Goal: Task Accomplishment & Management: Complete application form

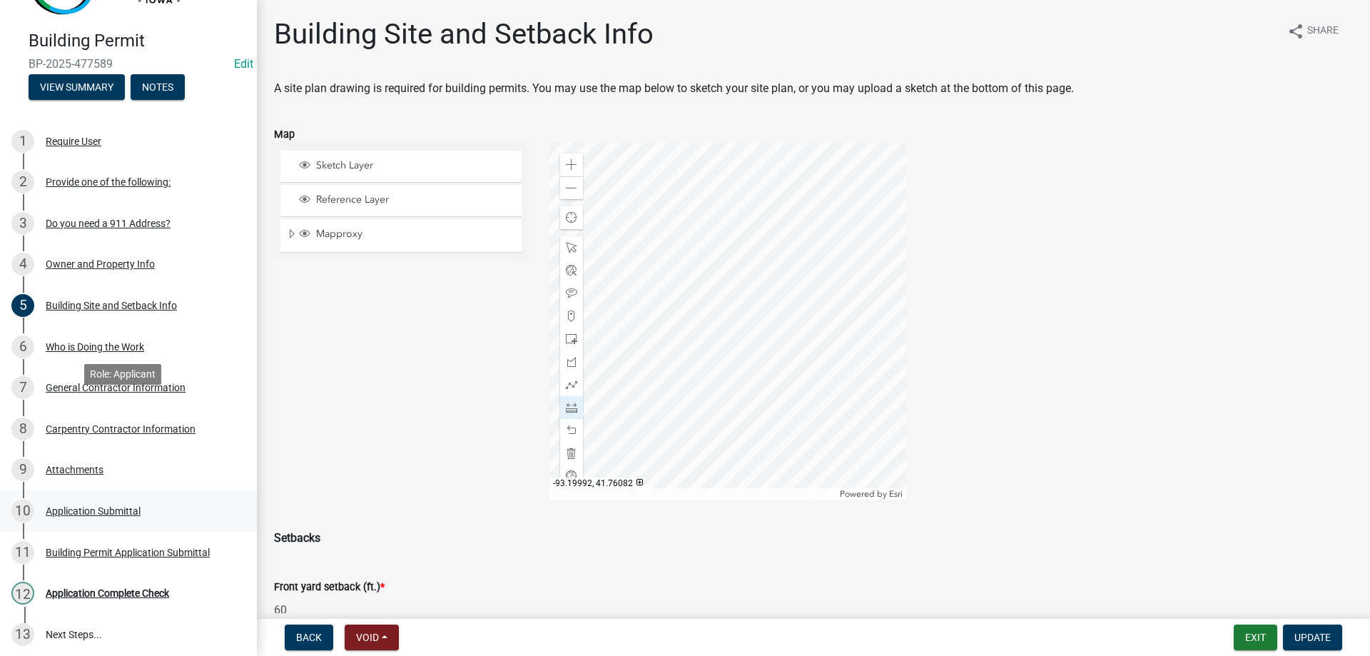
scroll to position [176, 0]
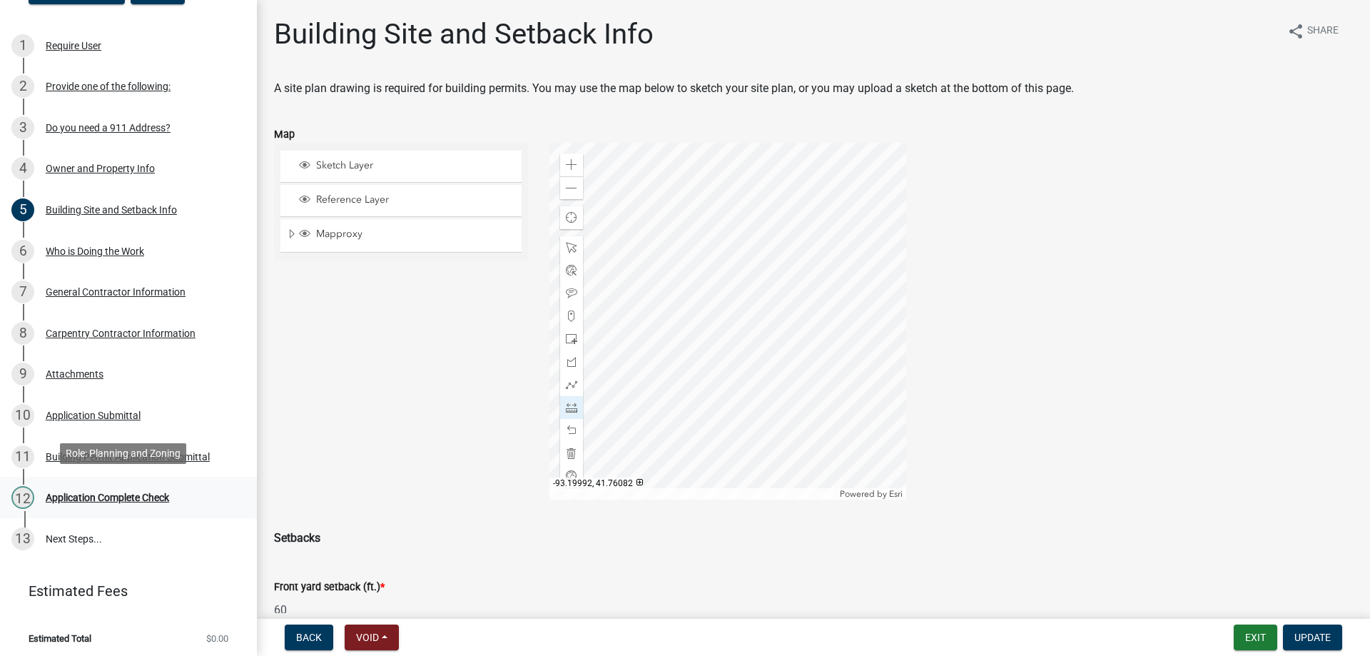
click at [79, 492] on div "Application Complete Check" at bounding box center [107, 497] width 123 height 10
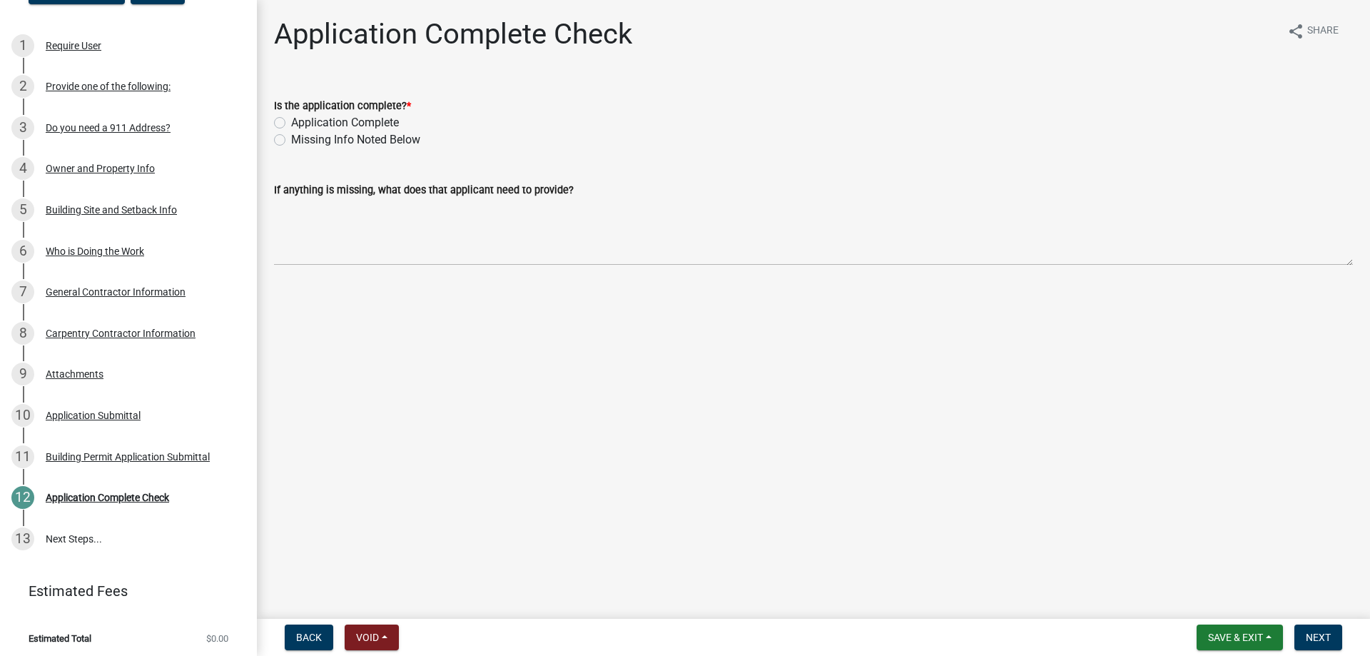
click at [366, 120] on label "Application Complete" at bounding box center [345, 122] width 108 height 17
click at [300, 120] on input "Application Complete" at bounding box center [295, 118] width 9 height 9
radio input "true"
click at [1330, 640] on span "Next" at bounding box center [1318, 637] width 25 height 11
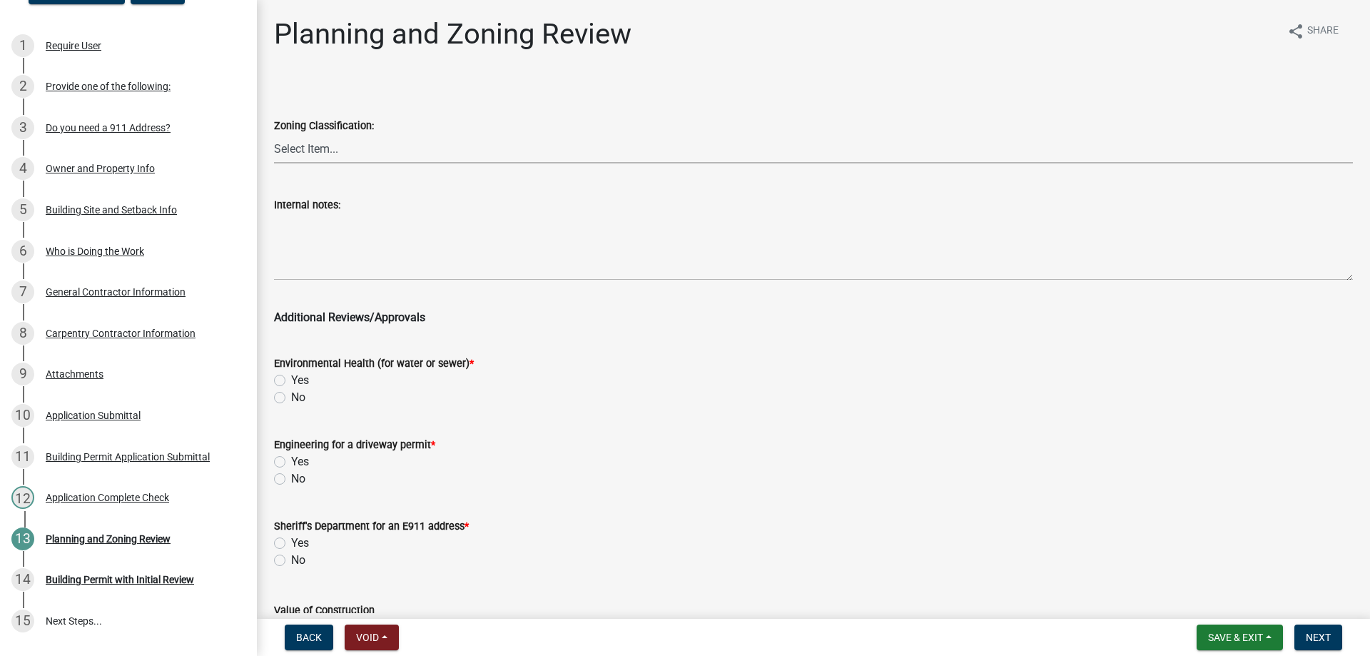
click at [358, 149] on select "Select Item... A RR-5 RR-1 R-1 POS UC/MHP C I FO WHPO AO PUD Incorporated City" at bounding box center [813, 148] width 1079 height 29
click at [274, 134] on select "Select Item... A RR-5 RR-1 R-1 POS UC/MHP C I FO WHPO AO PUD Incorporated City" at bounding box center [813, 148] width 1079 height 29
select select "dae2cbe3-7a61-4f95-b554-aabafbeeeba9"
click at [291, 396] on label "No" at bounding box center [298, 397] width 14 height 17
click at [291, 396] on input "No" at bounding box center [295, 393] width 9 height 9
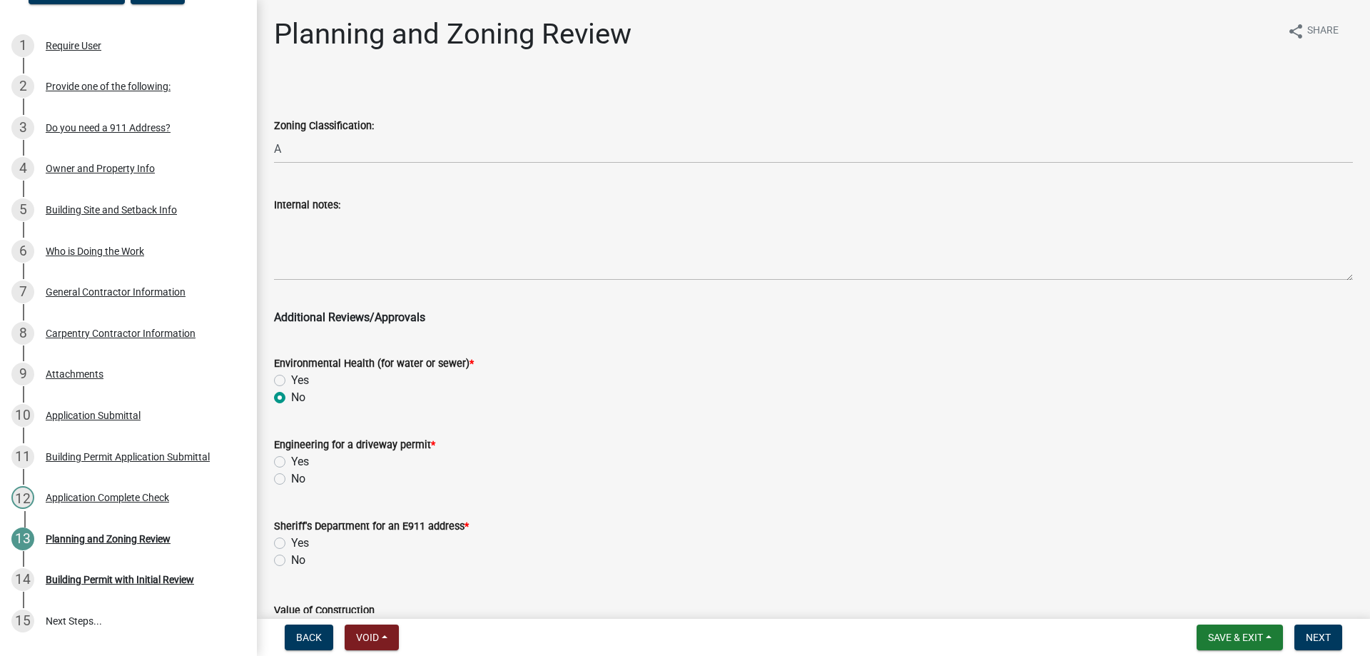
radio input "true"
click at [291, 473] on label "No" at bounding box center [298, 478] width 14 height 17
click at [291, 473] on input "No" at bounding box center [295, 474] width 9 height 9
radio input "true"
click at [291, 561] on label "No" at bounding box center [298, 560] width 14 height 17
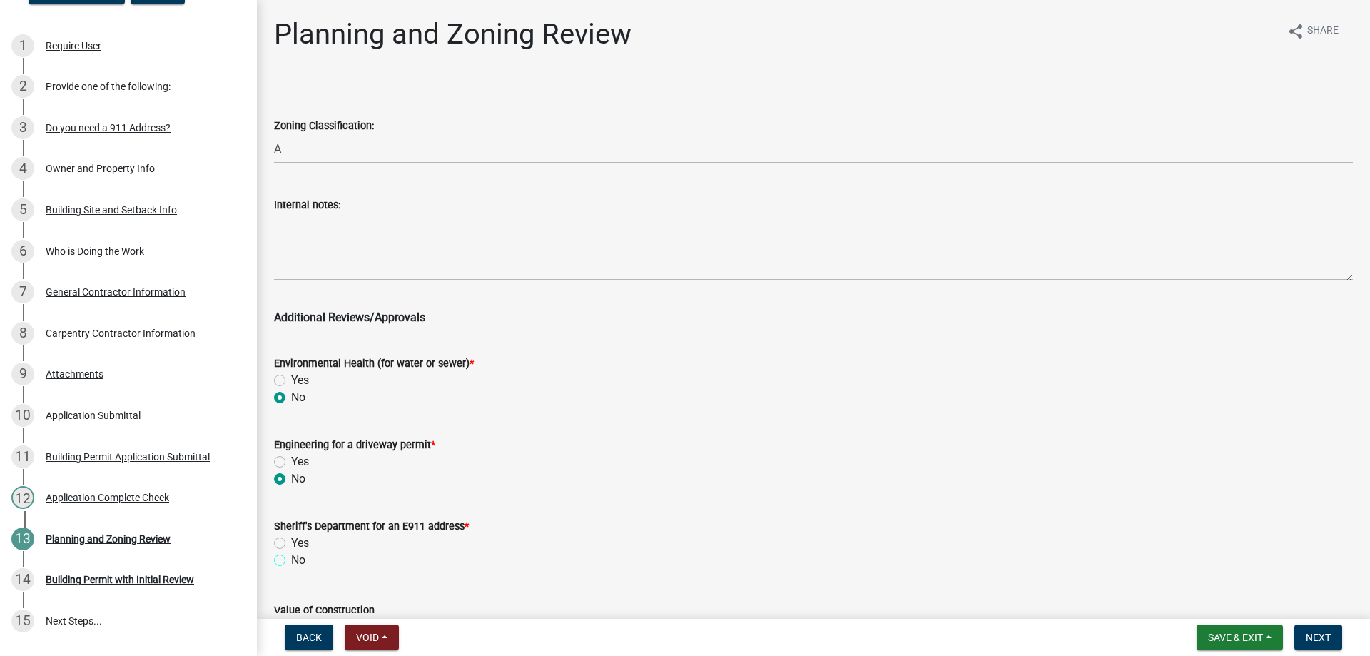
click at [291, 561] on input "No" at bounding box center [295, 556] width 9 height 9
radio input "true"
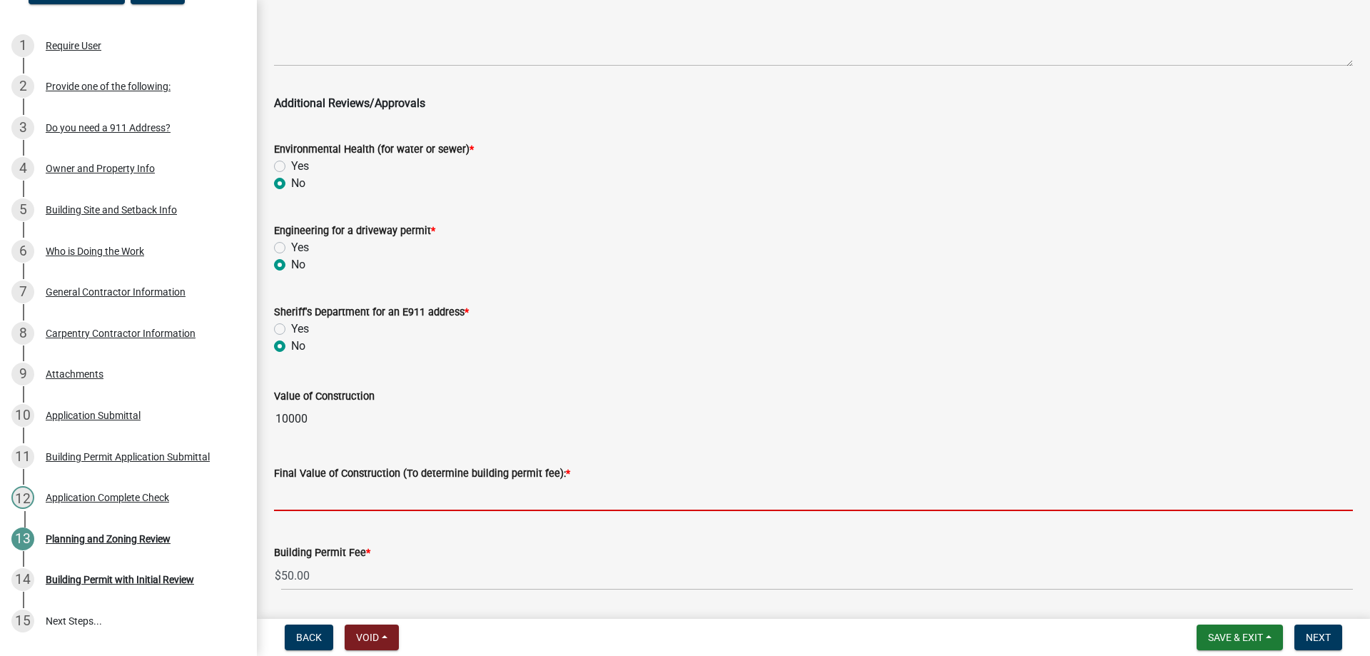
click at [361, 501] on input "text" at bounding box center [813, 496] width 1079 height 29
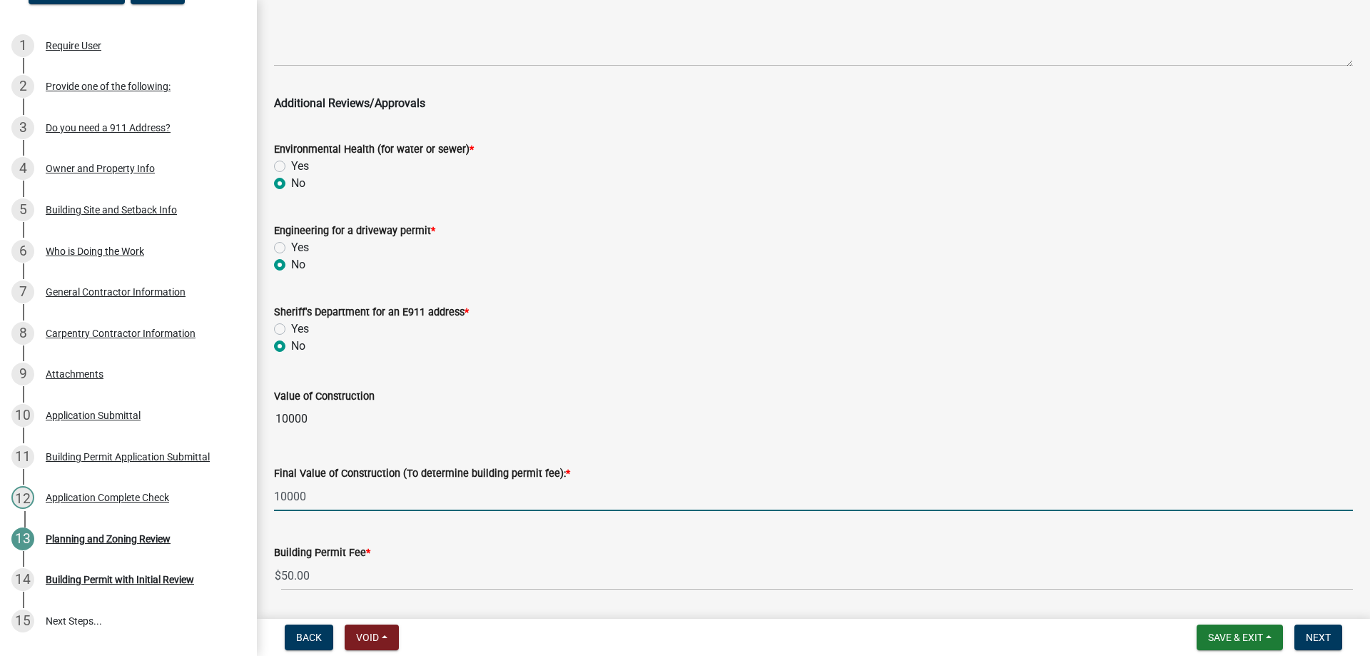
type input "10000"
click at [667, 335] on div "Yes" at bounding box center [813, 328] width 1079 height 17
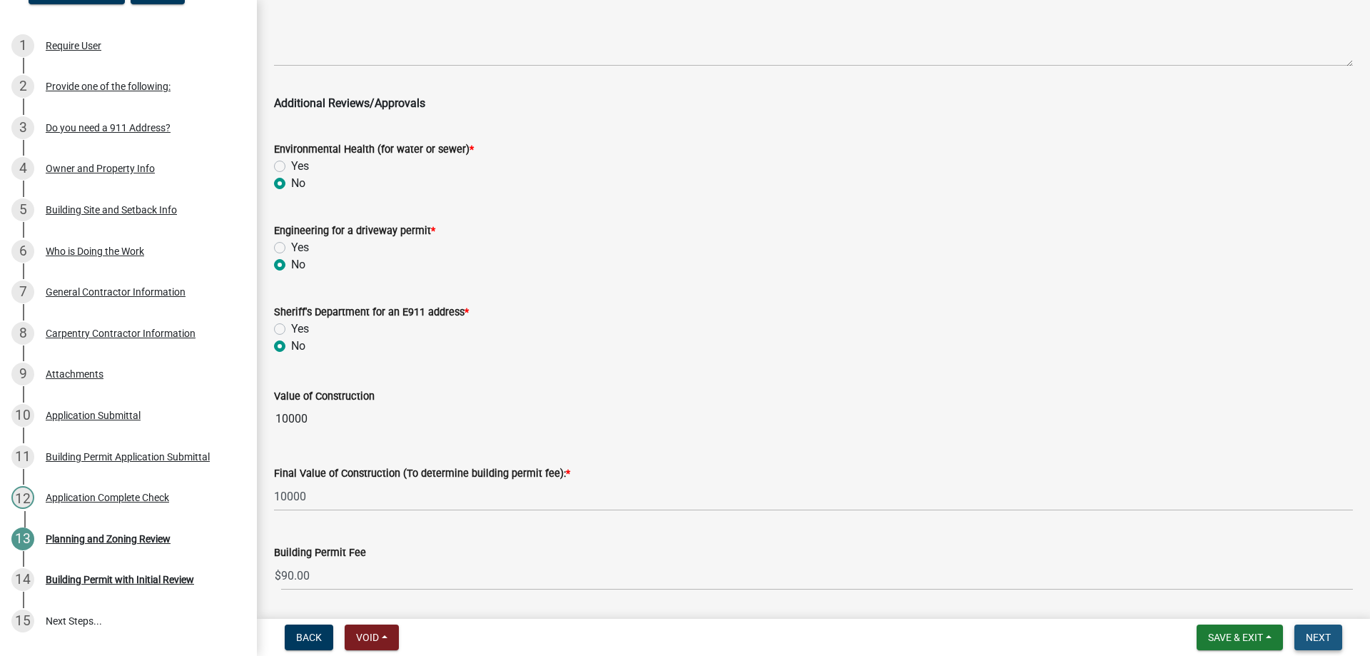
click at [1319, 637] on span "Next" at bounding box center [1318, 637] width 25 height 11
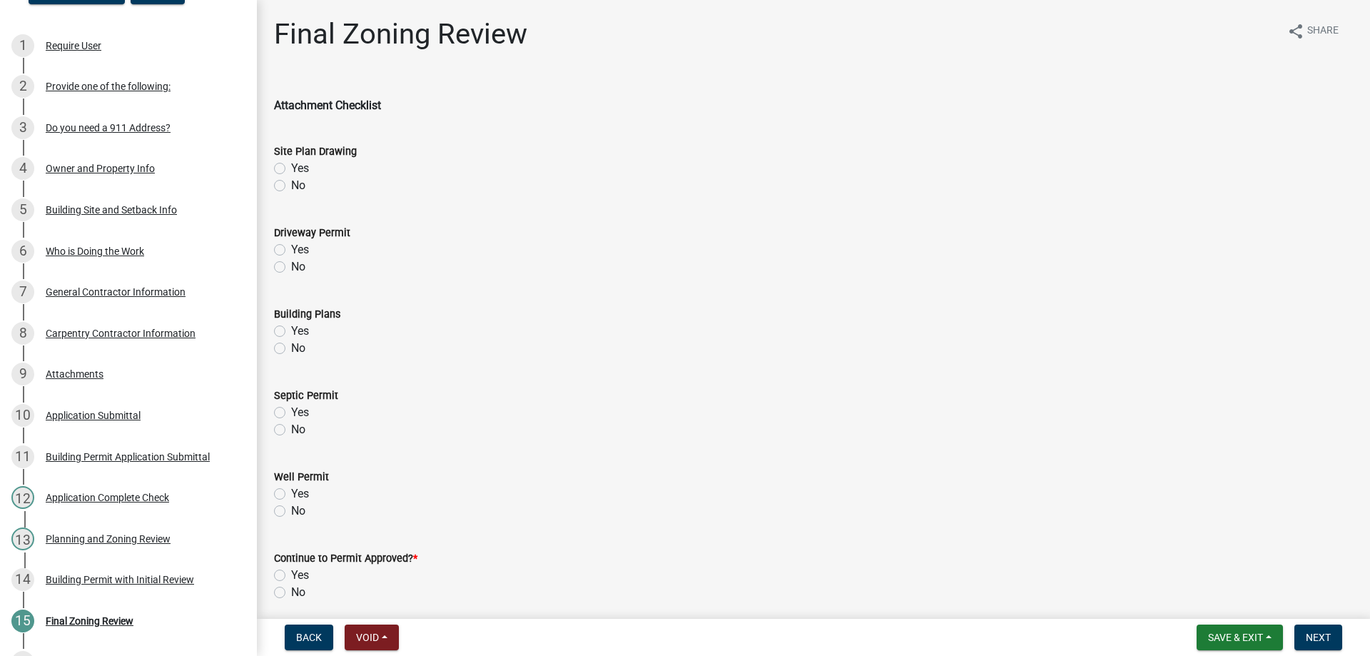
click at [291, 163] on label "Yes" at bounding box center [300, 168] width 18 height 17
click at [291, 163] on input "Yes" at bounding box center [295, 164] width 9 height 9
radio input "true"
click at [291, 270] on label "No" at bounding box center [298, 266] width 14 height 17
click at [291, 268] on input "No" at bounding box center [295, 262] width 9 height 9
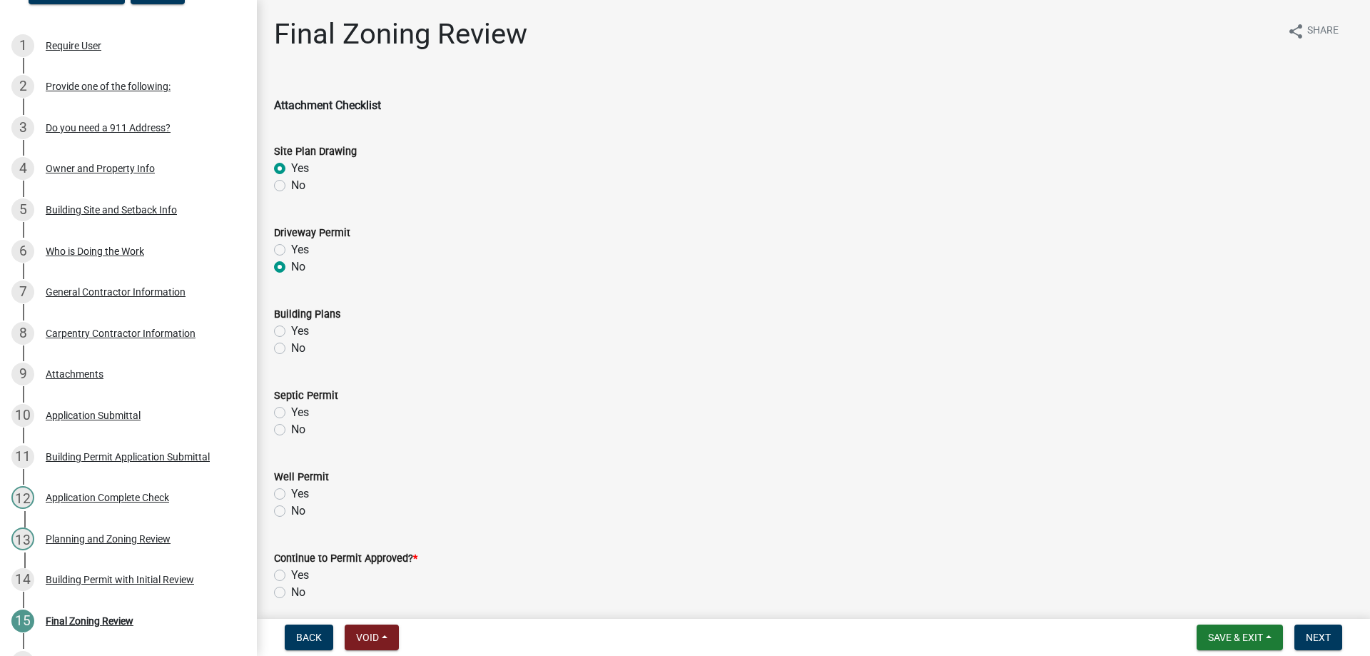
radio input "true"
click at [291, 329] on label "Yes" at bounding box center [300, 331] width 18 height 17
click at [291, 329] on input "Yes" at bounding box center [295, 327] width 9 height 9
radio input "true"
drag, startPoint x: 280, startPoint y: 428, endPoint x: 283, endPoint y: 453, distance: 25.1
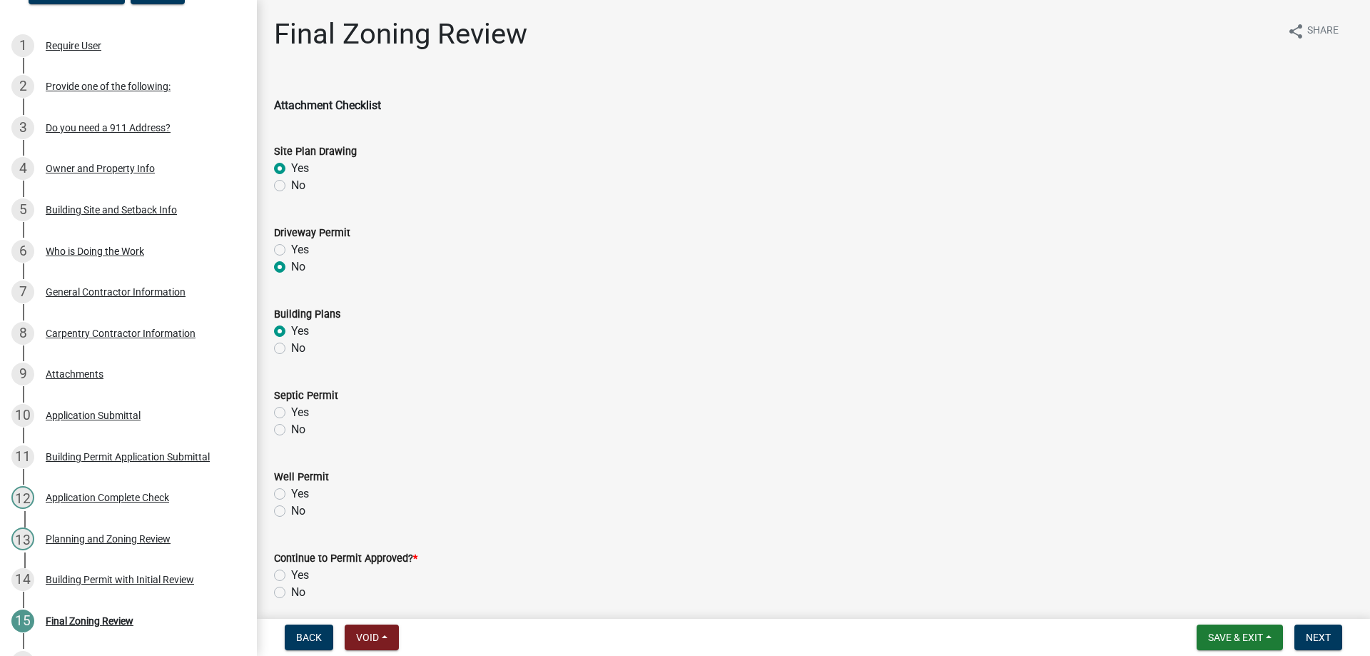
click at [291, 430] on label "No" at bounding box center [298, 429] width 14 height 17
click at [291, 430] on input "No" at bounding box center [295, 425] width 9 height 9
radio input "true"
drag, startPoint x: 280, startPoint y: 491, endPoint x: 280, endPoint y: 513, distance: 22.1
click at [280, 513] on div "Well Permit Yes No" at bounding box center [813, 493] width 1079 height 51
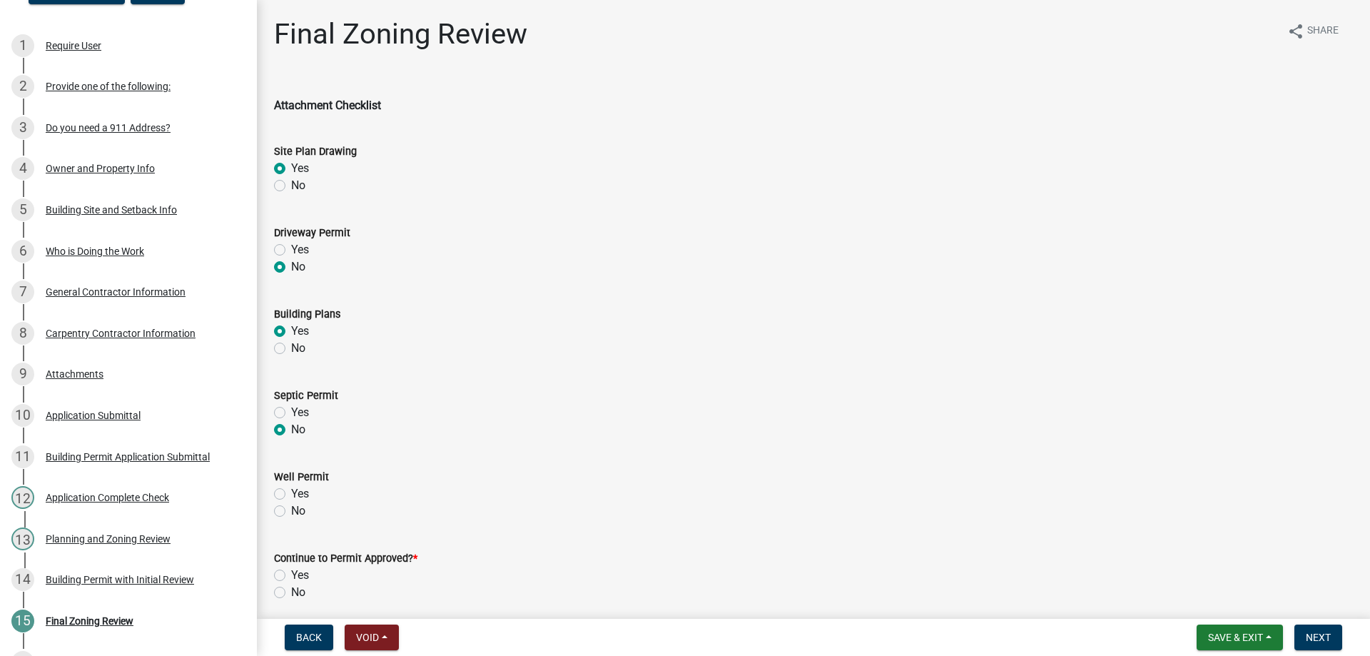
click at [291, 513] on label "No" at bounding box center [298, 510] width 14 height 17
click at [291, 512] on input "No" at bounding box center [295, 506] width 9 height 9
radio input "true"
click at [291, 575] on label "Yes" at bounding box center [300, 575] width 18 height 17
click at [291, 575] on input "Yes" at bounding box center [295, 571] width 9 height 9
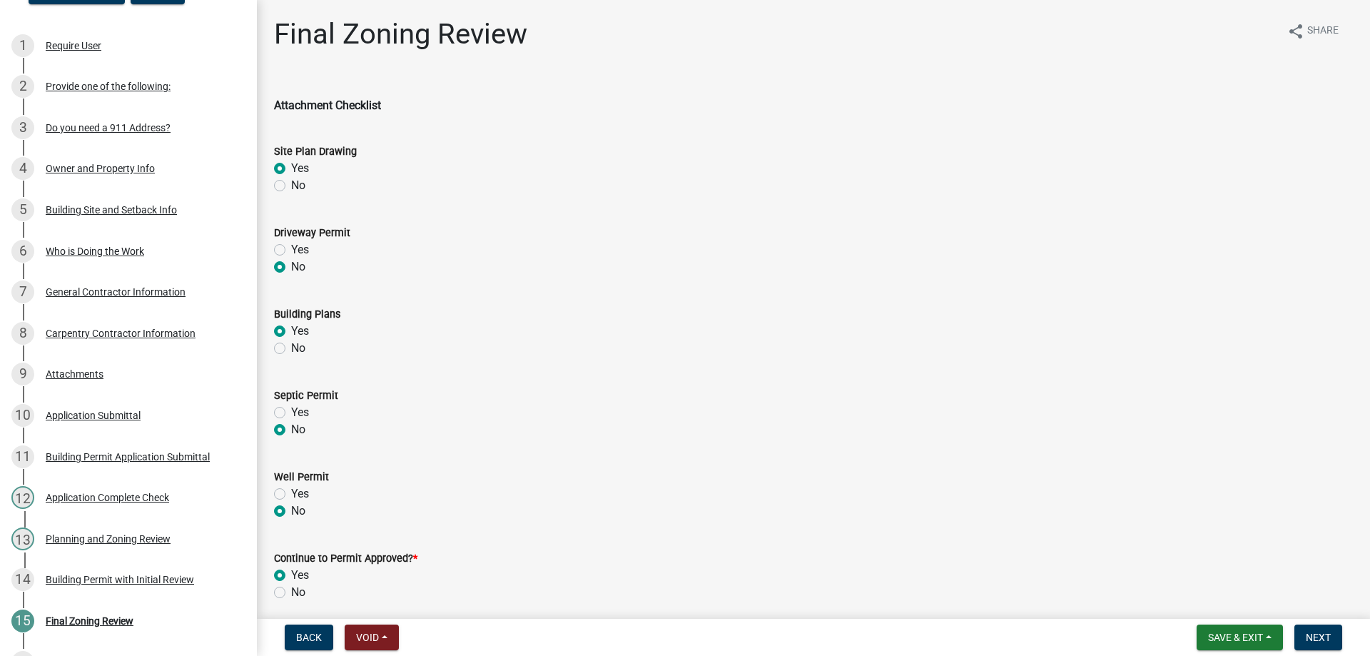
radio input "true"
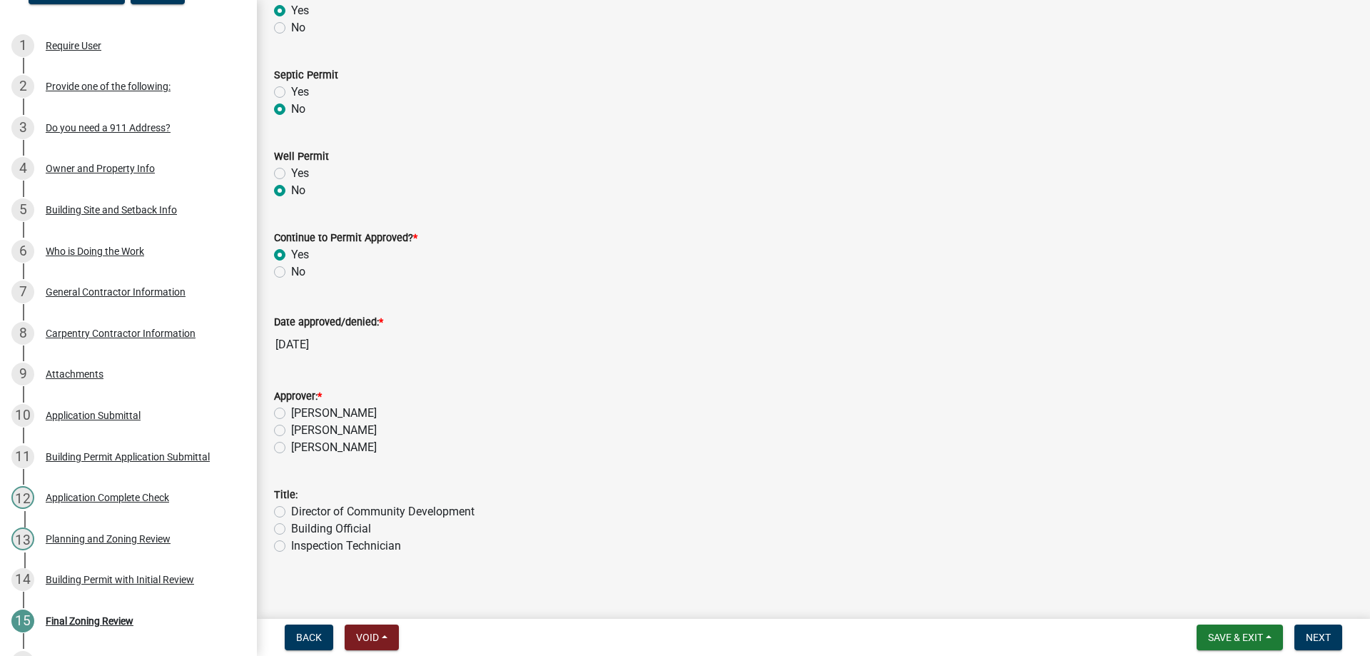
scroll to position [330, 0]
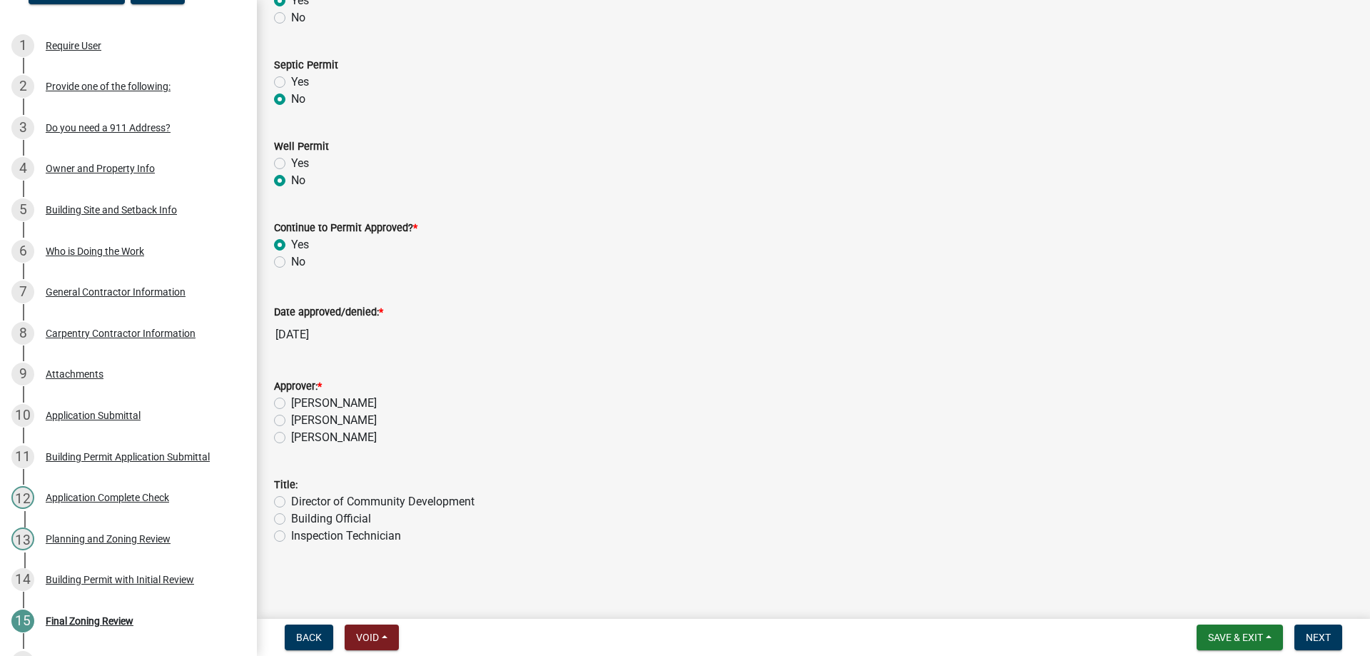
click at [291, 403] on label "[PERSON_NAME]" at bounding box center [334, 403] width 86 height 17
click at [291, 403] on input "[PERSON_NAME]" at bounding box center [295, 399] width 9 height 9
radio input "true"
click at [291, 519] on label "Building Official" at bounding box center [331, 518] width 80 height 17
click at [291, 519] on input "Building Official" at bounding box center [295, 514] width 9 height 9
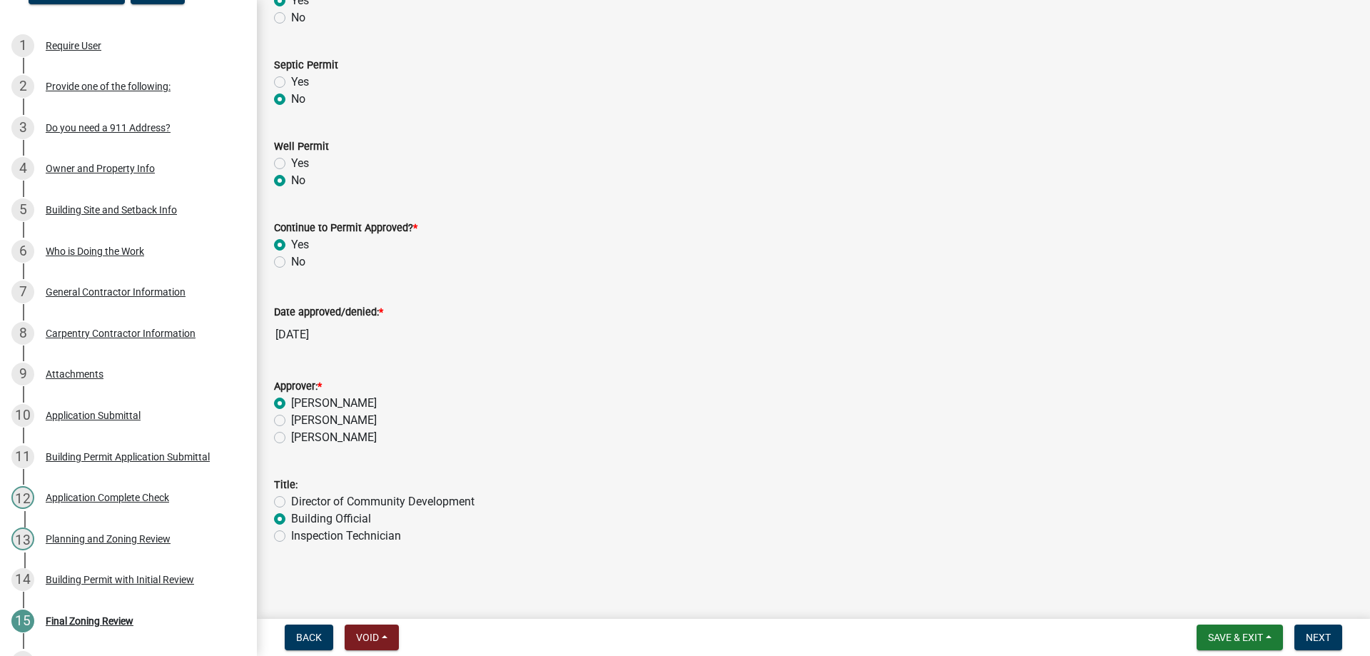
radio input "true"
click at [1329, 641] on span "Next" at bounding box center [1318, 637] width 25 height 11
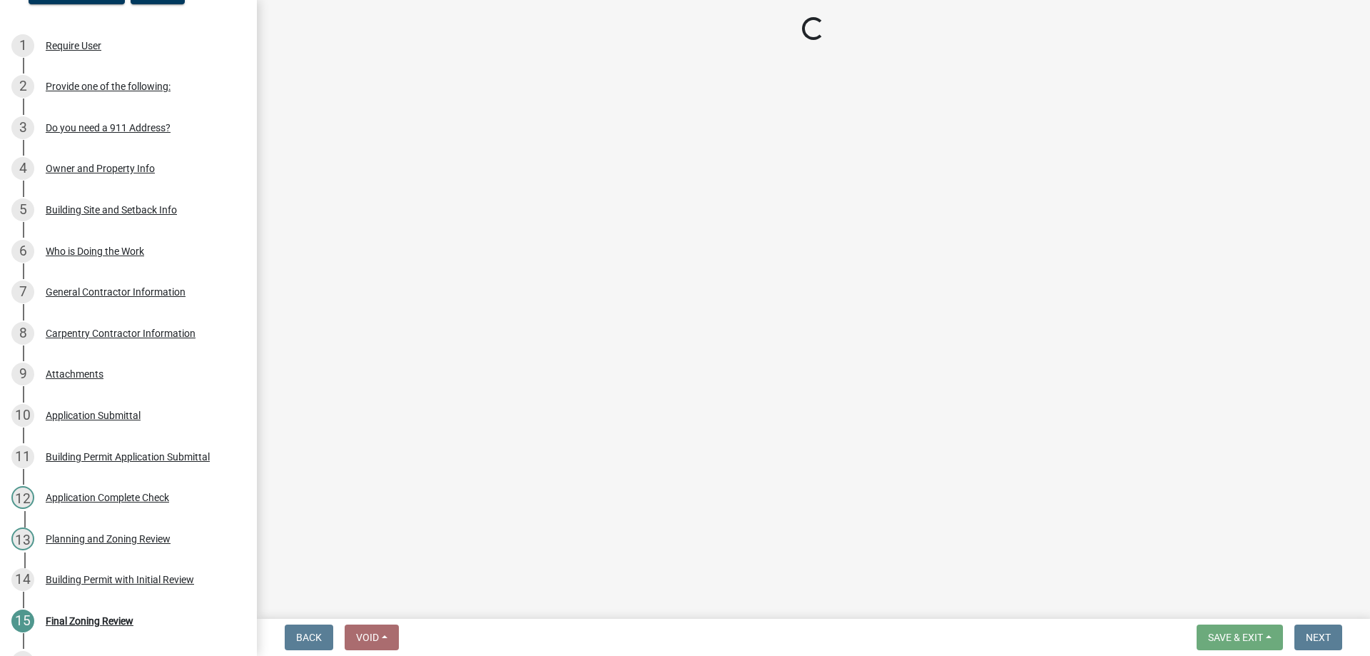
select select "3: 3"
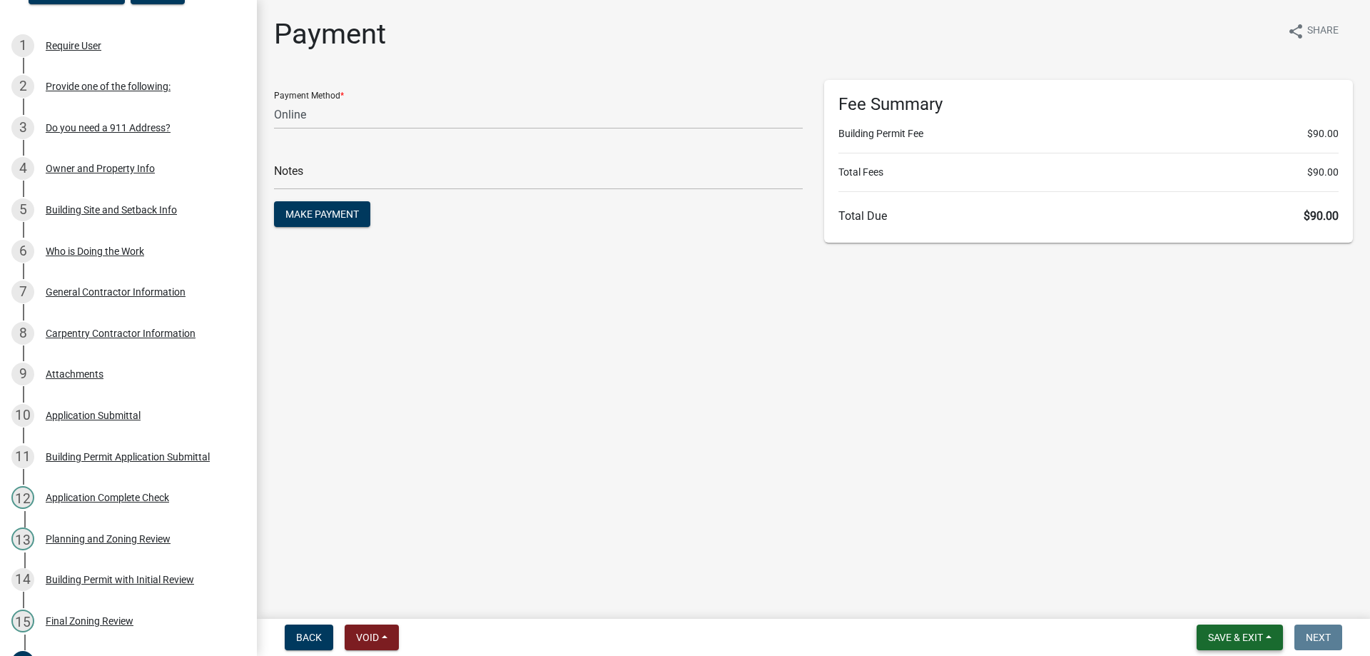
click at [1222, 634] on span "Save & Exit" at bounding box center [1235, 637] width 55 height 11
click at [1225, 594] on button "Save & Exit" at bounding box center [1226, 600] width 114 height 34
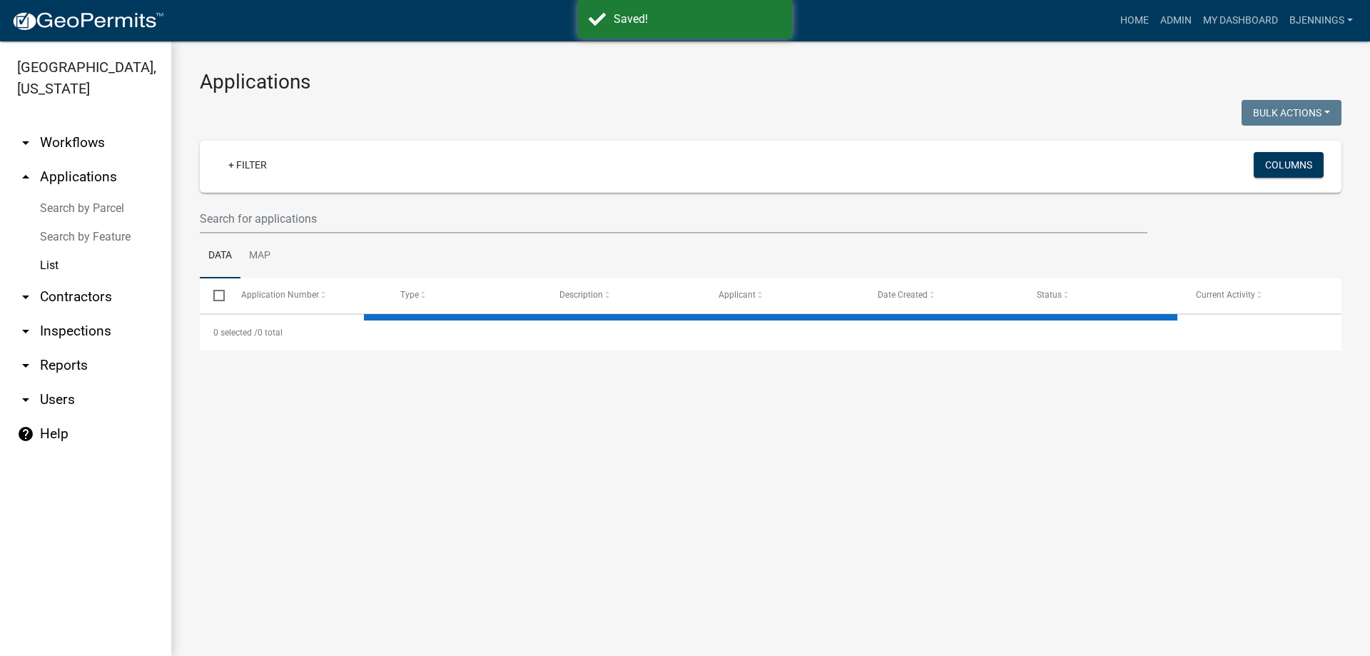
select select "3: 100"
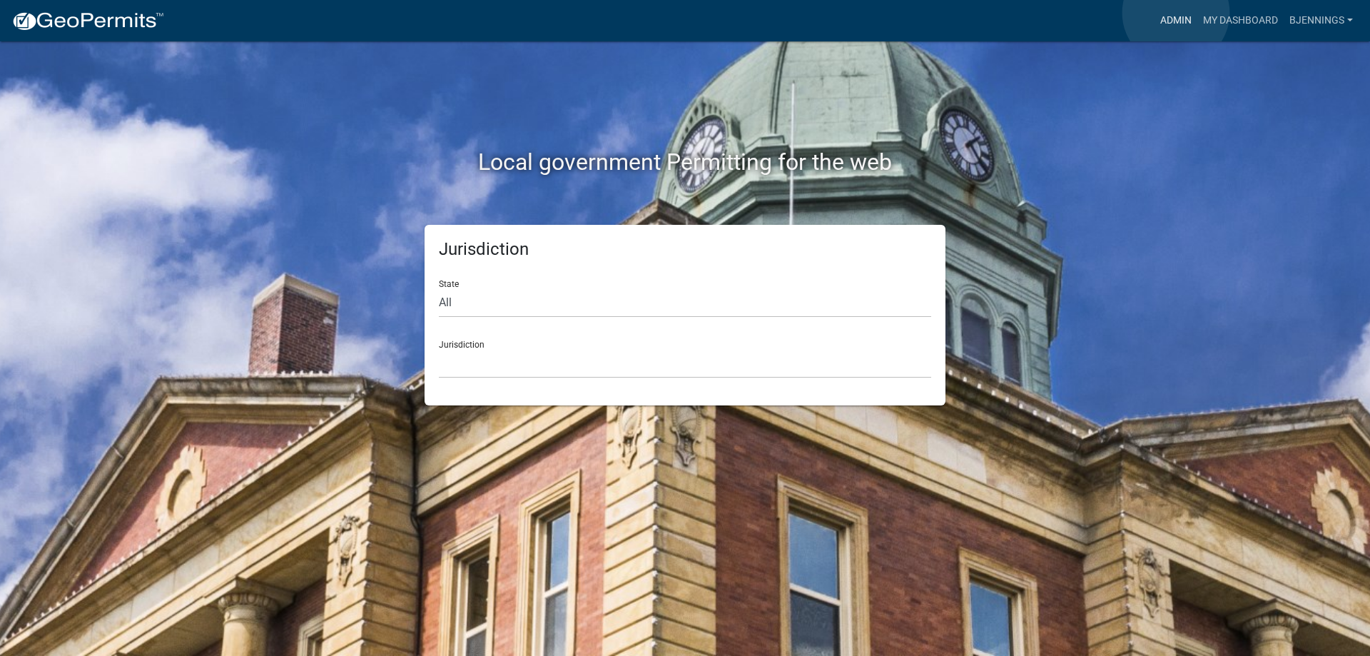
click at [1176, 13] on link "Admin" at bounding box center [1176, 20] width 43 height 27
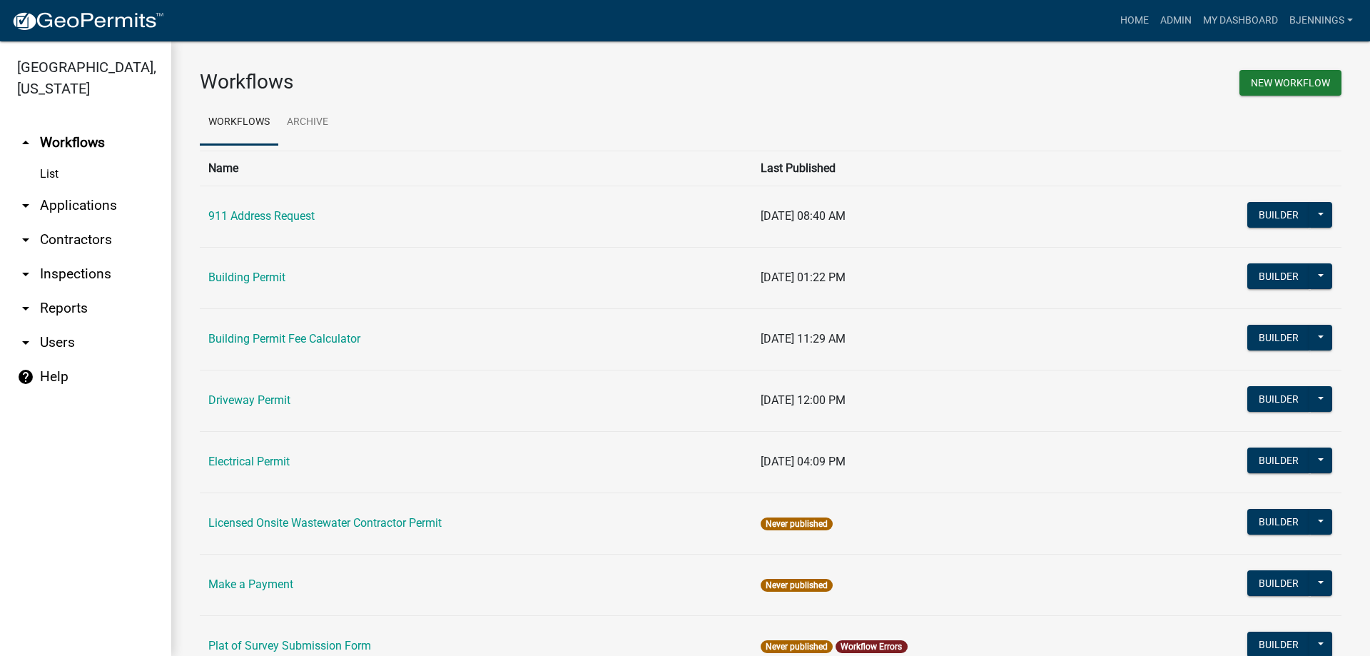
click at [69, 188] on link "arrow_drop_down Applications" at bounding box center [85, 205] width 171 height 34
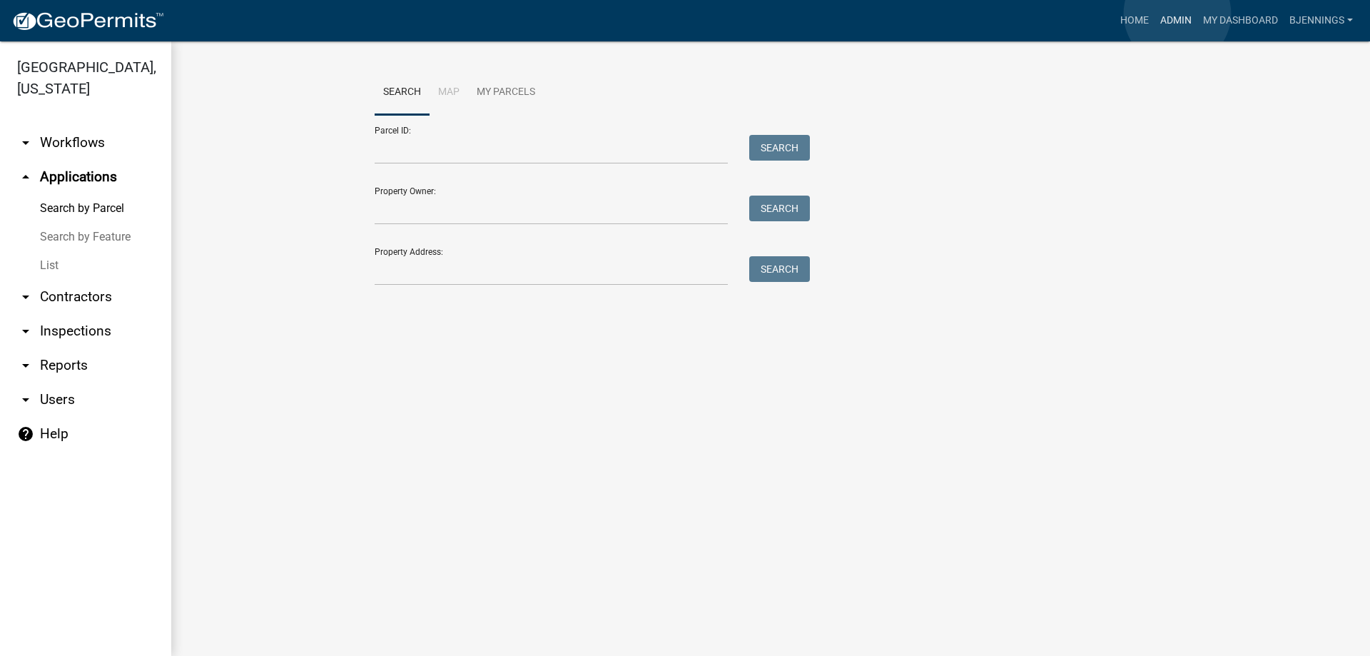
click at [1177, 14] on link "Admin" at bounding box center [1176, 20] width 43 height 27
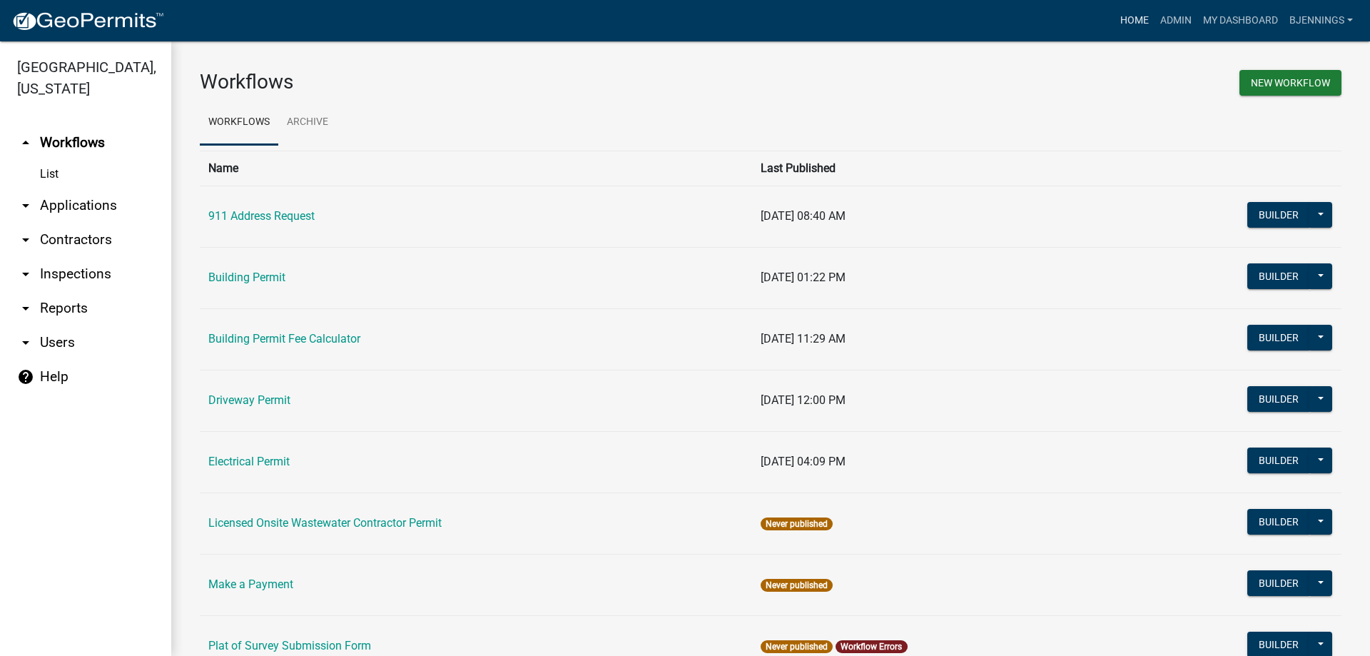
click at [1134, 20] on link "Home" at bounding box center [1135, 20] width 40 height 27
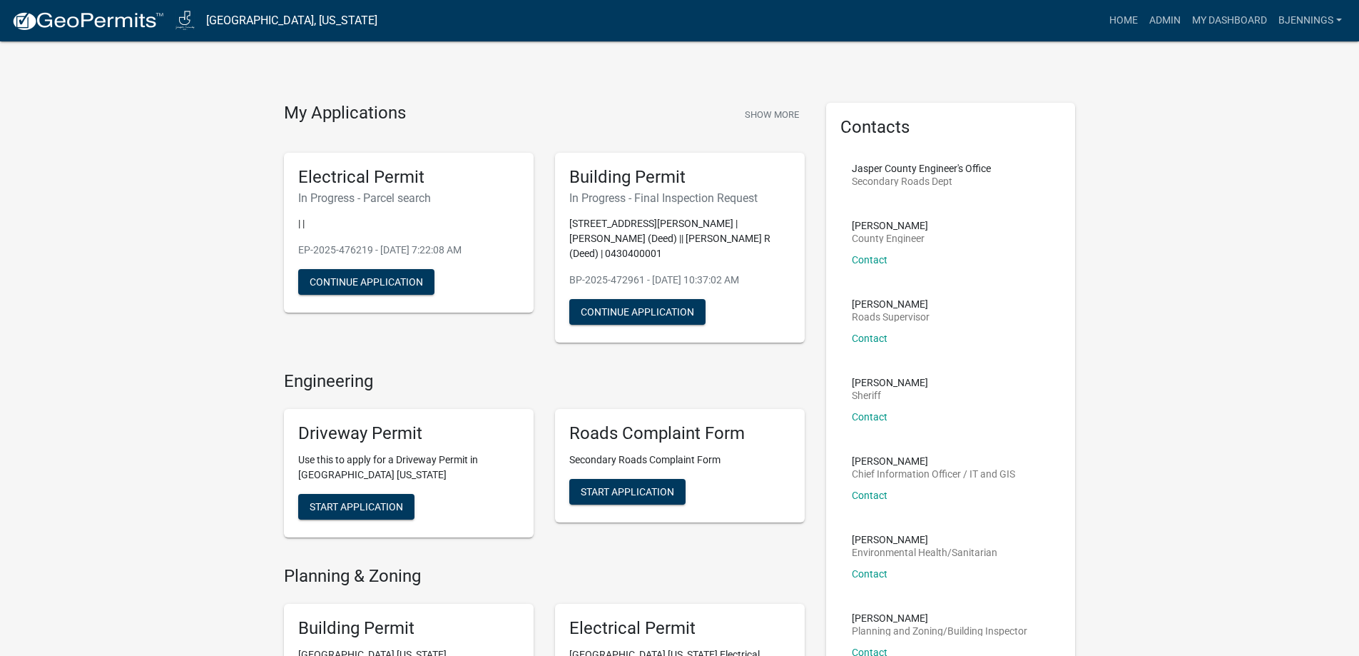
click at [403, 216] on p "| |" at bounding box center [408, 223] width 221 height 15
click at [373, 285] on button "Continue Application" at bounding box center [366, 282] width 136 height 26
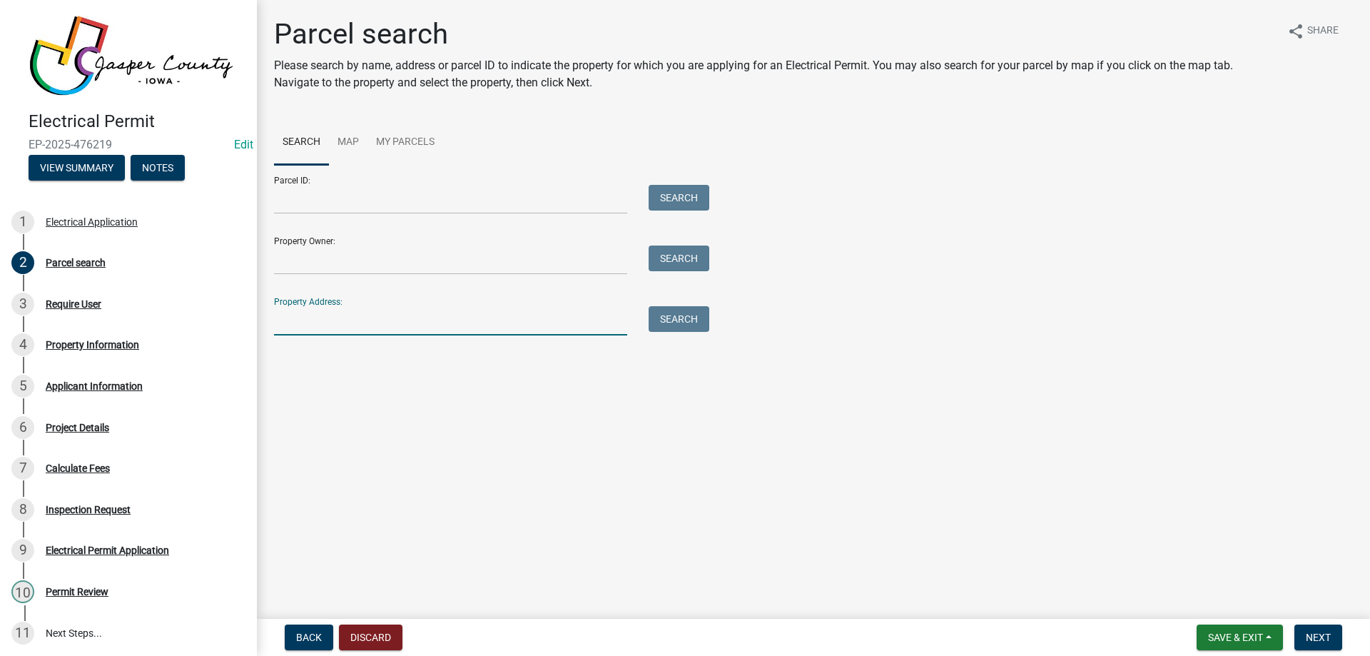
click at [365, 320] on input "Property Address:" at bounding box center [450, 320] width 353 height 29
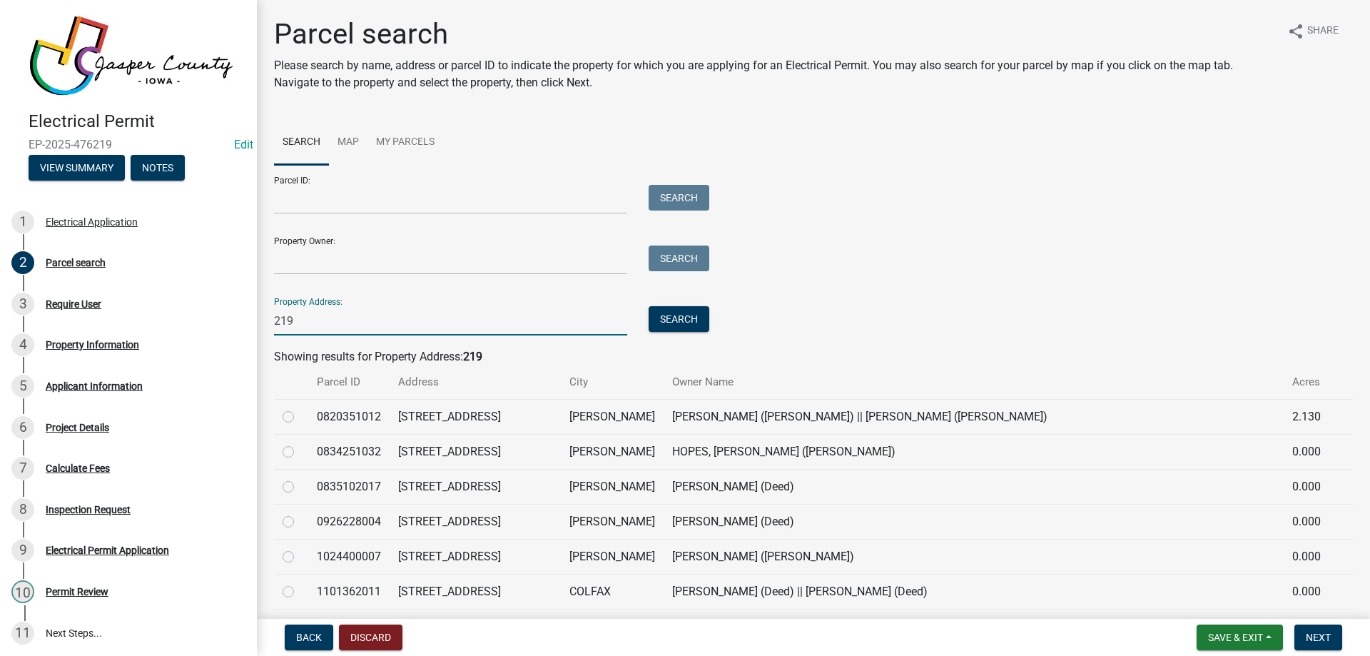
click at [365, 320] on input "219" at bounding box center [450, 320] width 353 height 29
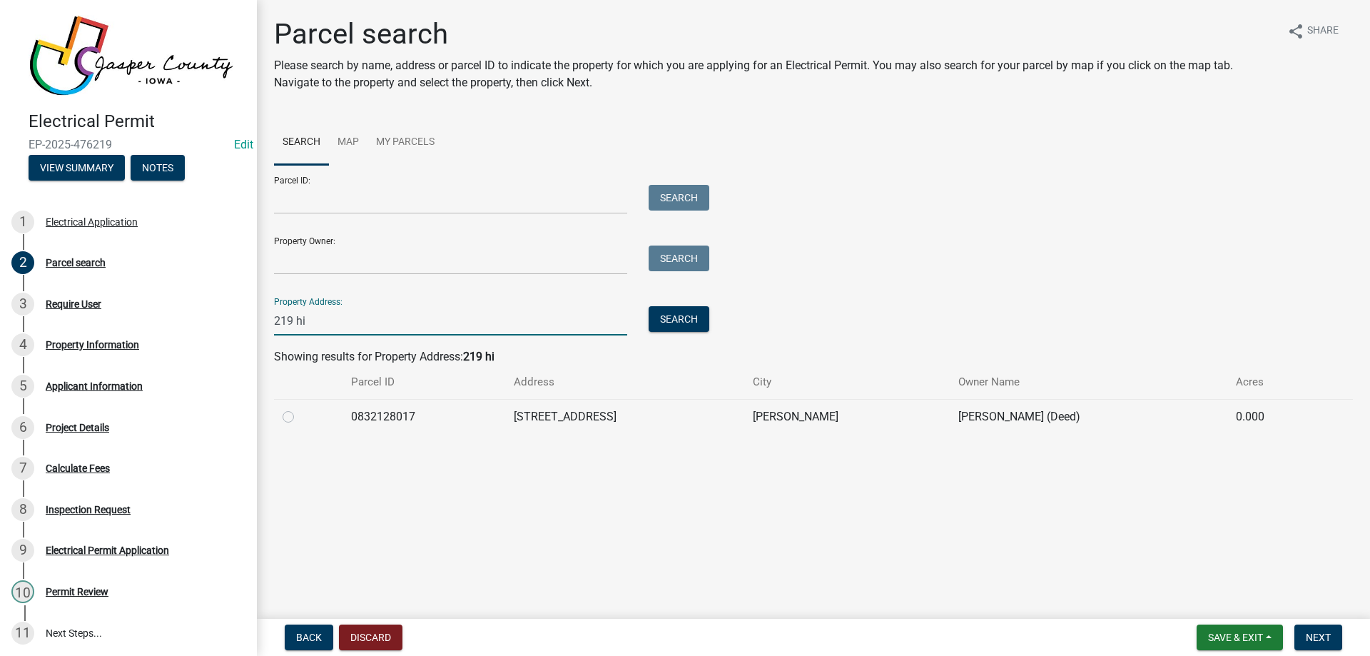
type input "219 hi"
click at [300, 408] on label at bounding box center [300, 408] width 0 height 0
click at [300, 415] on input "radio" at bounding box center [304, 412] width 9 height 9
radio input "true"
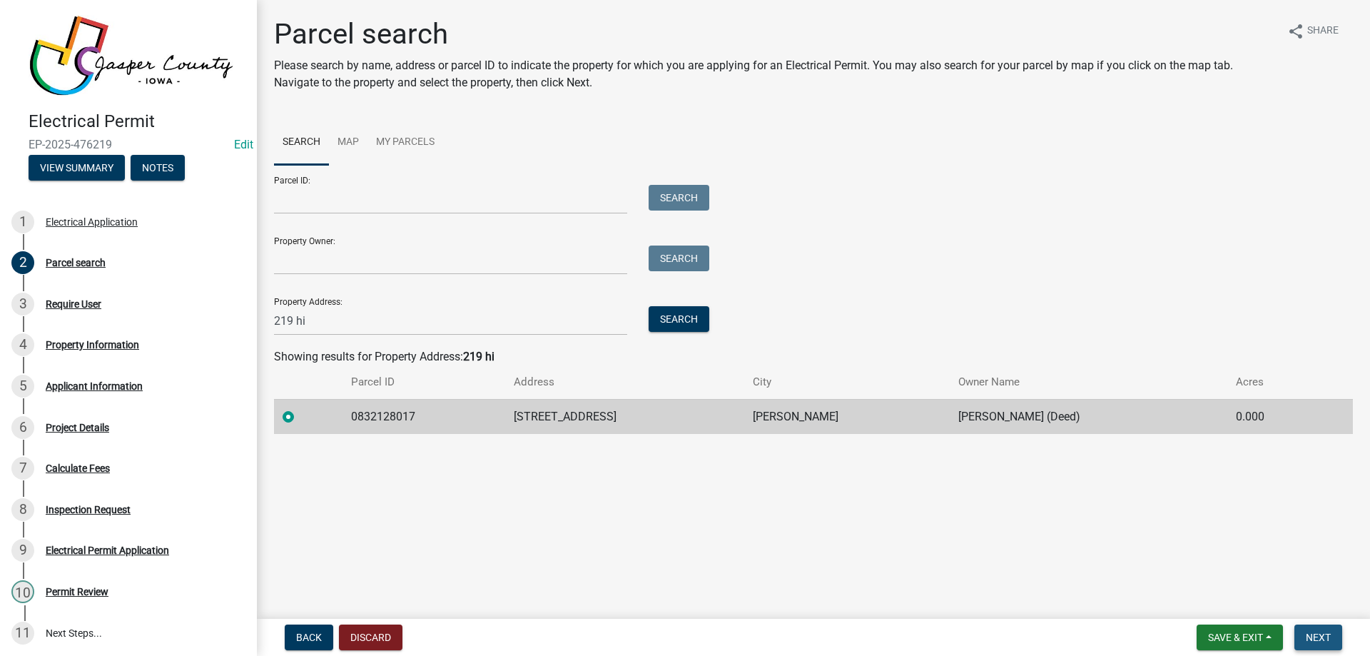
click at [1312, 639] on span "Next" at bounding box center [1318, 637] width 25 height 11
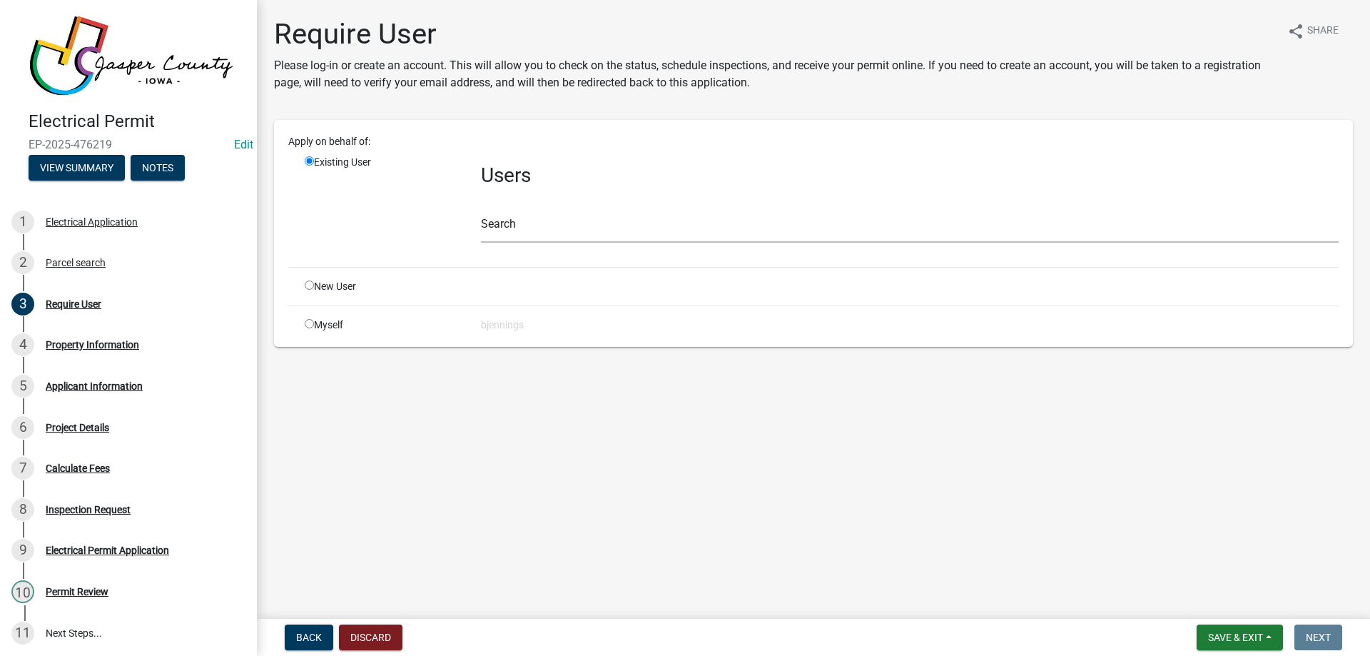
click at [308, 327] on input "radio" at bounding box center [309, 323] width 9 height 9
radio input "true"
radio input "false"
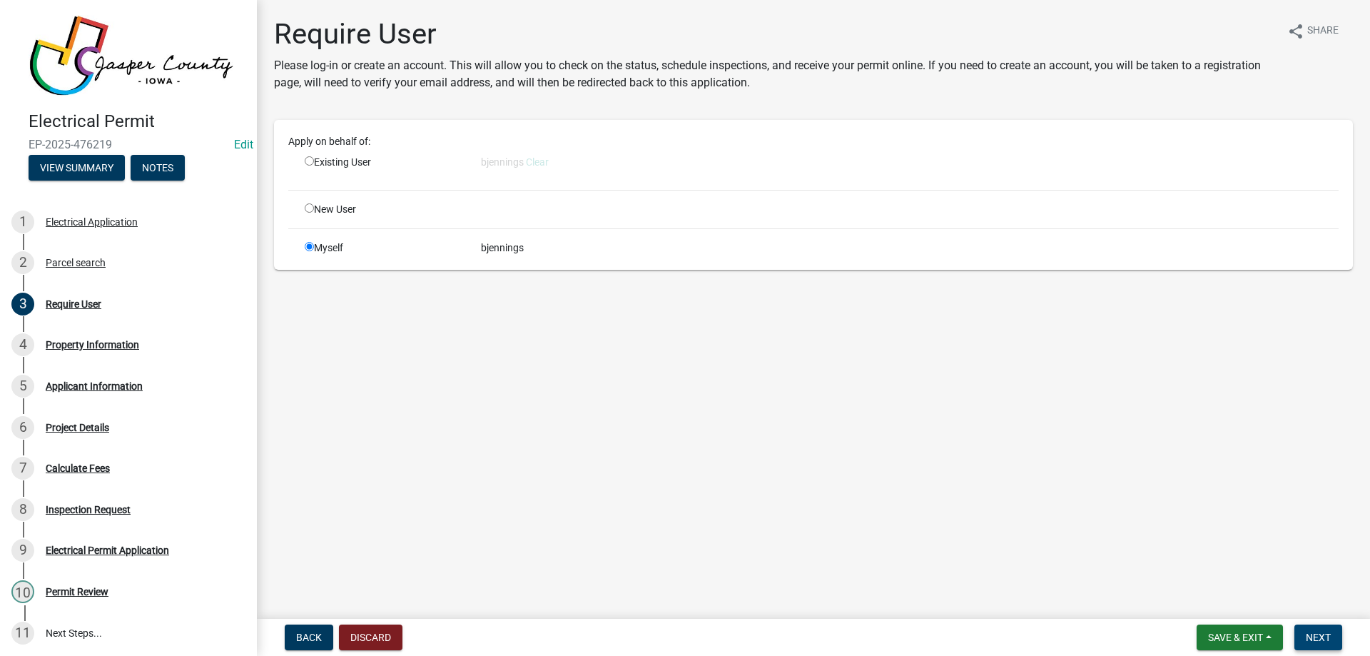
click at [1315, 632] on span "Next" at bounding box center [1318, 637] width 25 height 11
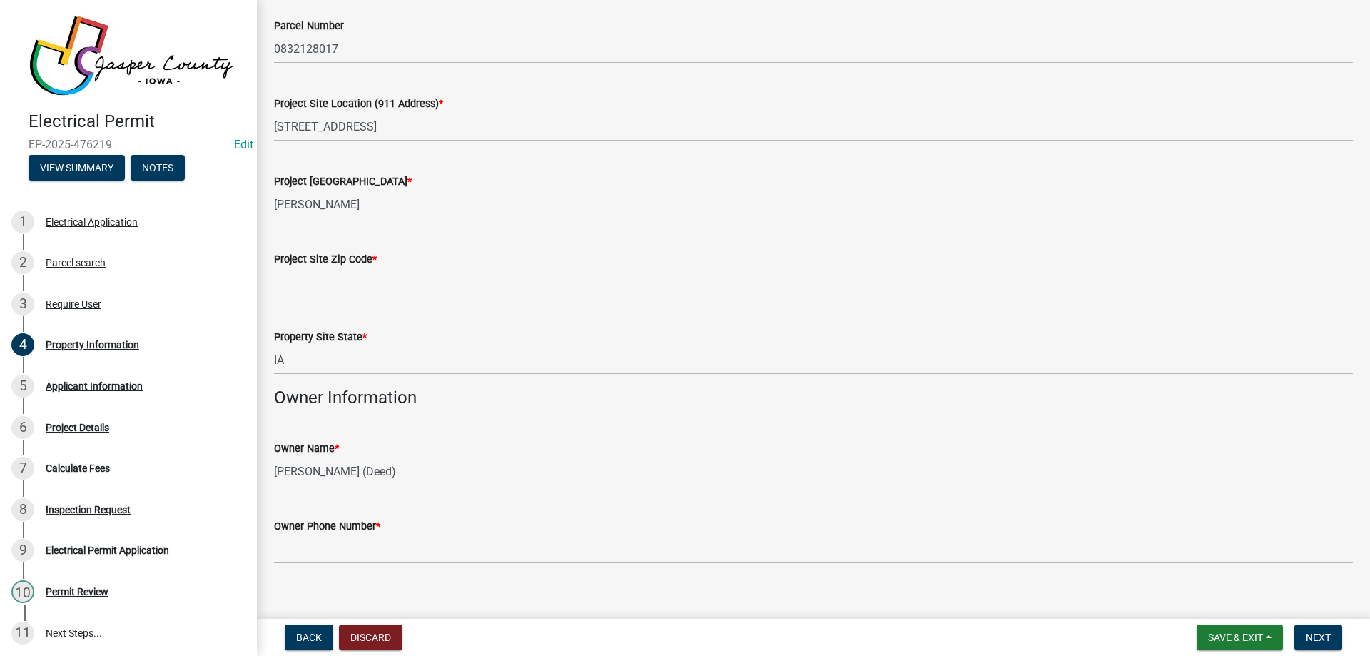
scroll to position [156, 0]
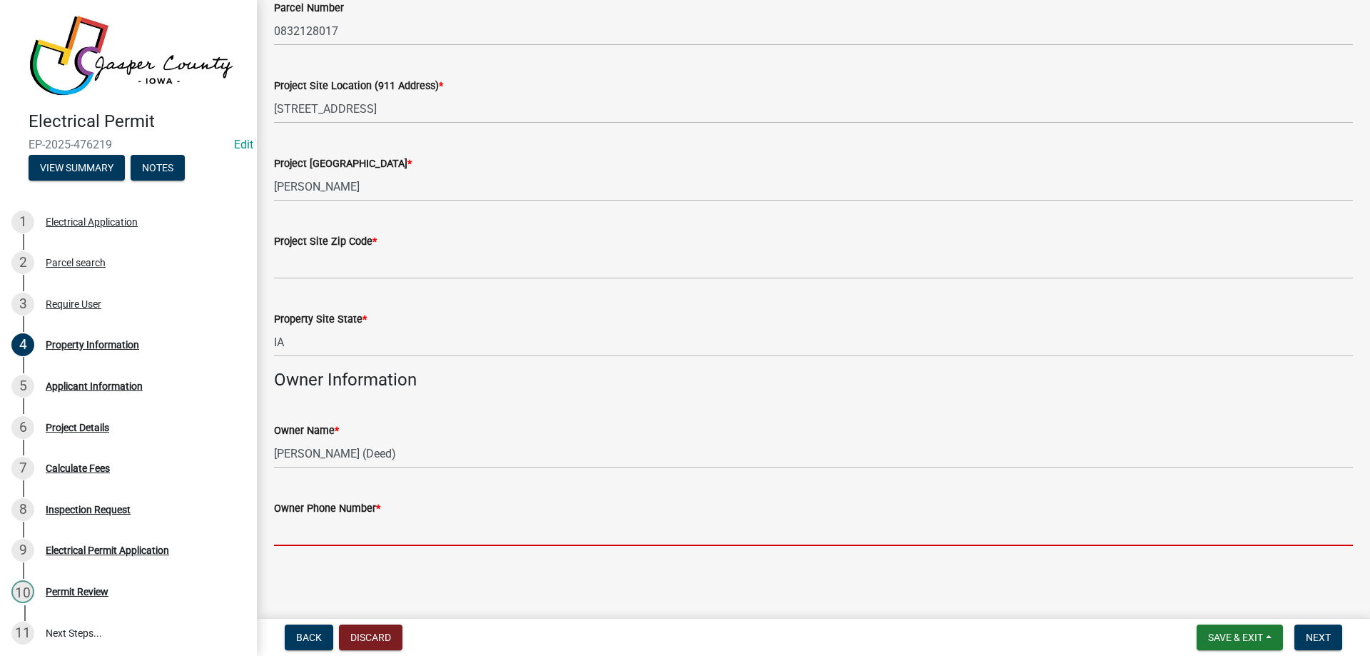
click at [317, 529] on input "Owner Phone Number *" at bounding box center [813, 531] width 1079 height 29
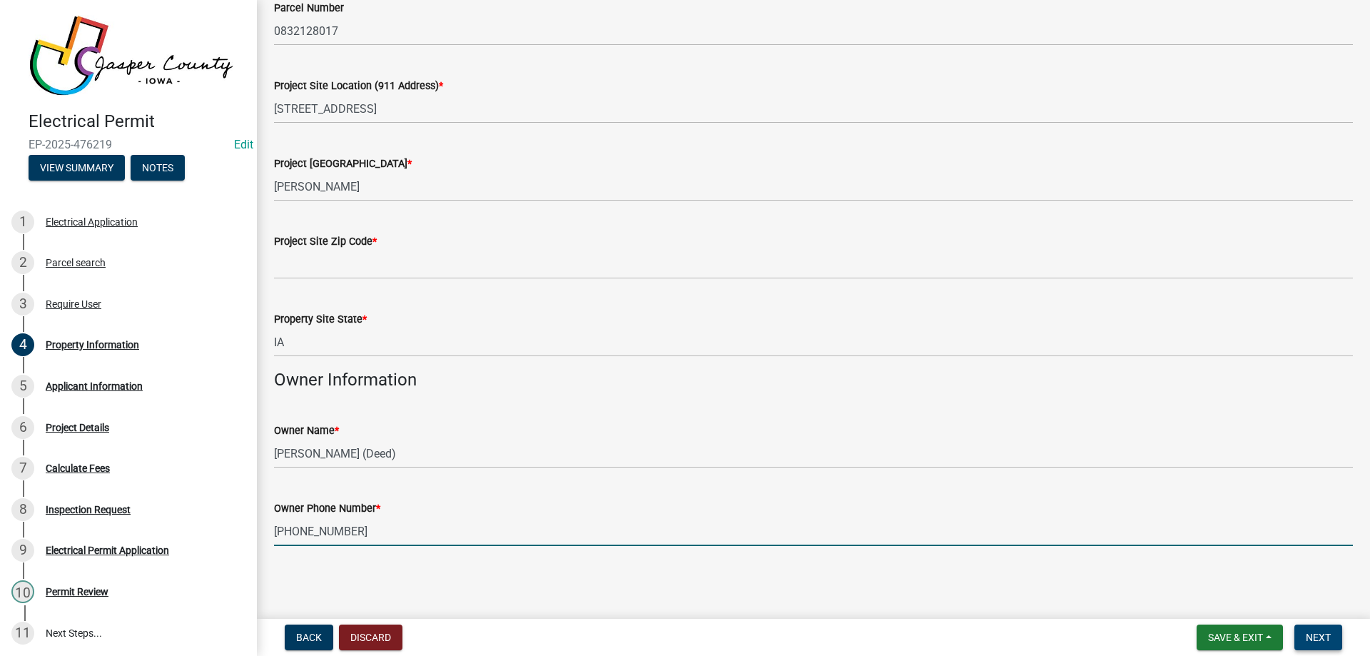
type input "[PHONE_NUMBER]"
click at [1318, 637] on span "Next" at bounding box center [1318, 637] width 25 height 11
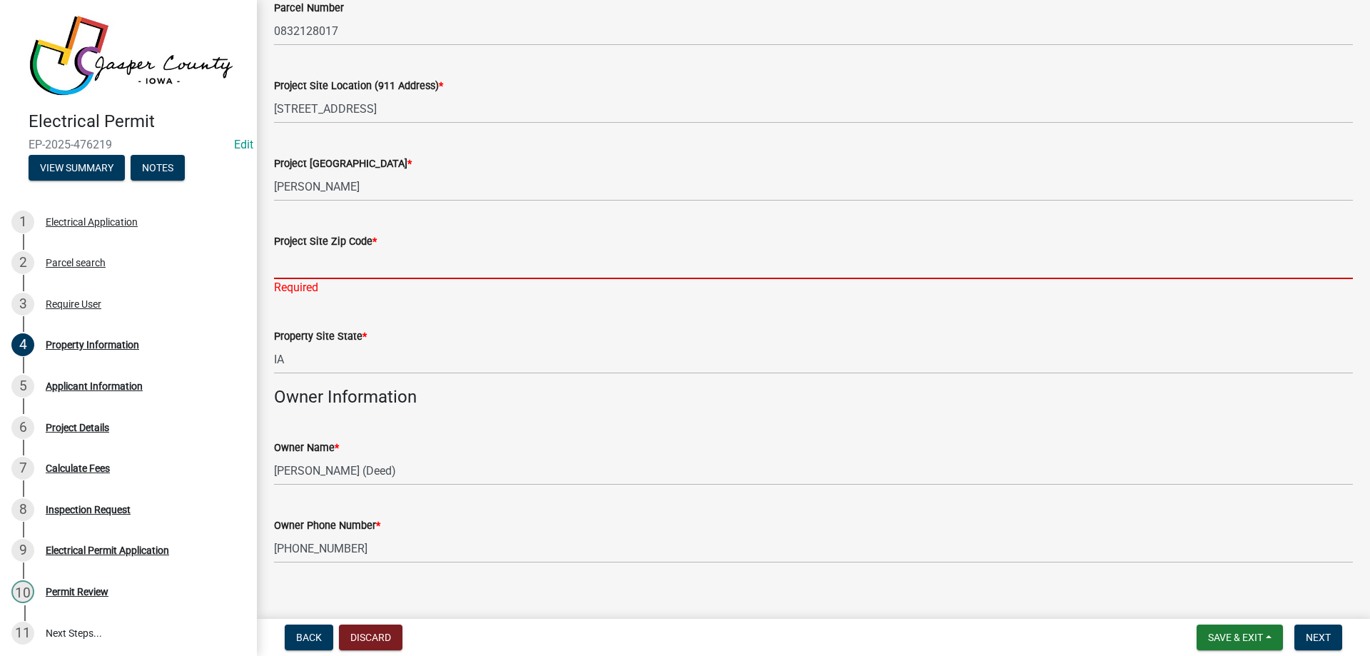
click at [424, 258] on input "Project Site Zip Code *" at bounding box center [813, 264] width 1079 height 29
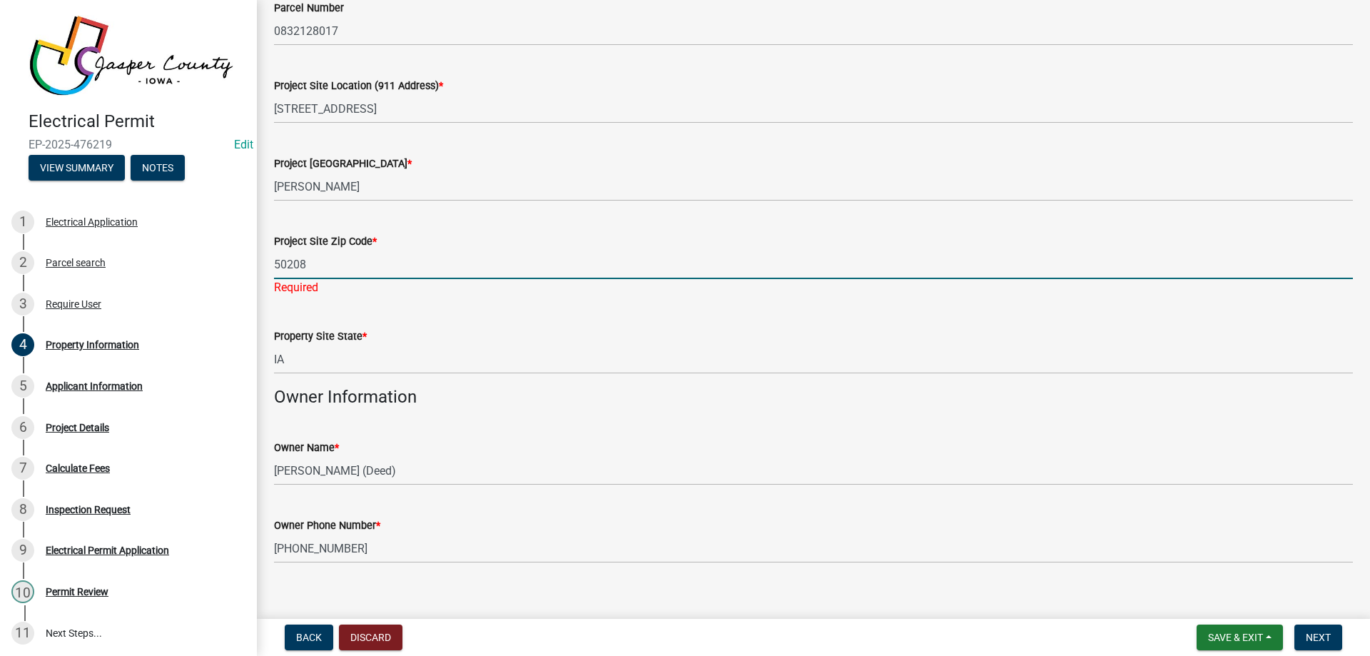
type input "50208"
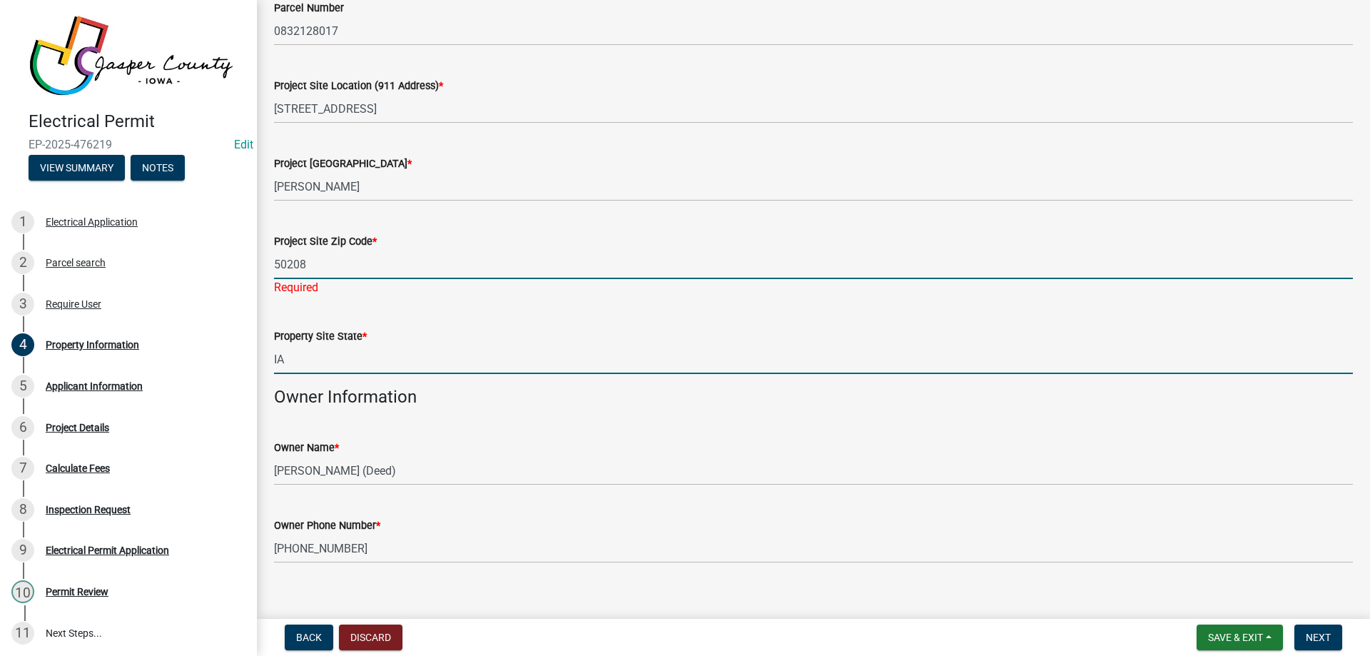
click at [743, 338] on div "Property Site State * [US_STATE]" at bounding box center [813, 341] width 1079 height 66
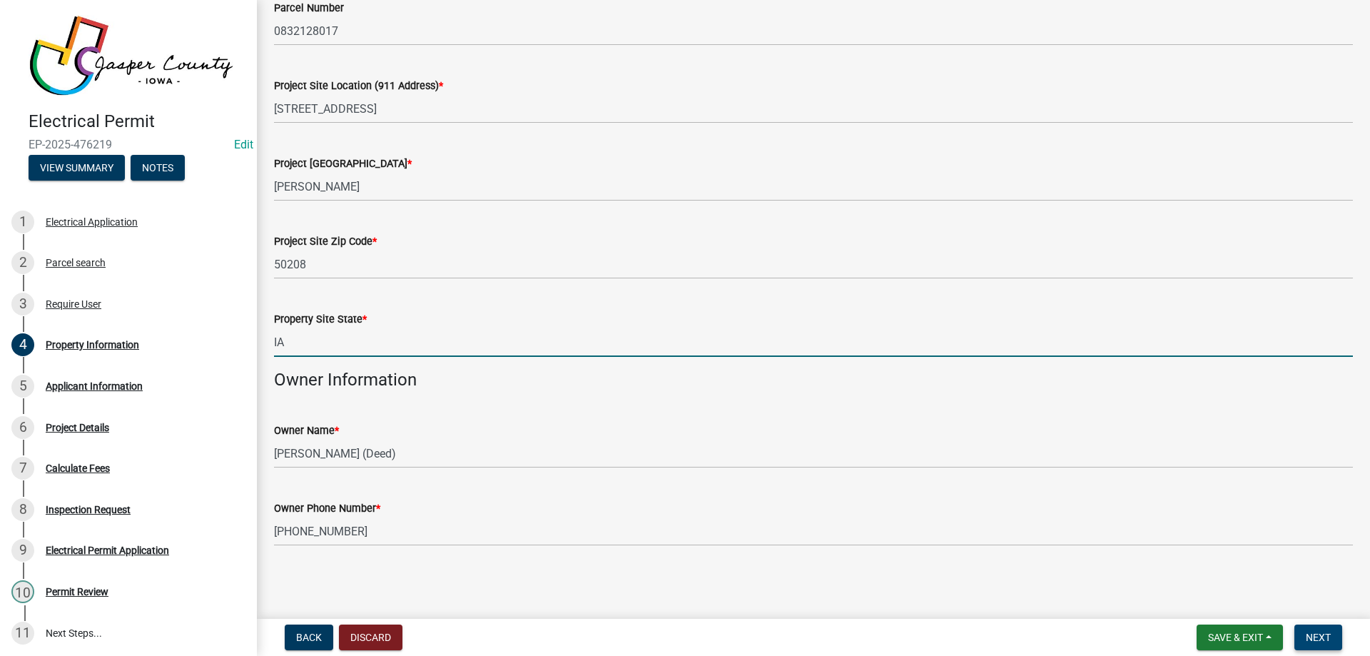
click at [1325, 639] on span "Next" at bounding box center [1318, 637] width 25 height 11
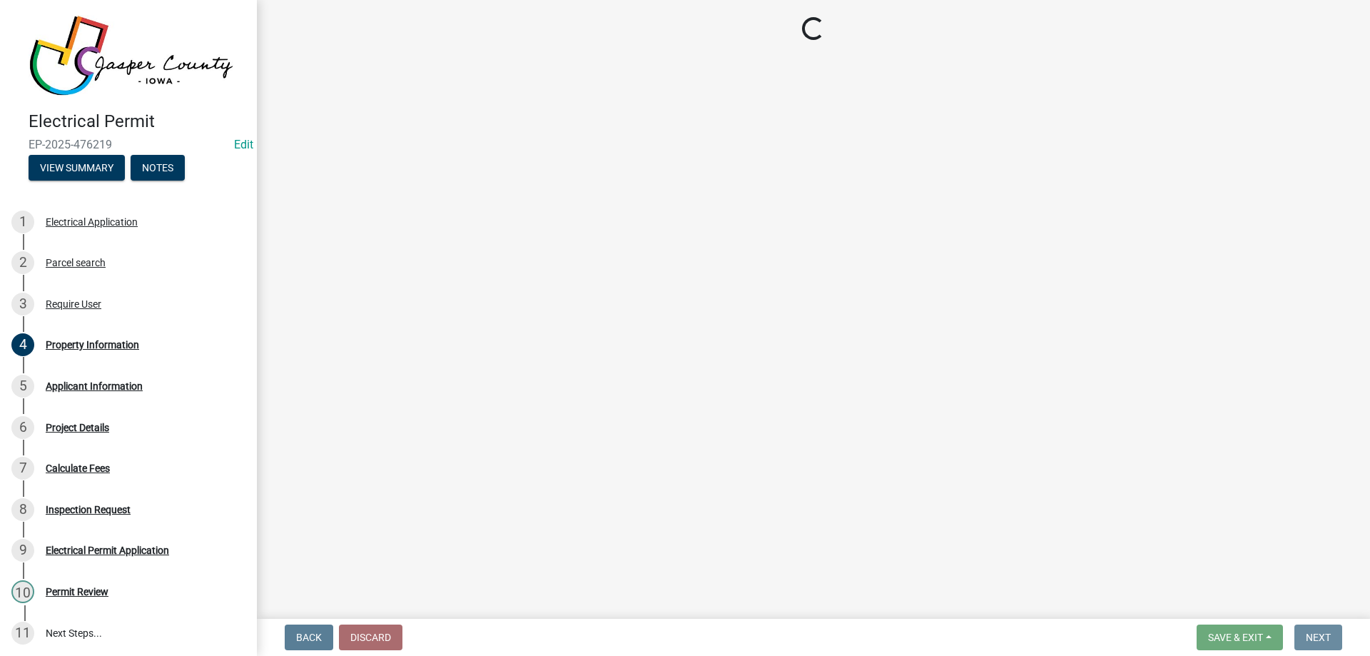
scroll to position [0, 0]
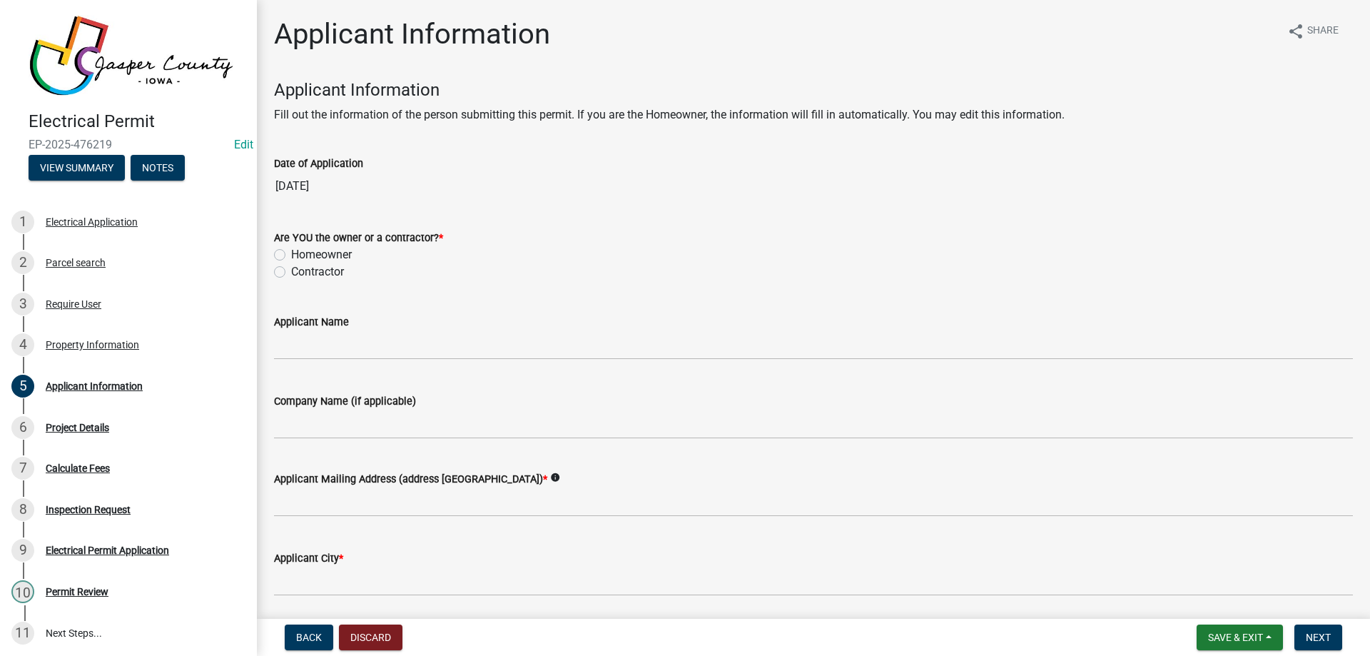
click at [291, 270] on label "Contractor" at bounding box center [317, 271] width 53 height 17
click at [291, 270] on input "Contractor" at bounding box center [295, 267] width 9 height 9
radio input "true"
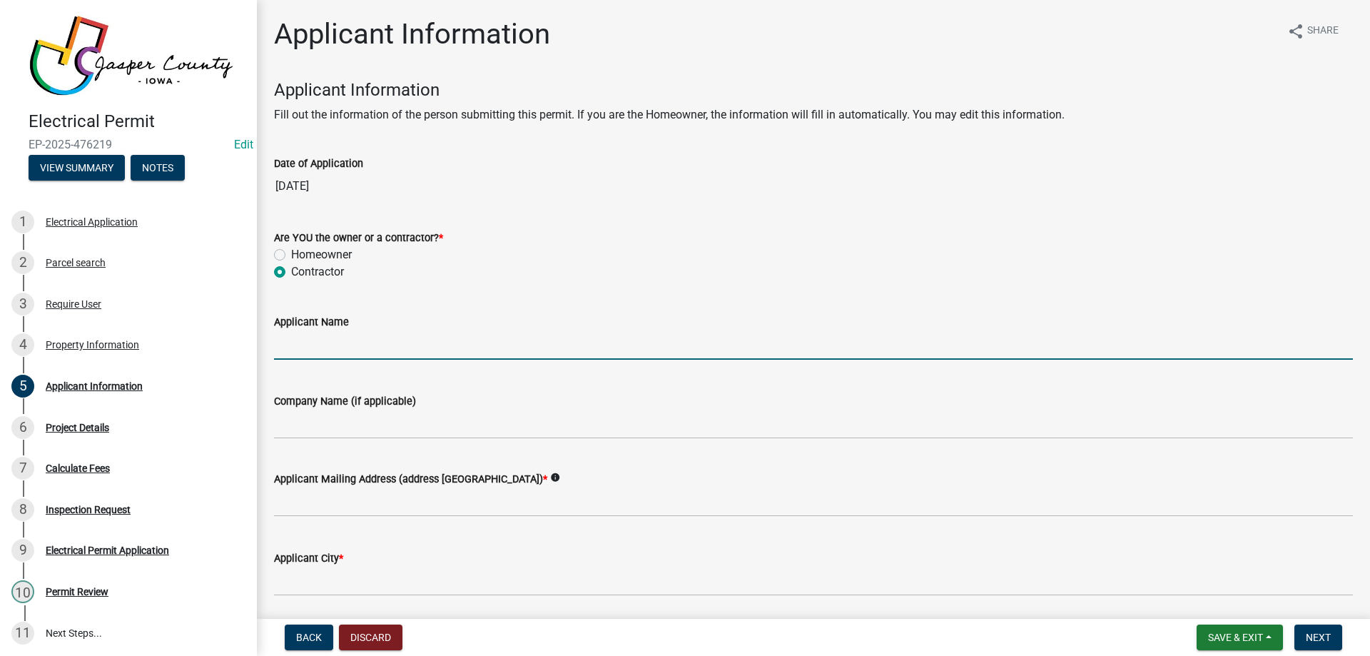
click at [333, 342] on input "Applicant Name" at bounding box center [813, 344] width 1079 height 29
type input "[PERSON_NAME]"
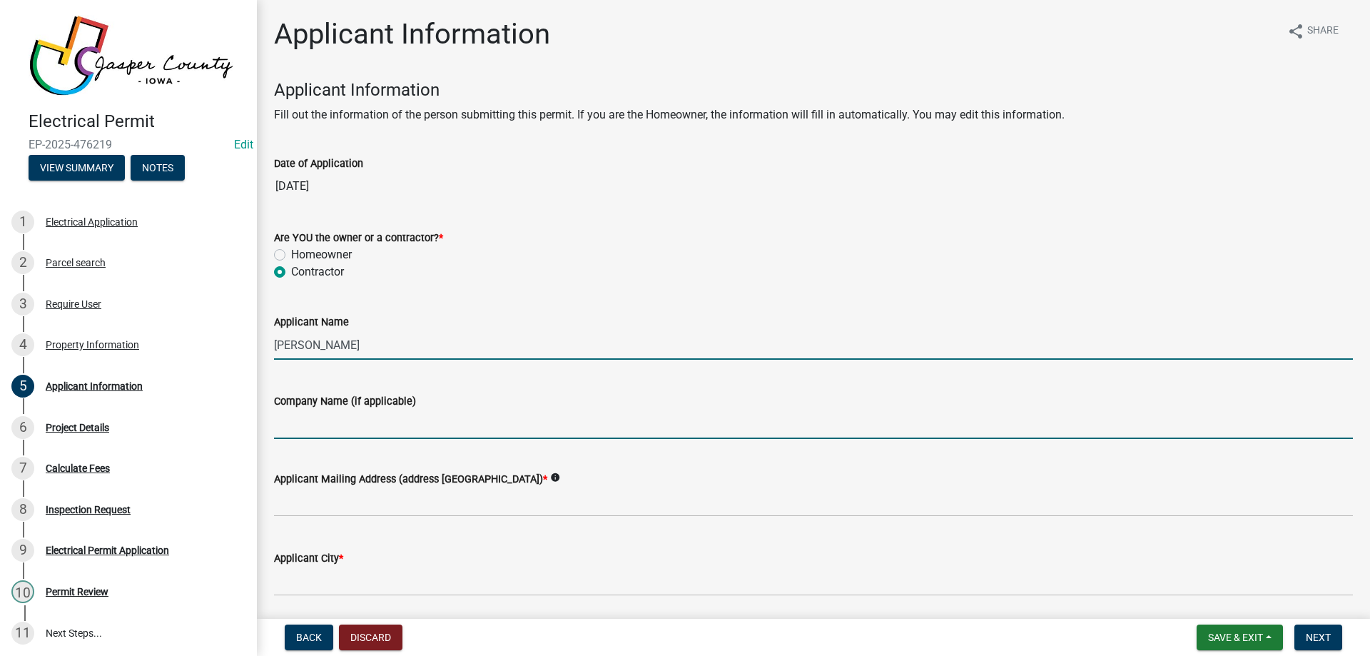
type input "[PERSON_NAME] Enterprises"
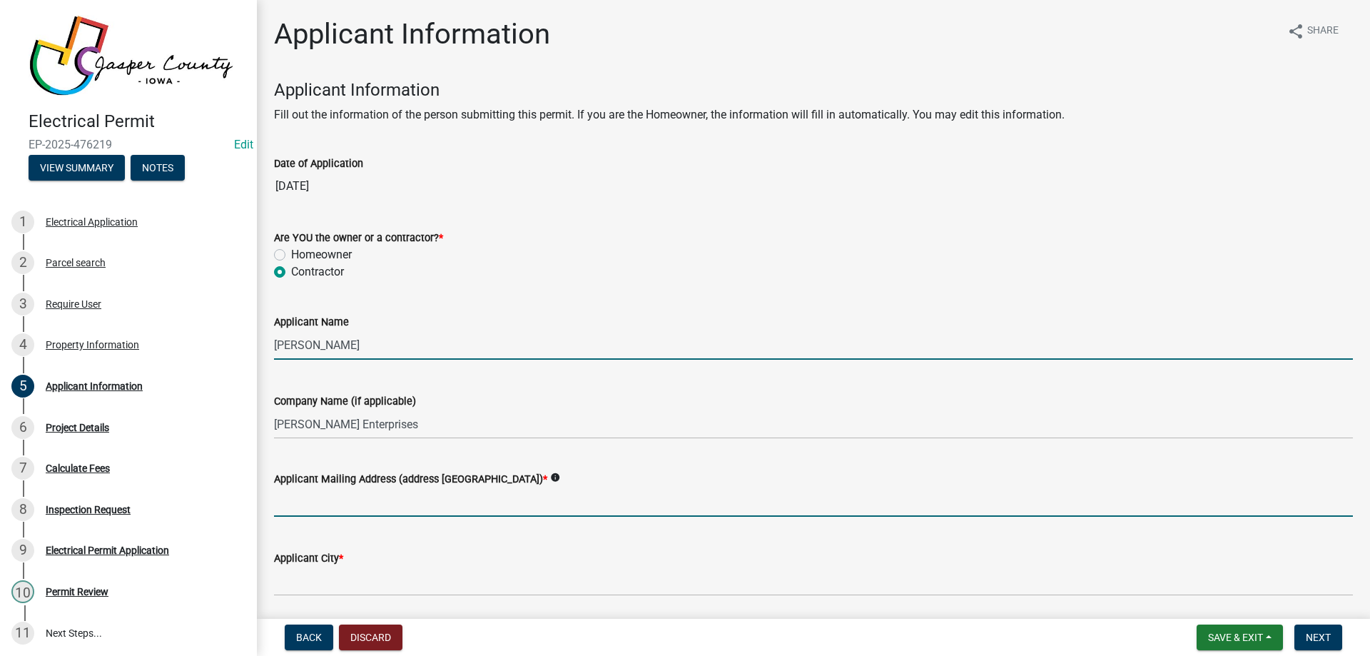
type input "PO Box 275"
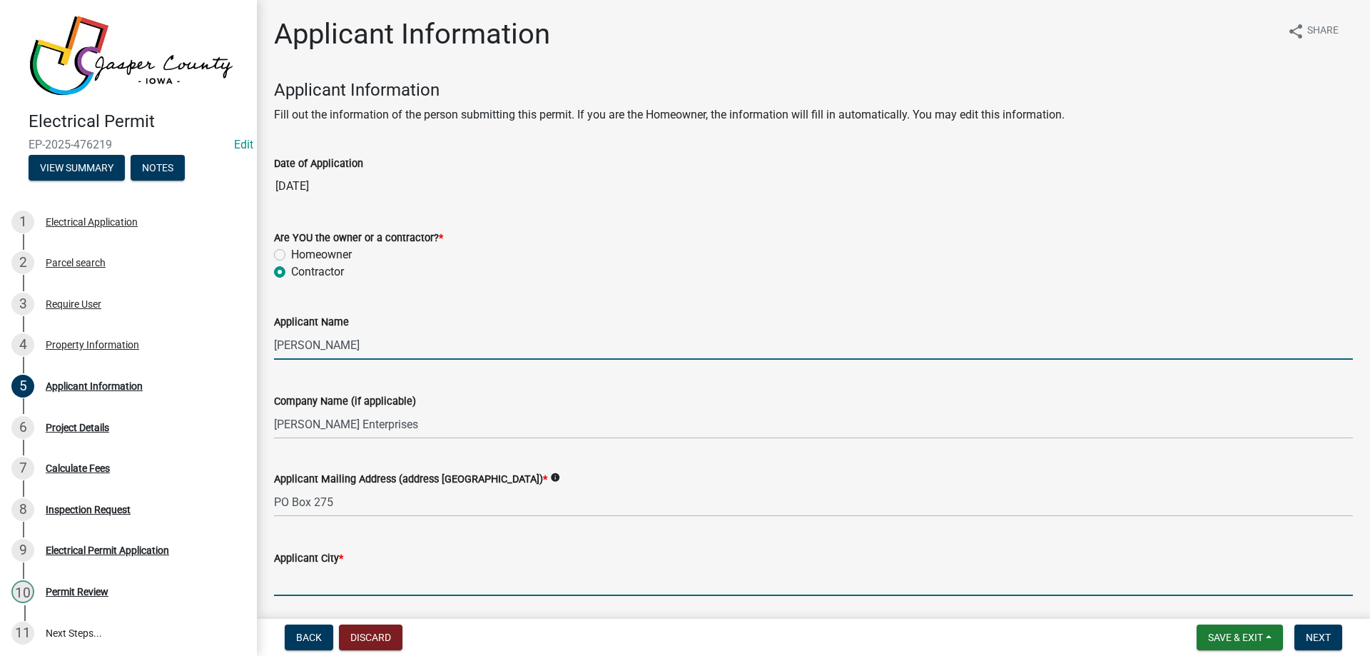
type input "[PERSON_NAME]"
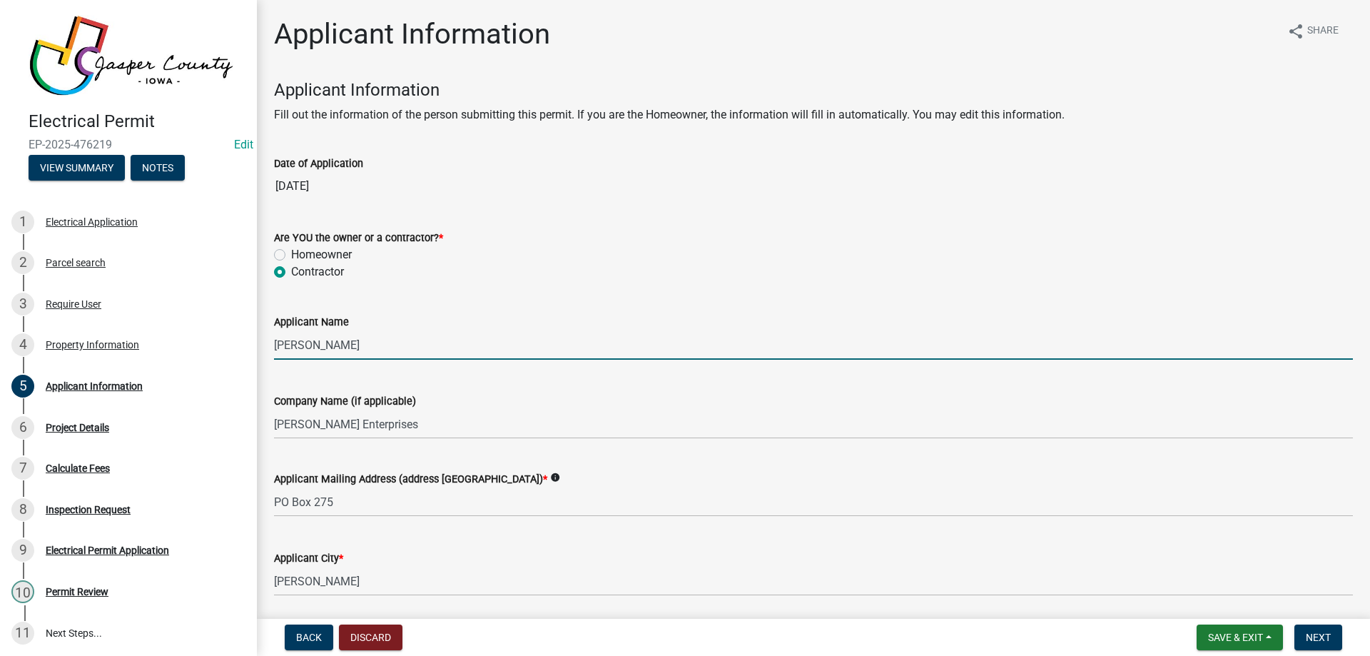
type input "IA"
type input "50208"
type input "6415211764"
type input "[EMAIL_ADDRESS][DOMAIN_NAME]"
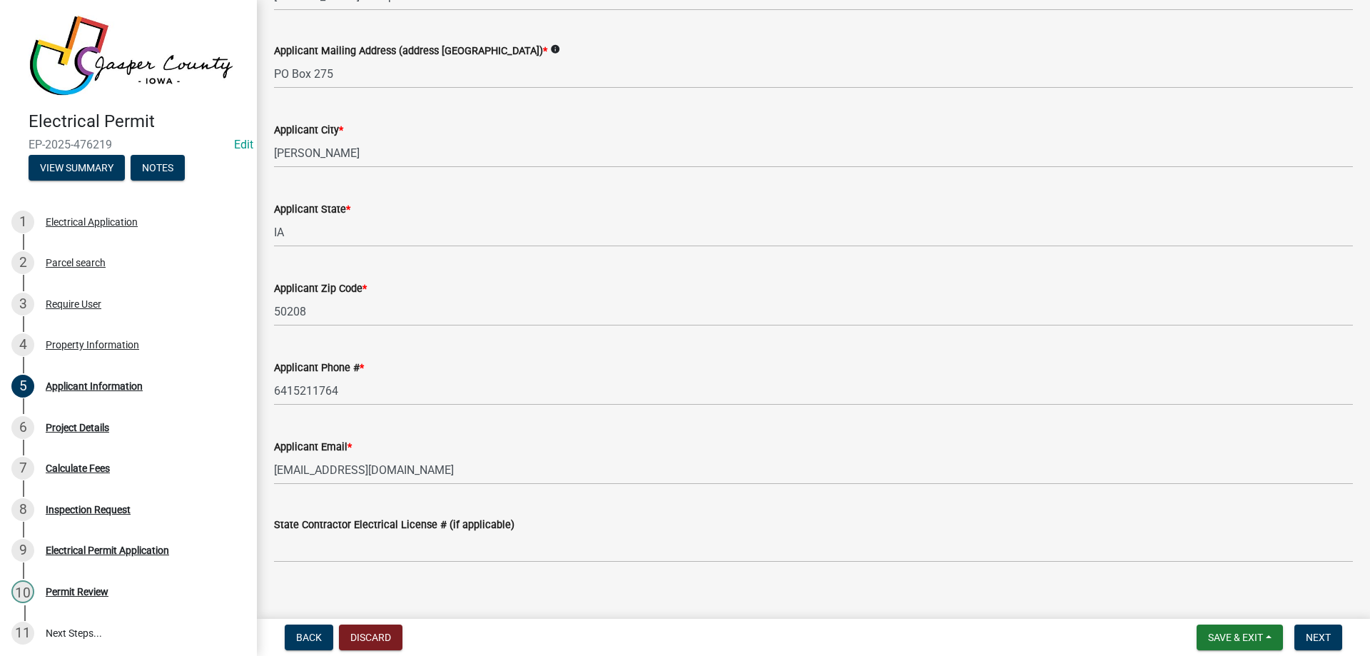
scroll to position [445, 0]
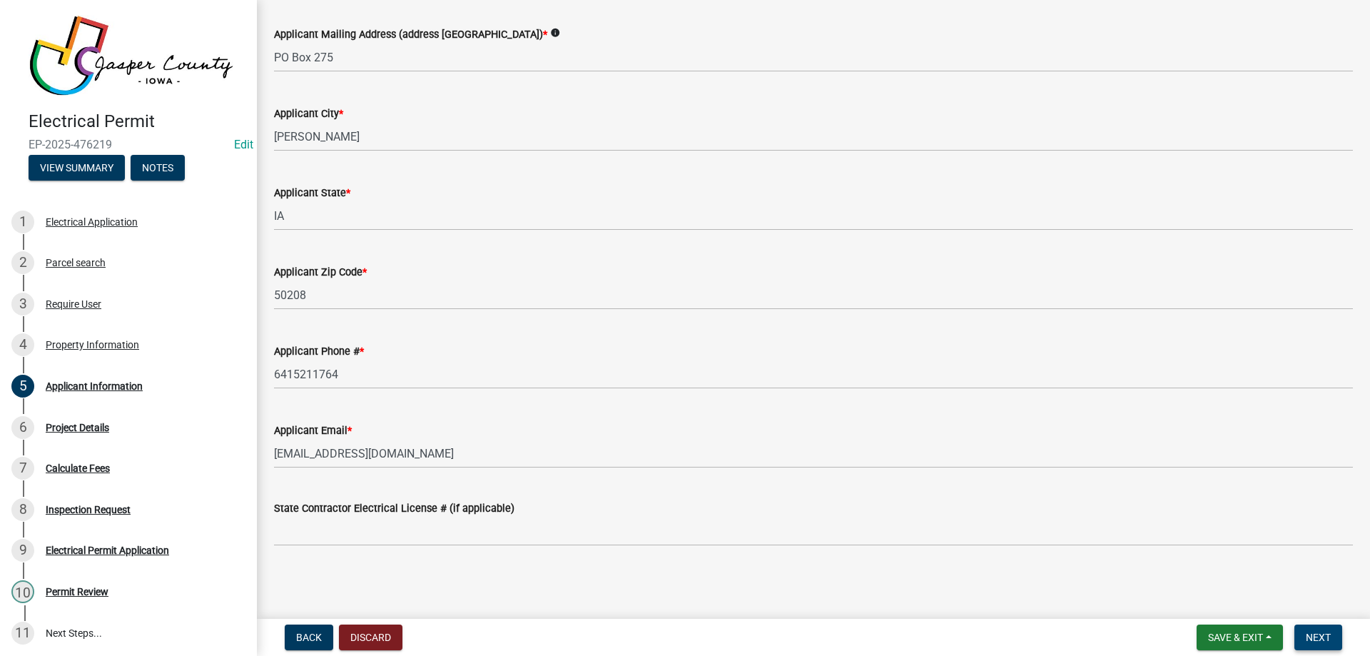
click at [1322, 635] on span "Next" at bounding box center [1318, 637] width 25 height 11
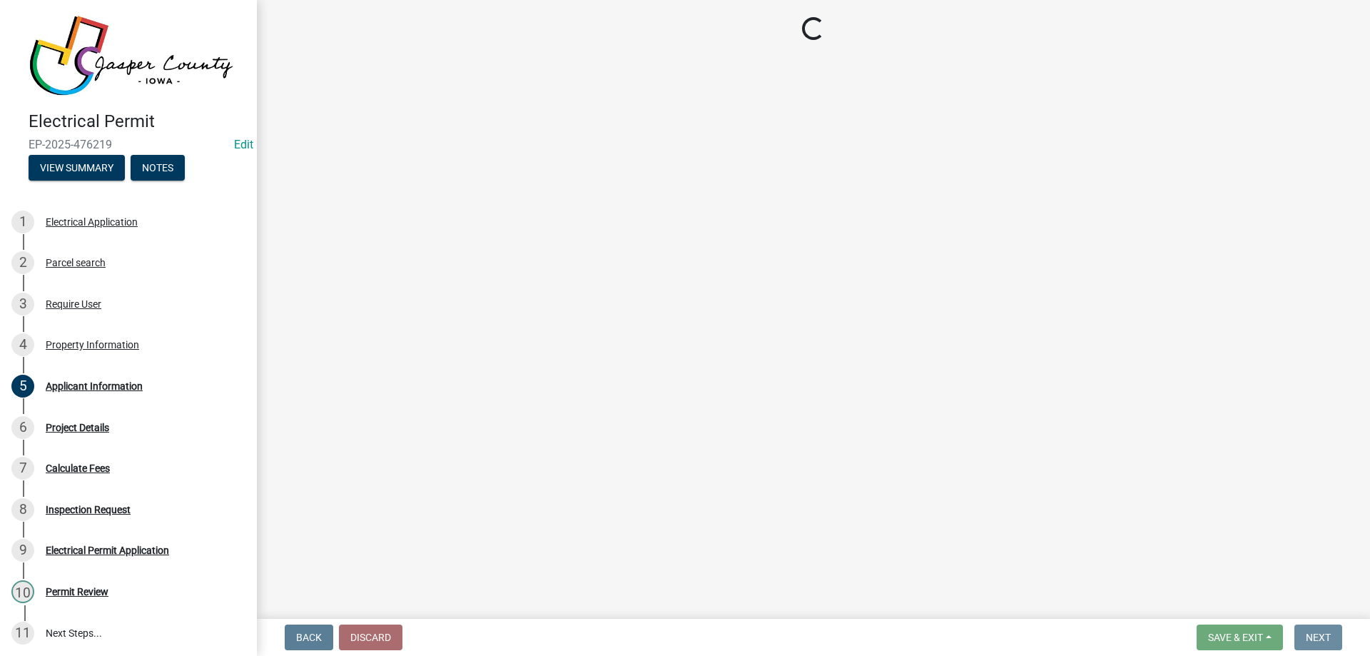
scroll to position [0, 0]
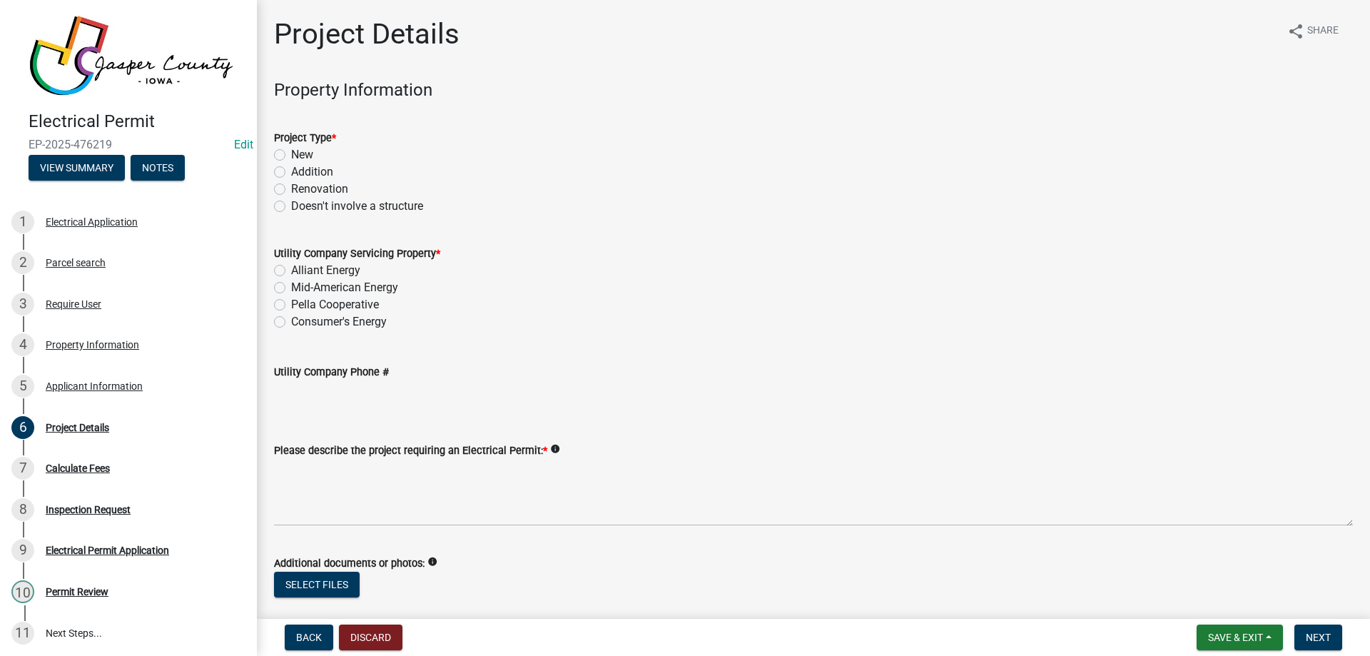
click at [291, 152] on label "New" at bounding box center [302, 154] width 22 height 17
click at [291, 152] on input "New" at bounding box center [295, 150] width 9 height 9
radio input "true"
click at [291, 270] on label "Alliant Energy" at bounding box center [325, 270] width 69 height 17
click at [291, 270] on input "Alliant Energy" at bounding box center [295, 266] width 9 height 9
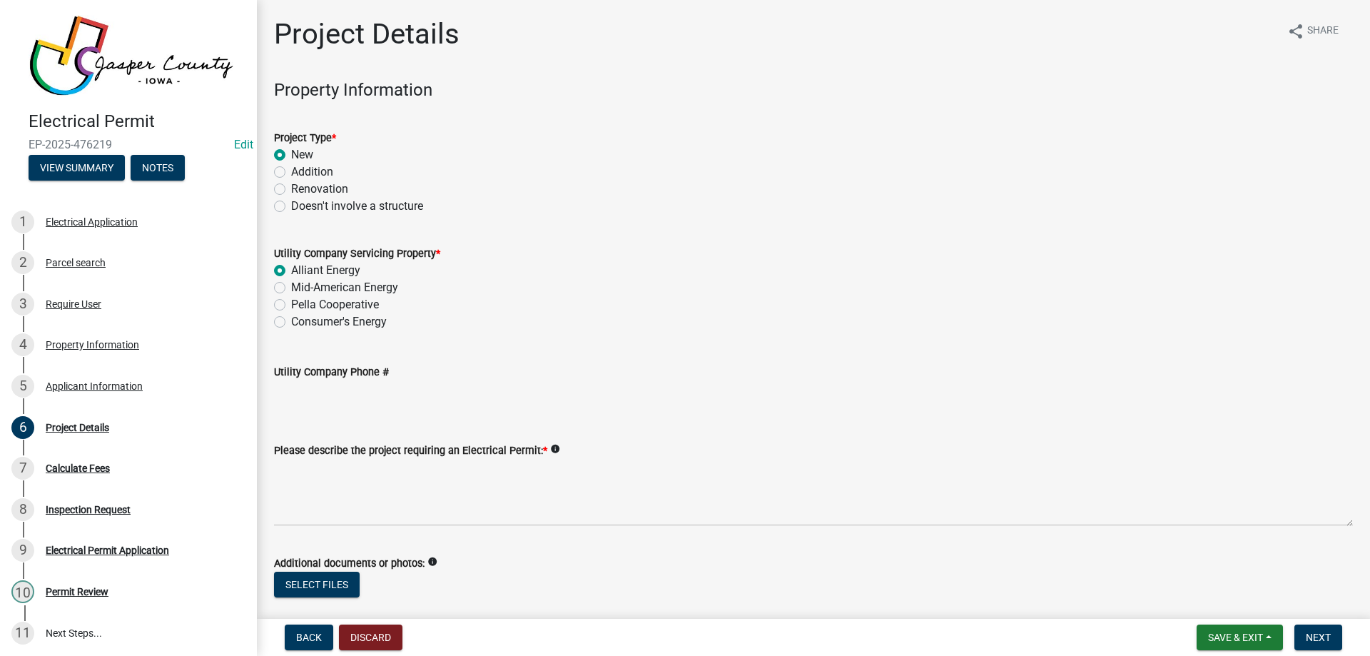
radio input "true"
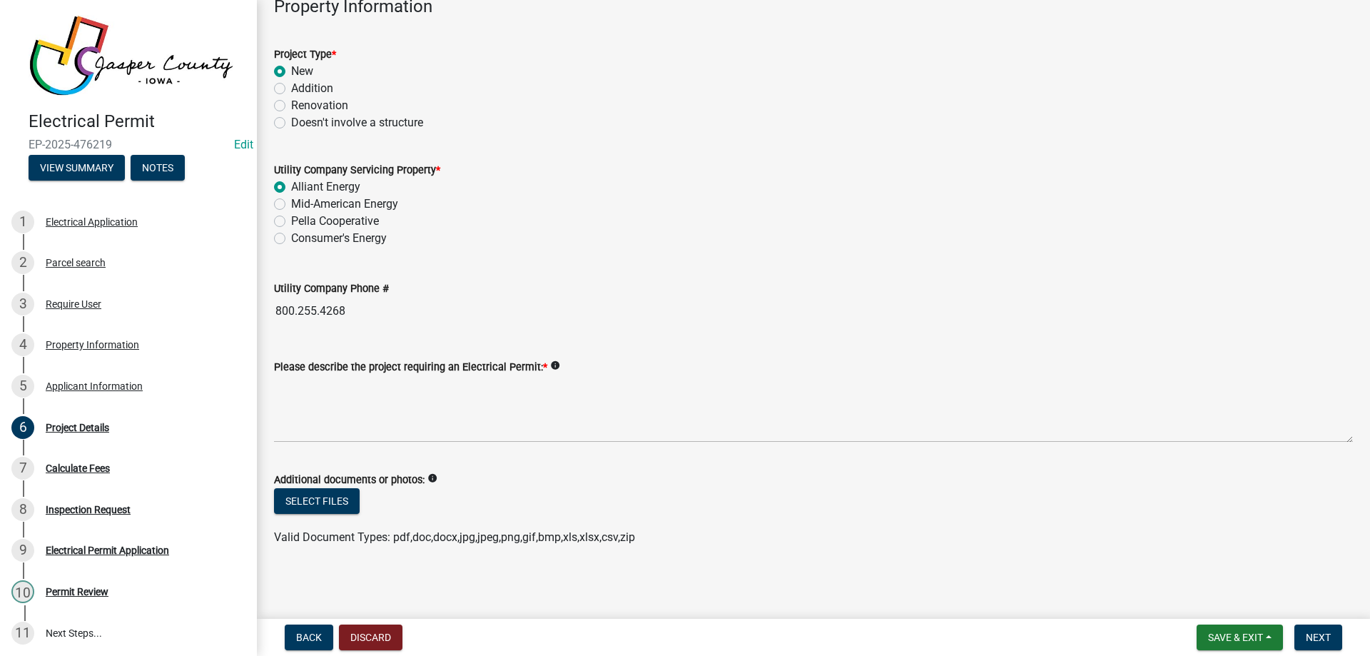
scroll to position [85, 0]
click at [1321, 634] on span "Next" at bounding box center [1318, 637] width 25 height 11
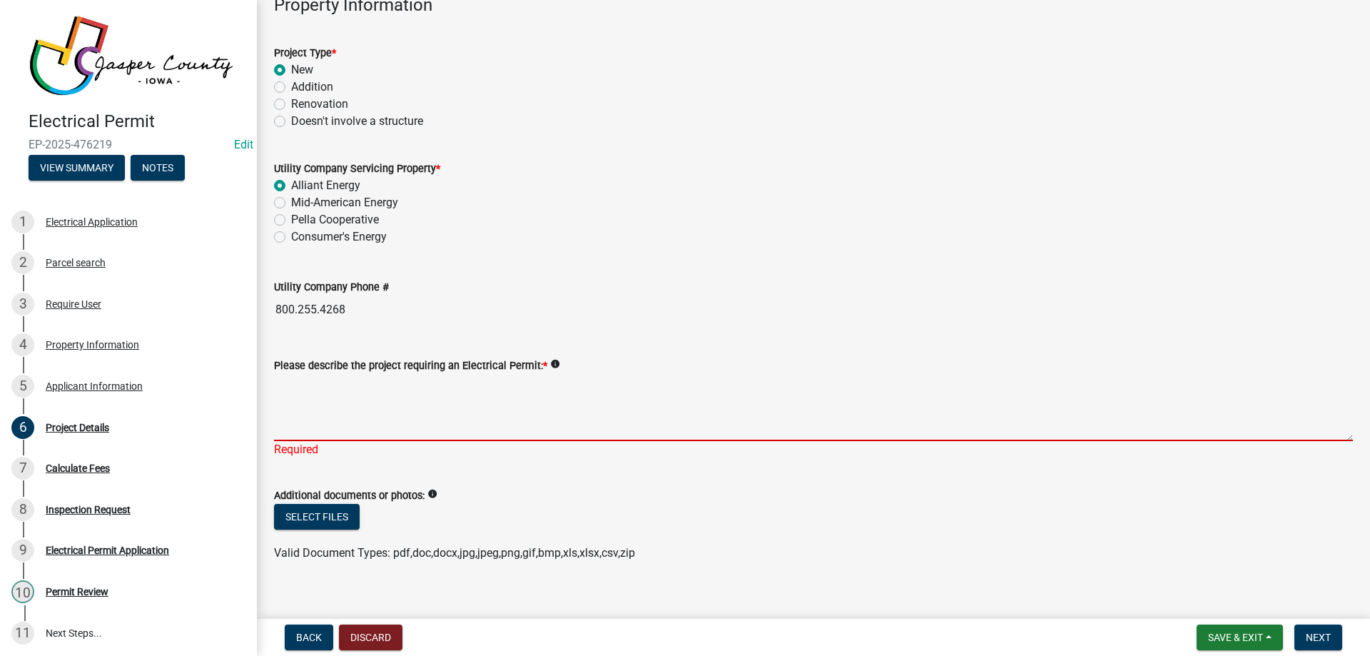
click at [410, 385] on textarea "Please describe the project requiring an Electrical Permit: *" at bounding box center [813, 407] width 1079 height 67
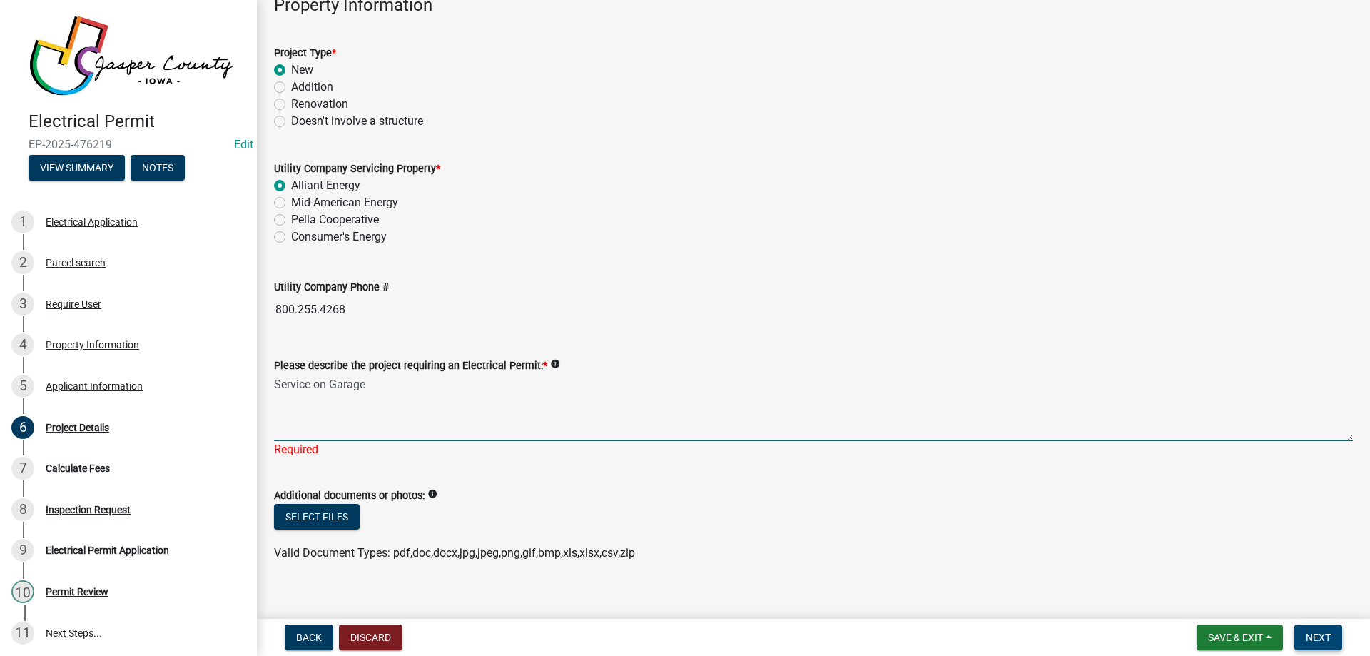
type textarea "Service on Garage"
click at [1317, 634] on span "Next" at bounding box center [1318, 637] width 25 height 11
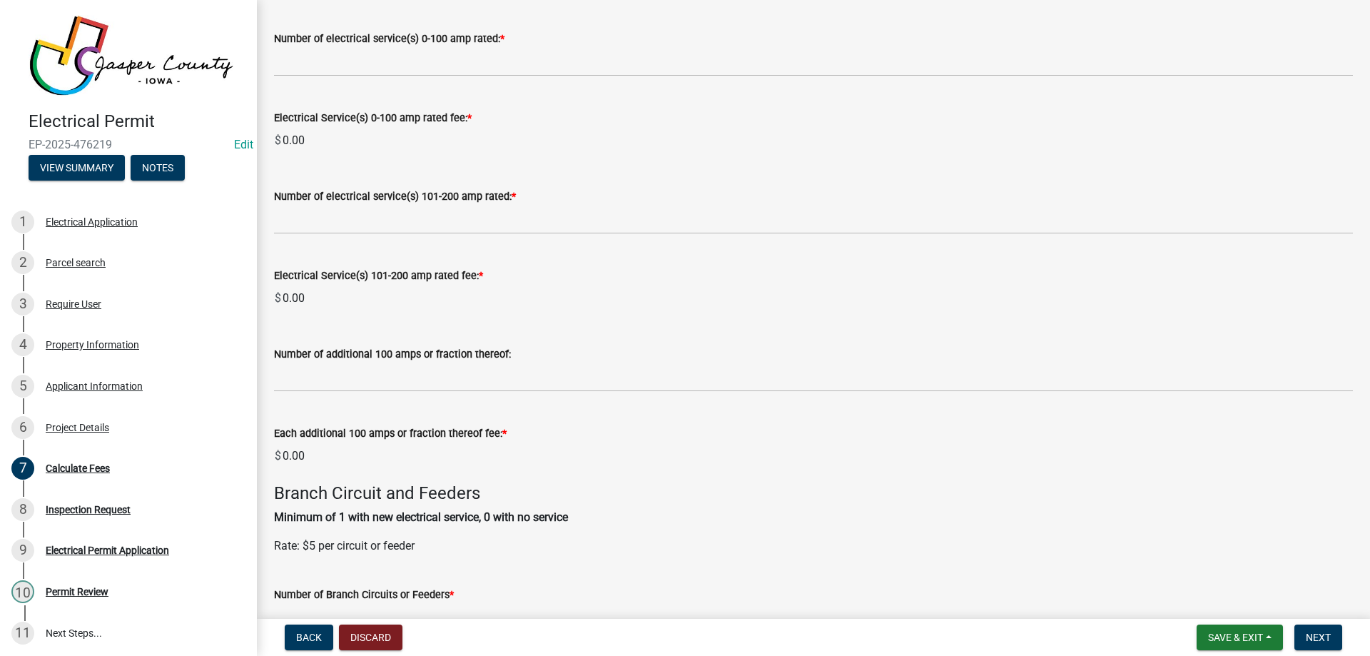
scroll to position [143, 0]
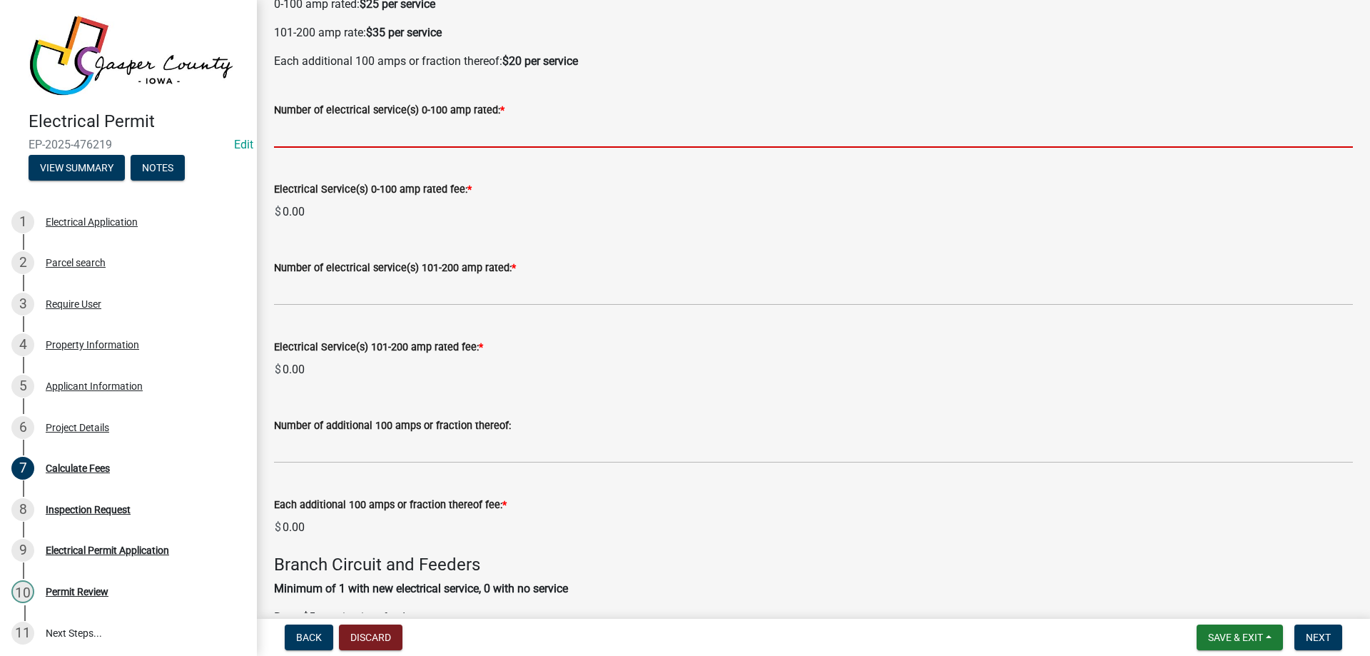
click at [390, 118] on input "text" at bounding box center [813, 132] width 1079 height 29
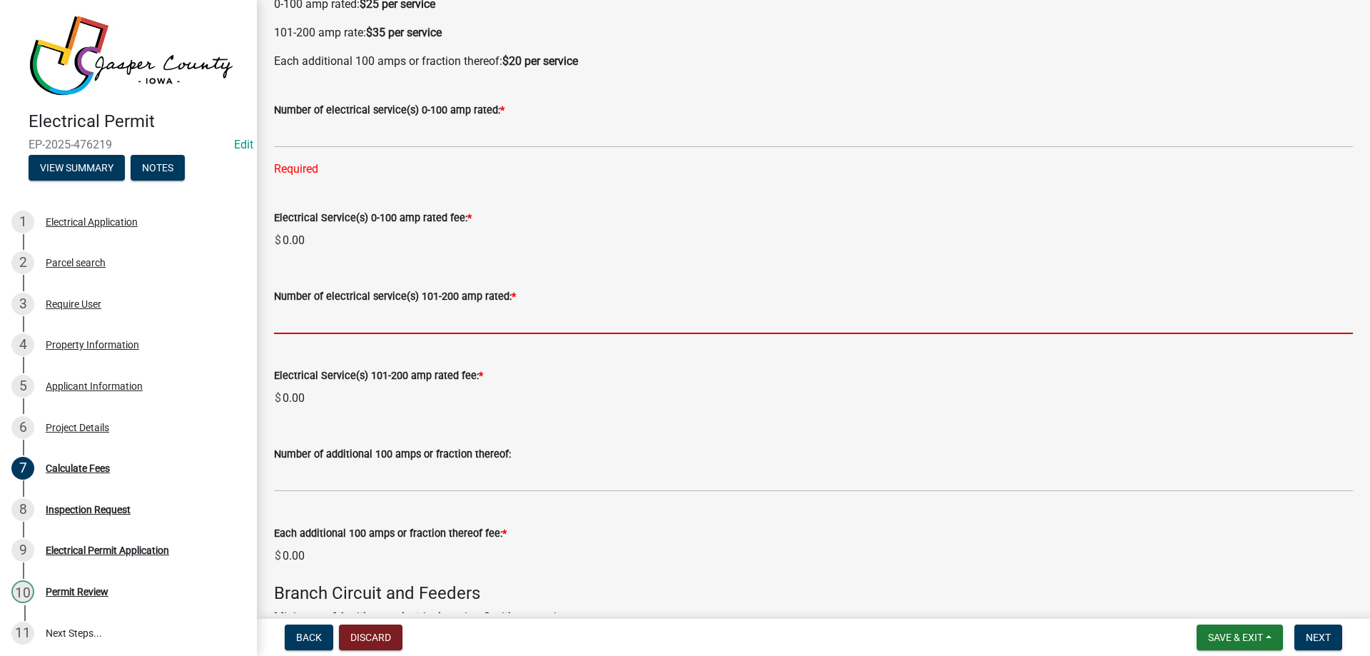
click at [345, 283] on div "Number of electrical service(s) 101-200 amp rated: *" at bounding box center [813, 301] width 1079 height 66
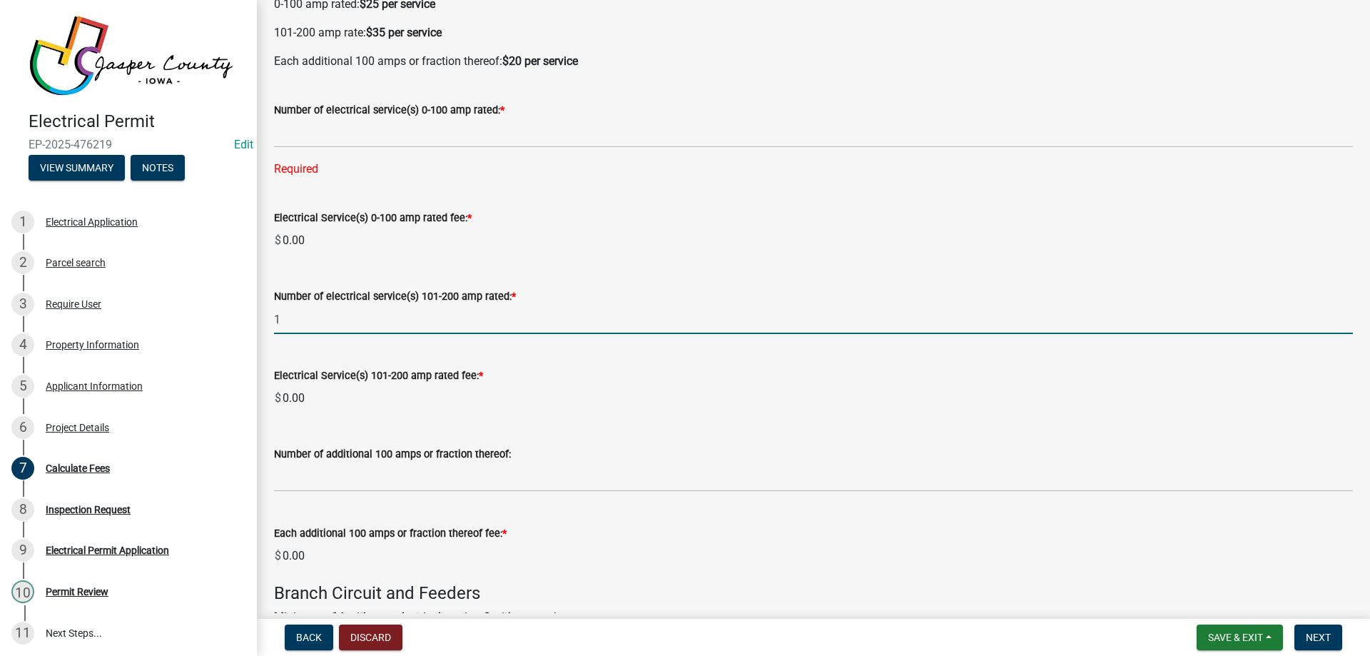
type input "1"
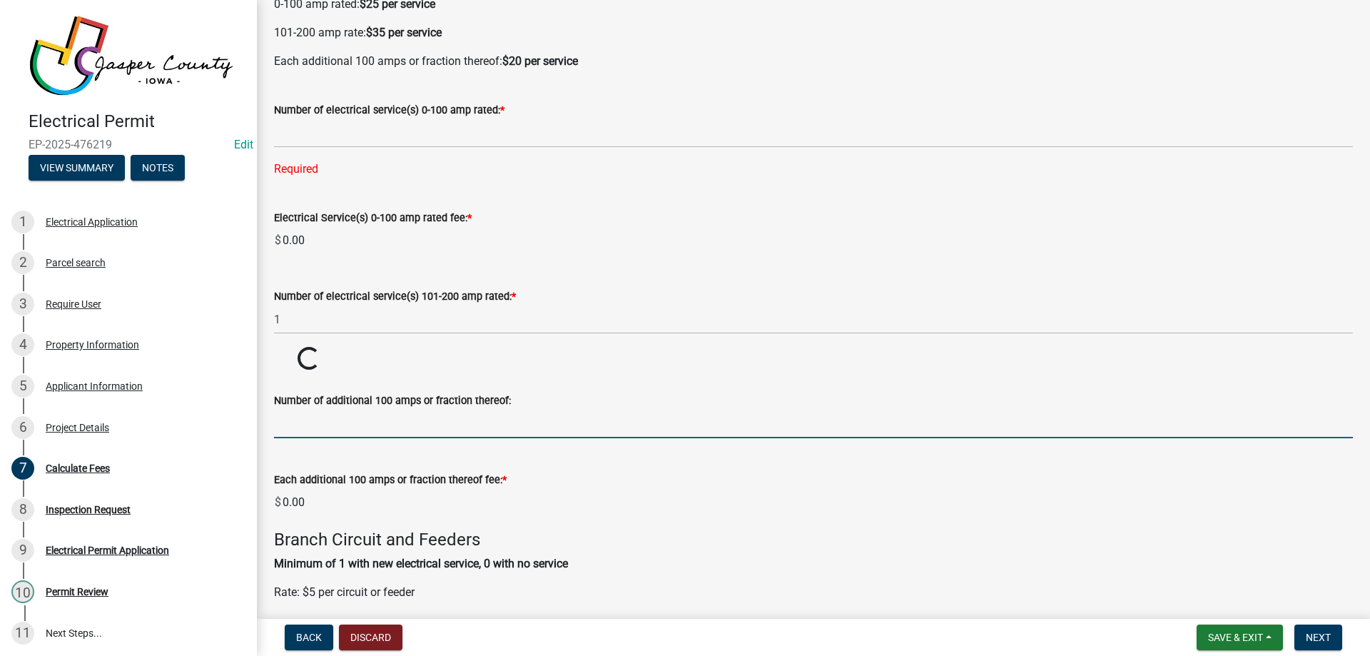
click at [327, 473] on wm-data-entity-input-list "Electrical Service Fees: For new services, changes of services, temporary servi…" at bounding box center [813, 540] width 1079 height 1207
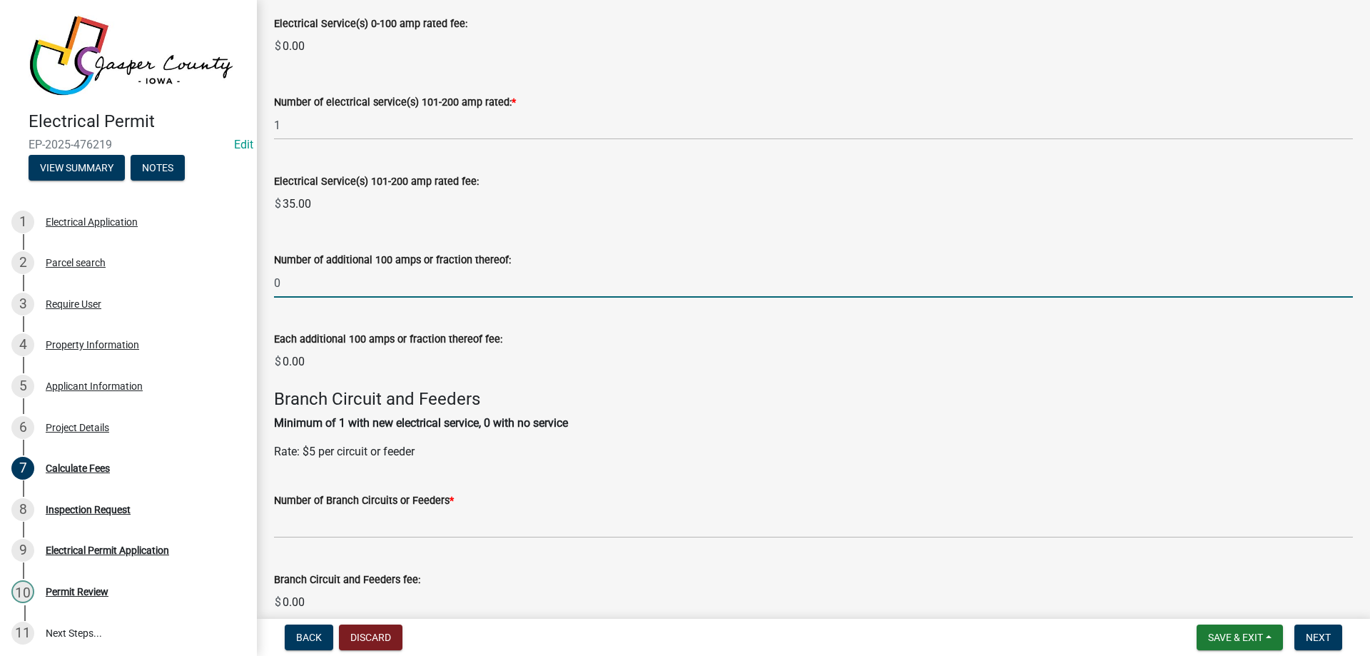
scroll to position [357, 0]
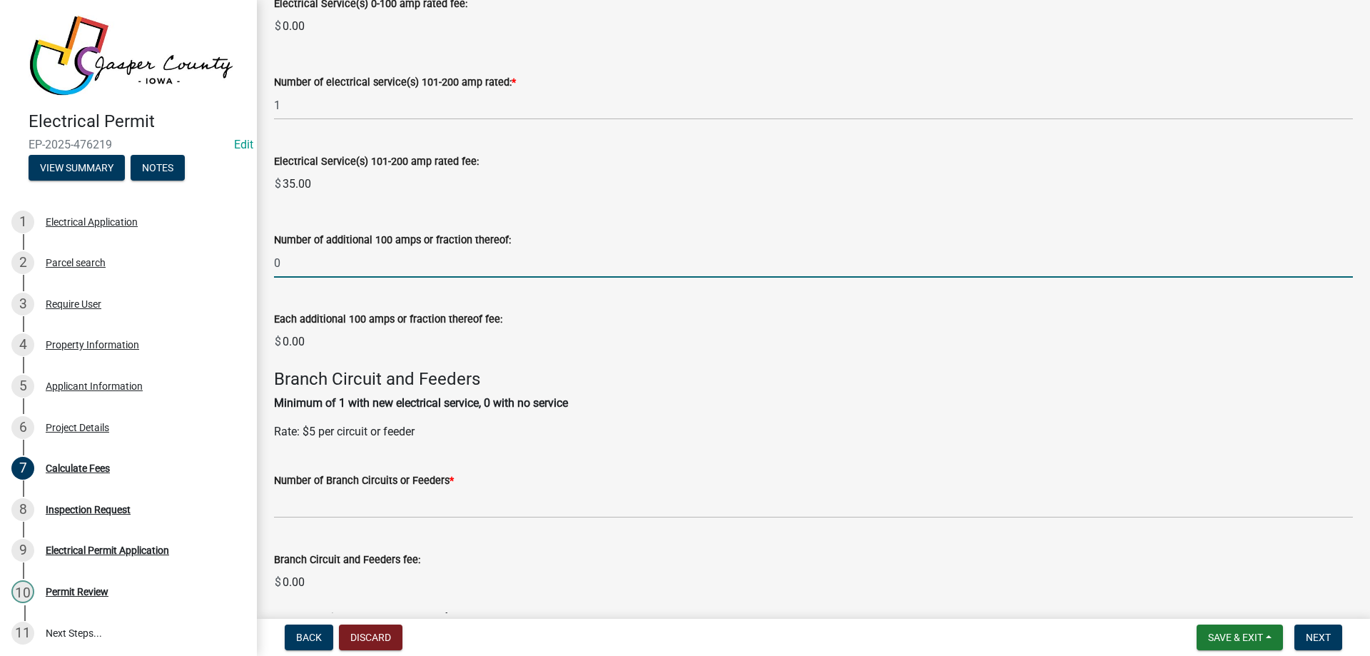
type input "0"
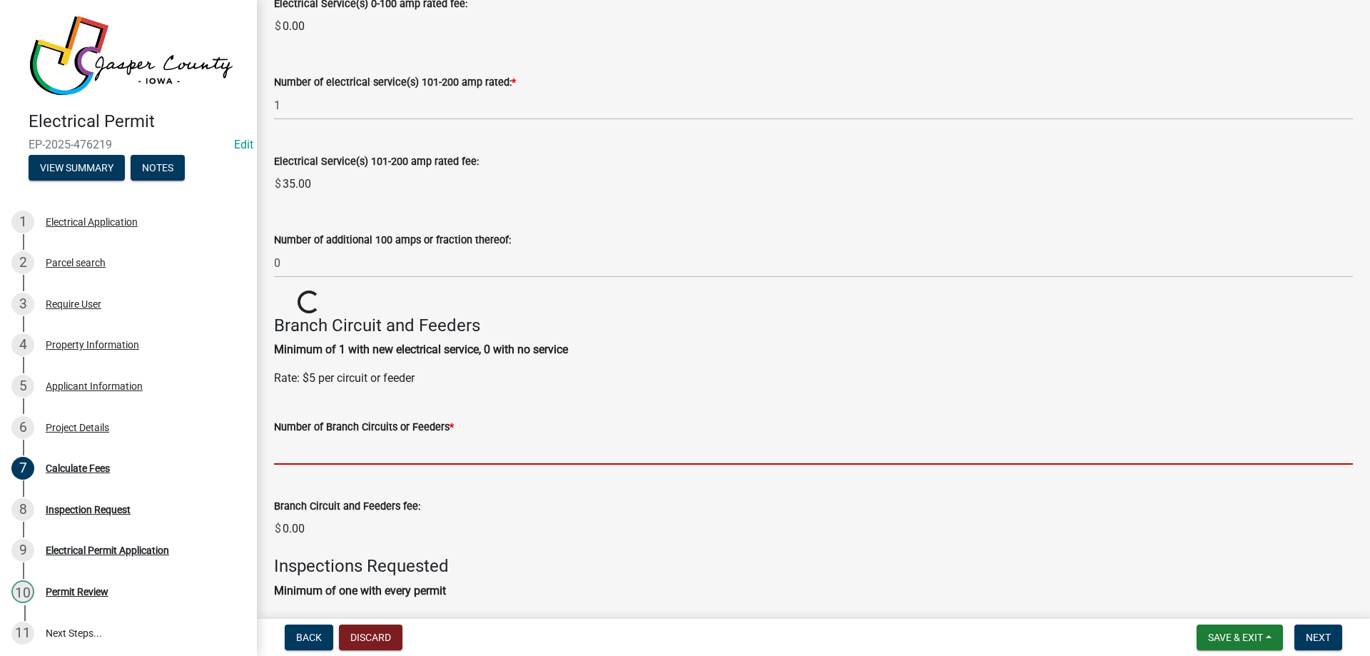
click at [351, 505] on wm-data-entity-input-list "Electrical Service Fees: For new services, changes of services, temporary servi…" at bounding box center [813, 326] width 1079 height 1207
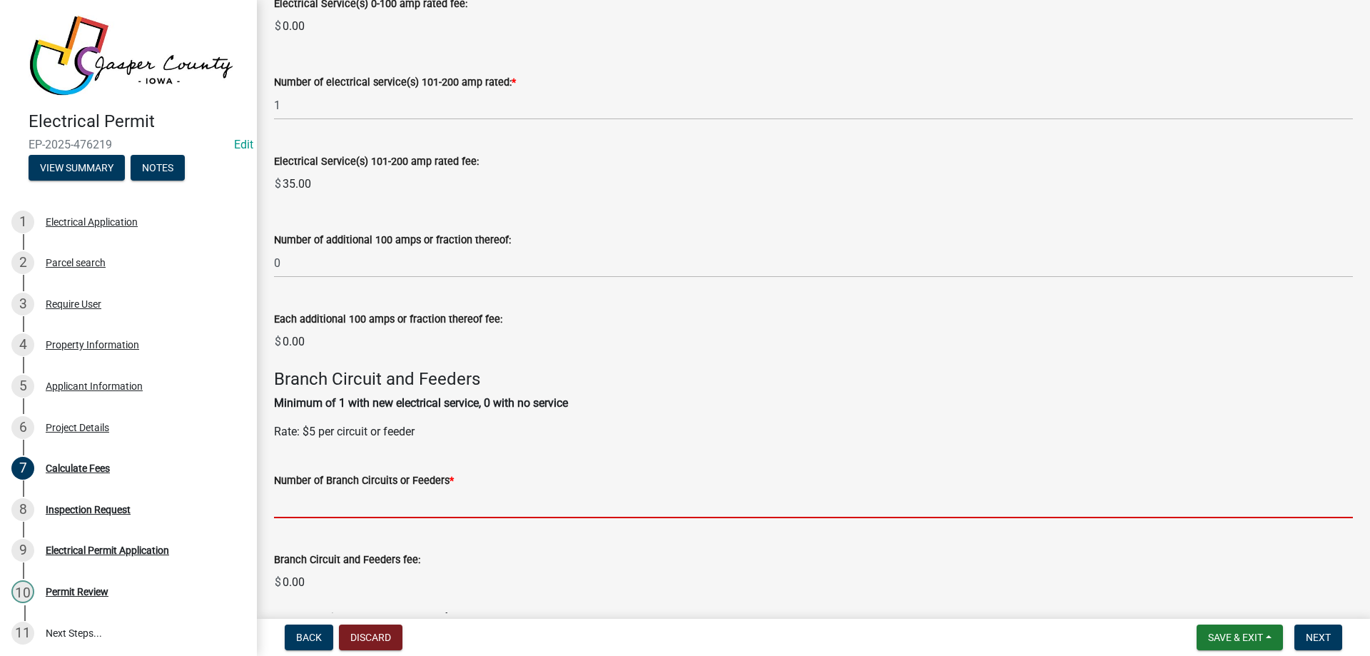
scroll to position [428, 0]
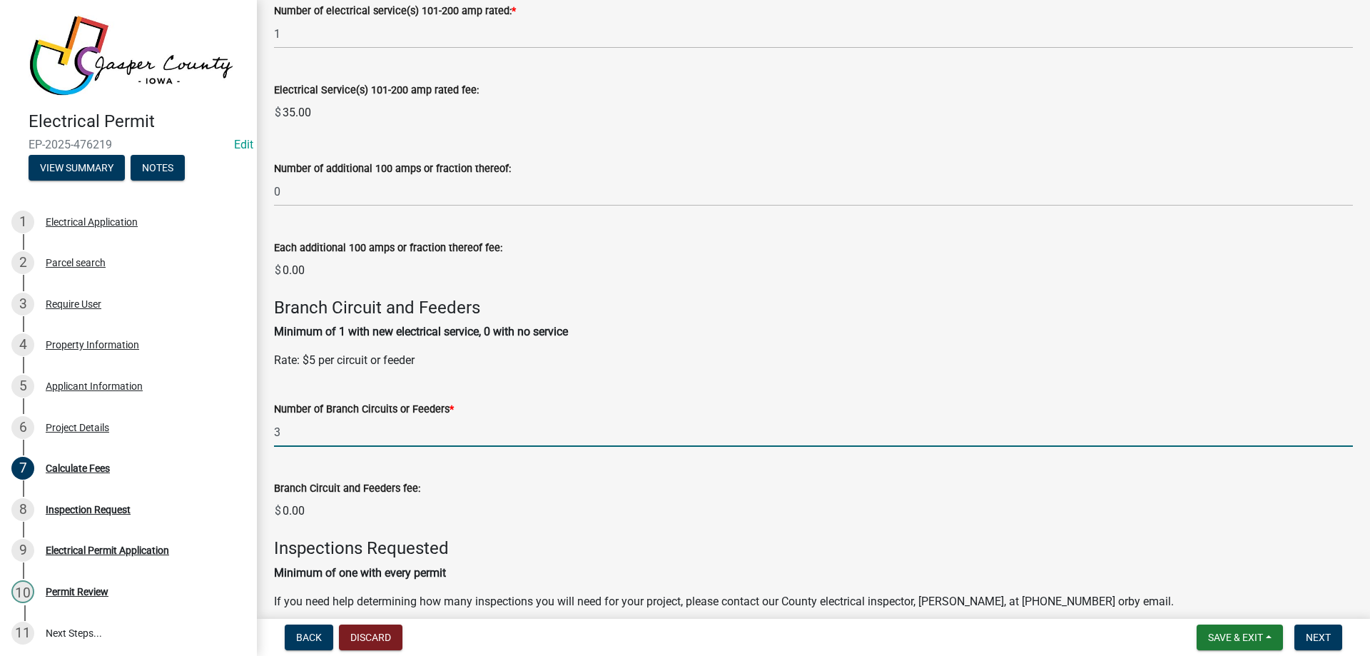
type input "3"
click at [495, 494] on wm-data-entity-input-list "Electrical Service Fees: For new services, changes of services, temporary servi…" at bounding box center [813, 282] width 1079 height 1261
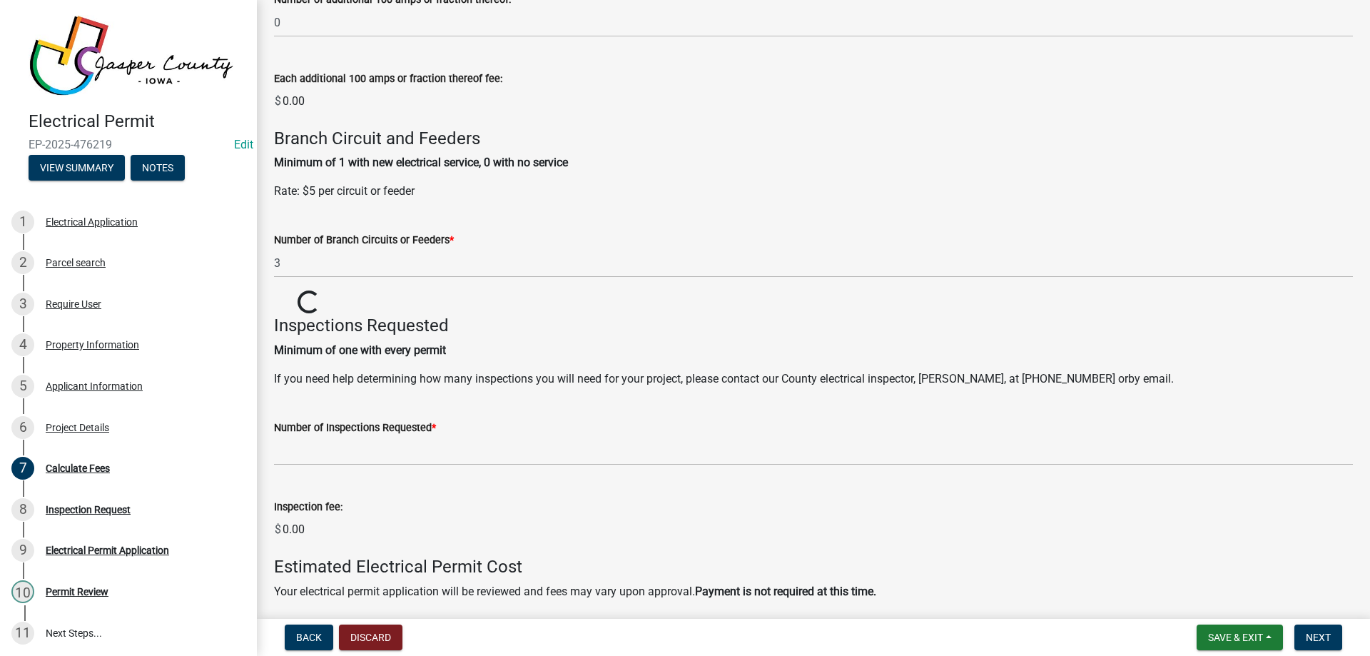
scroll to position [642, 0]
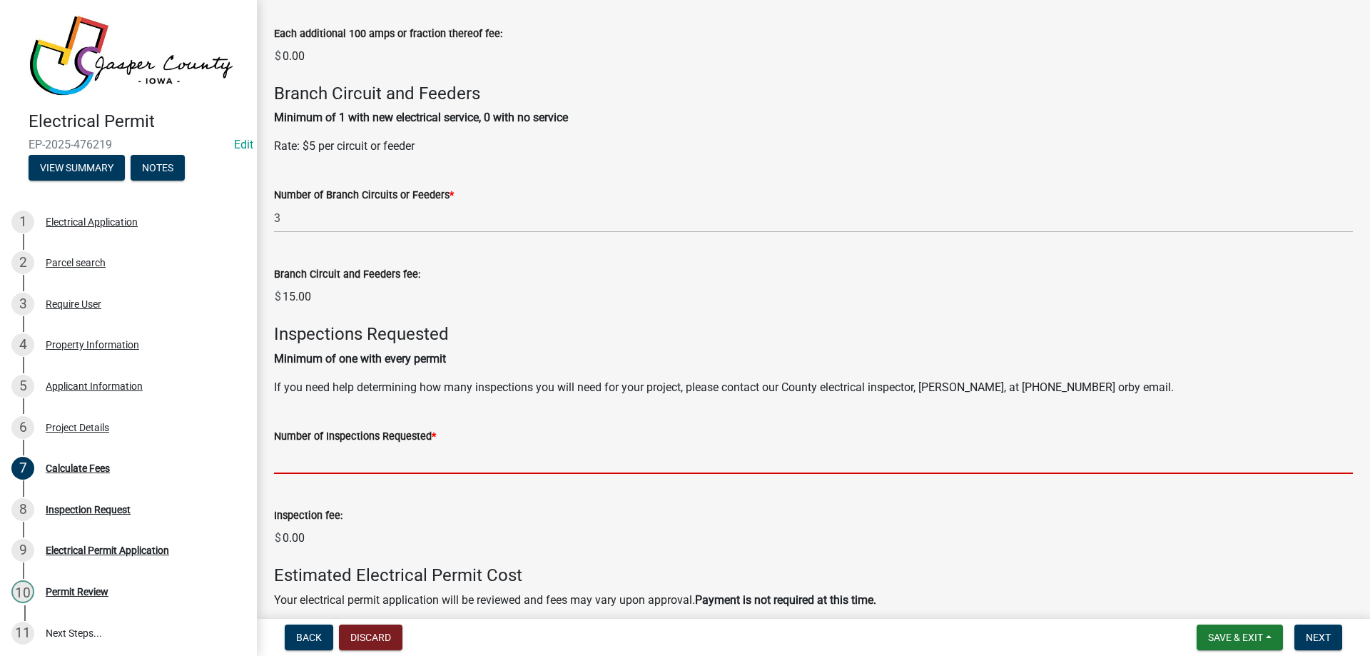
click at [342, 466] on input "text" at bounding box center [813, 459] width 1079 height 29
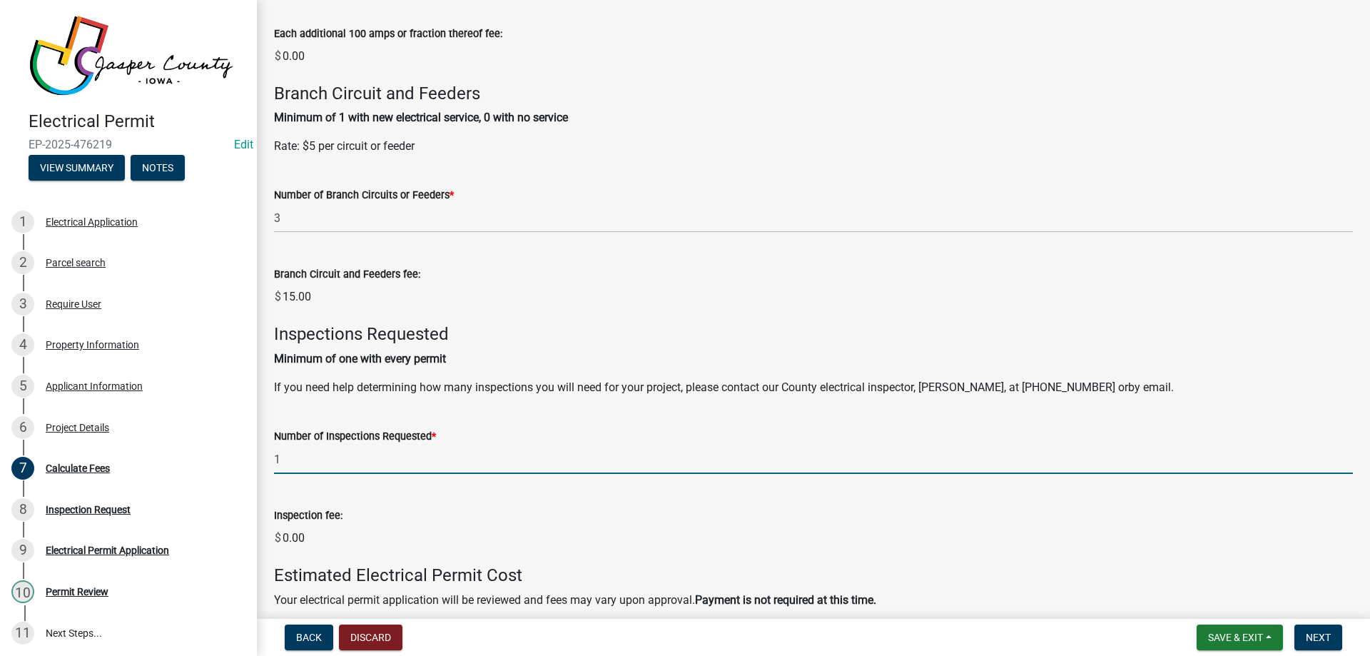
type input "1"
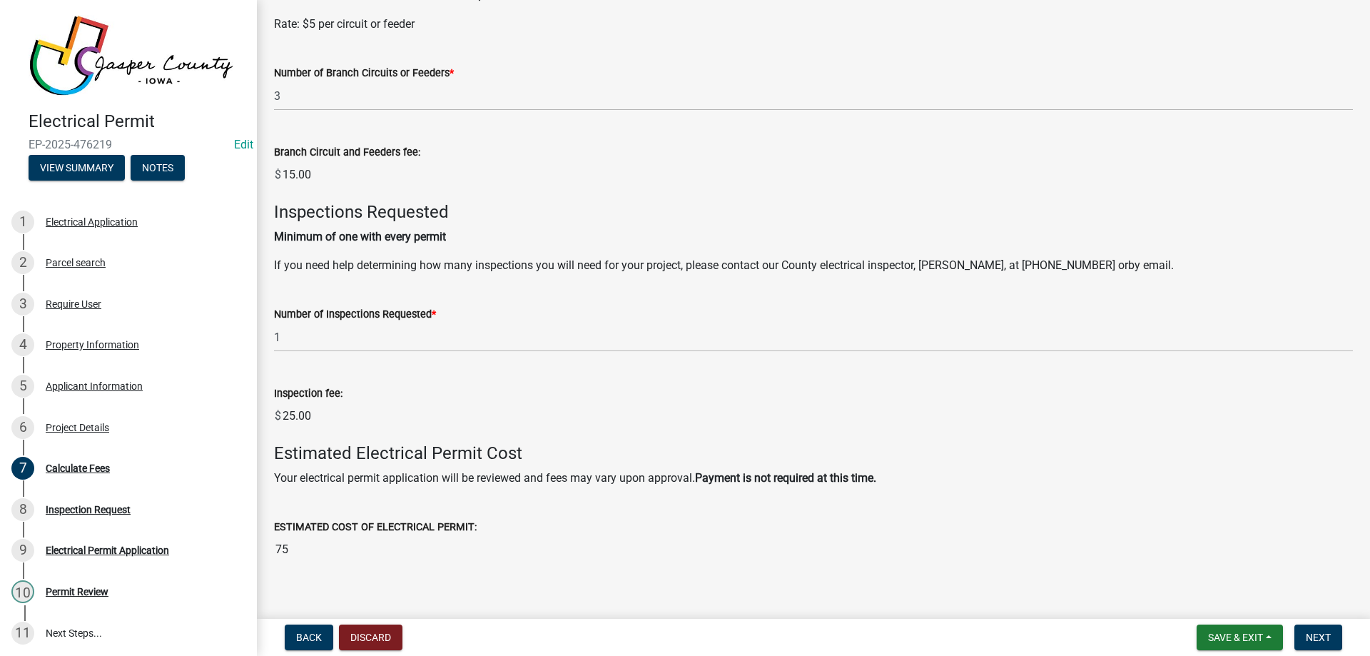
scroll to position [784, 0]
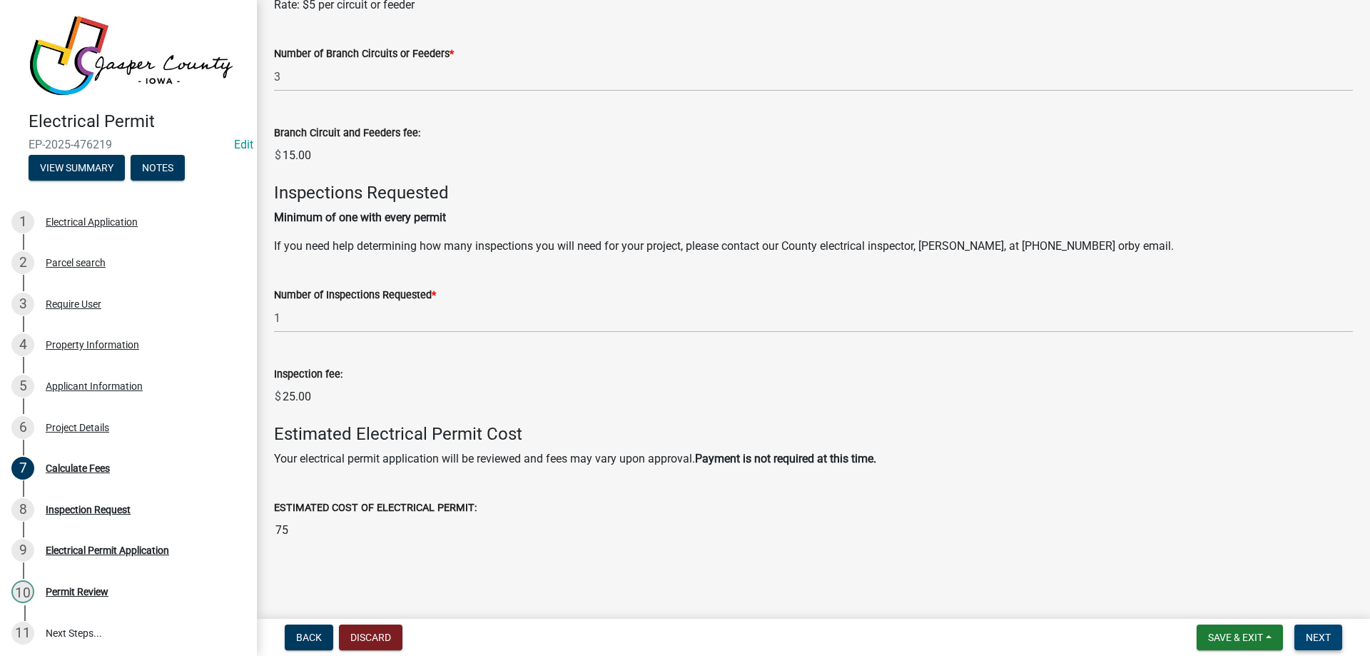
click at [1309, 633] on span "Next" at bounding box center [1318, 637] width 25 height 11
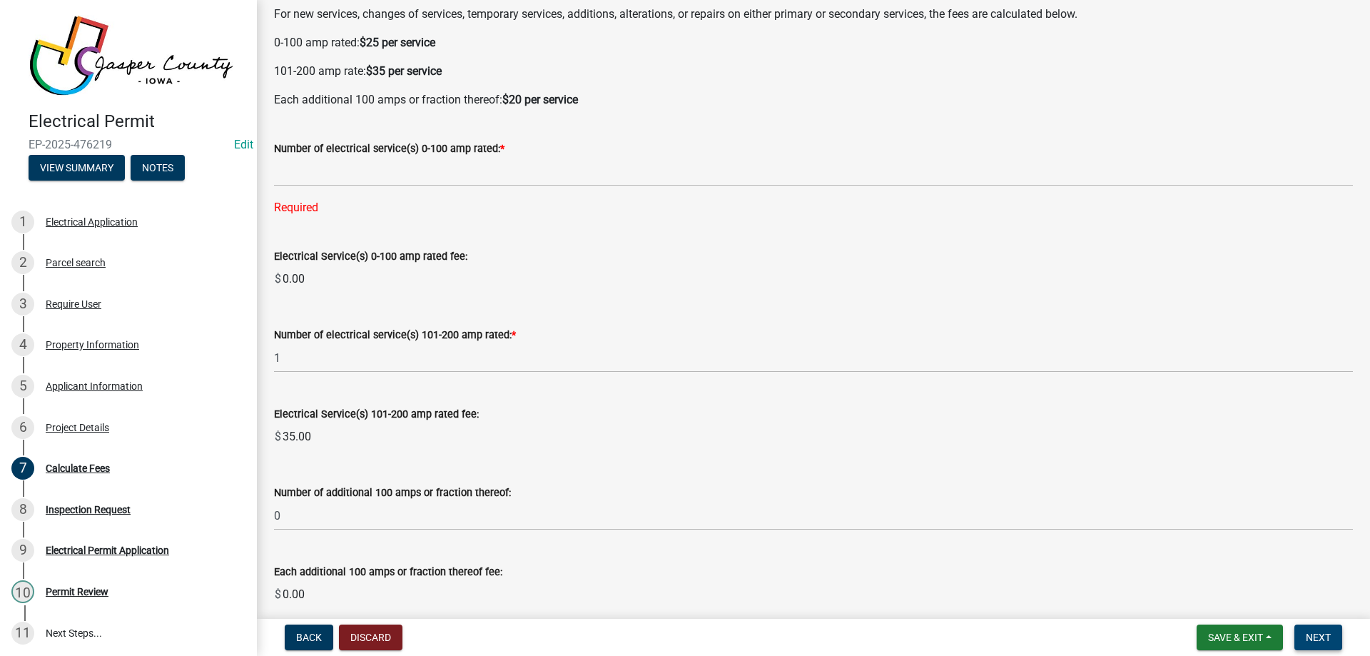
scroll to position [70, 0]
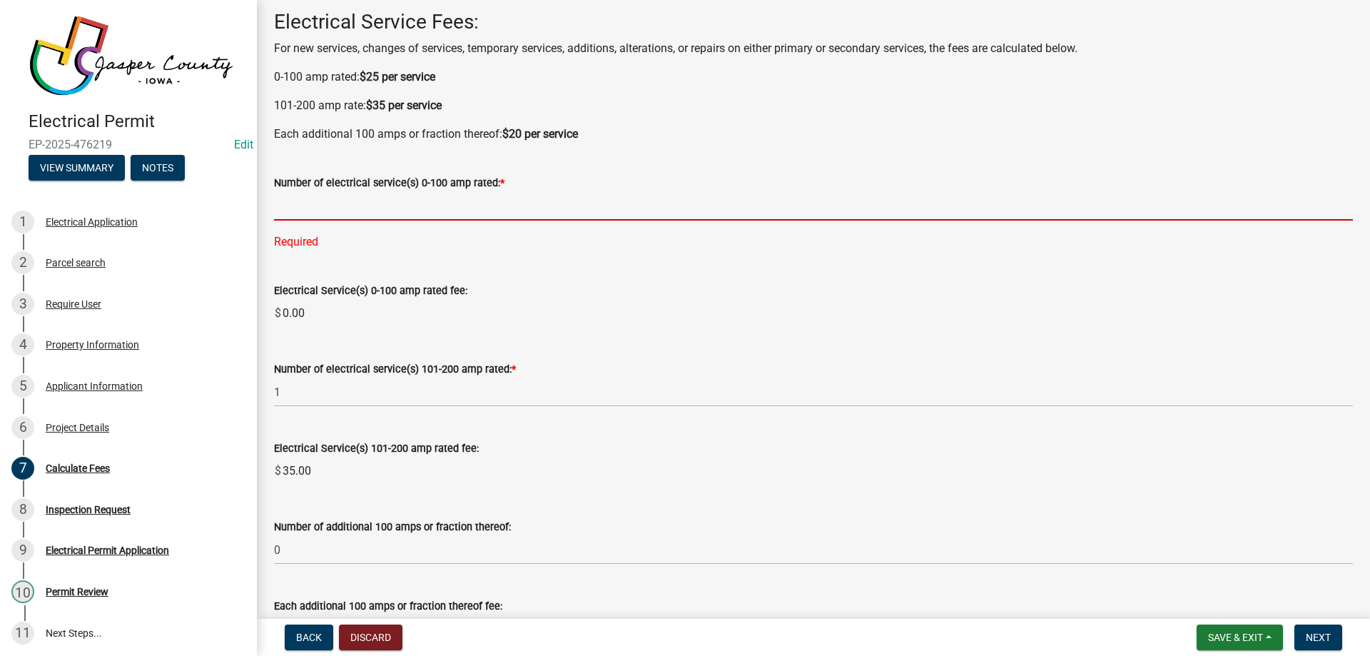
click at [325, 196] on input "text" at bounding box center [813, 205] width 1079 height 29
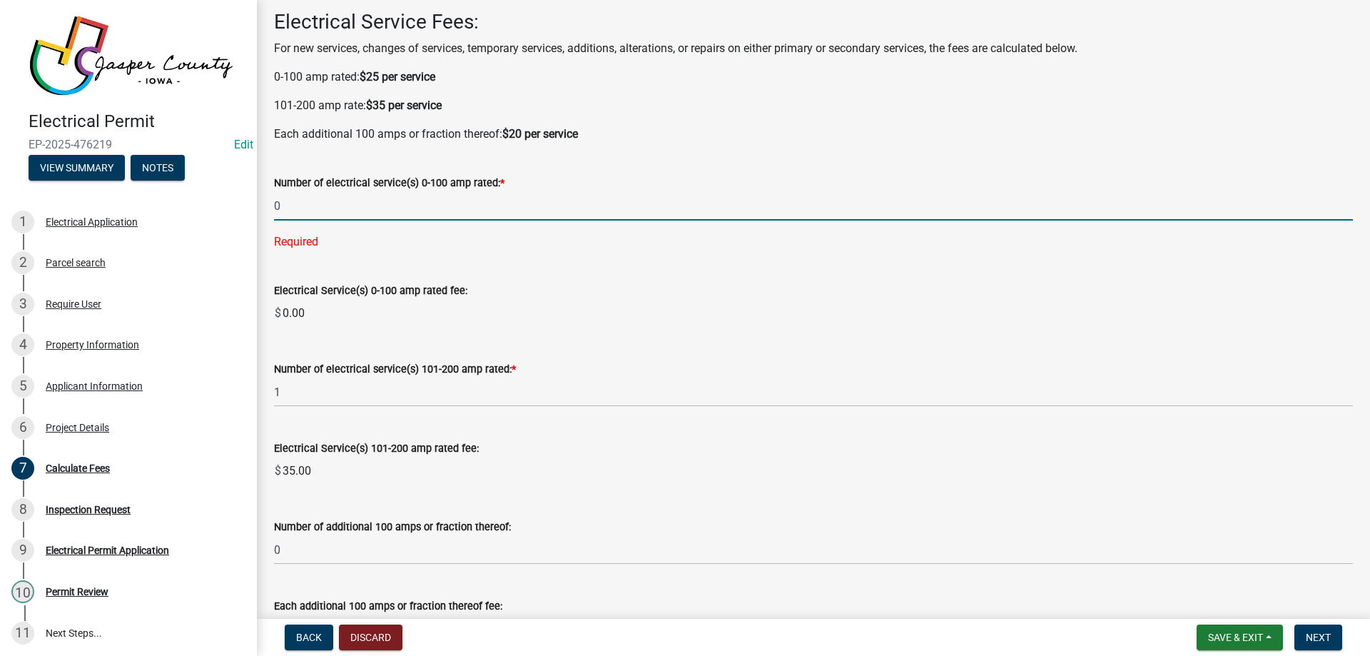
type input "0"
click at [626, 329] on wm-data-entity-input-list "Electrical Service Fees: For new services, changes of services, temporary servi…" at bounding box center [813, 640] width 1079 height 1261
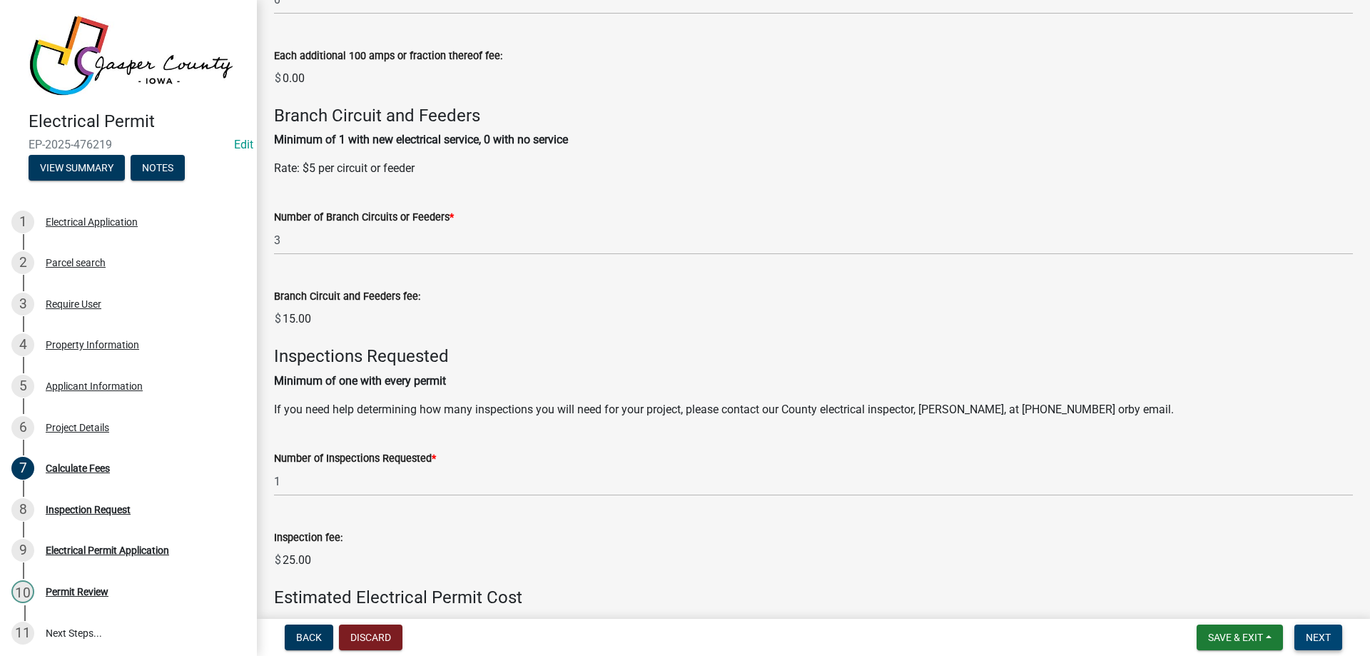
scroll to position [701, 0]
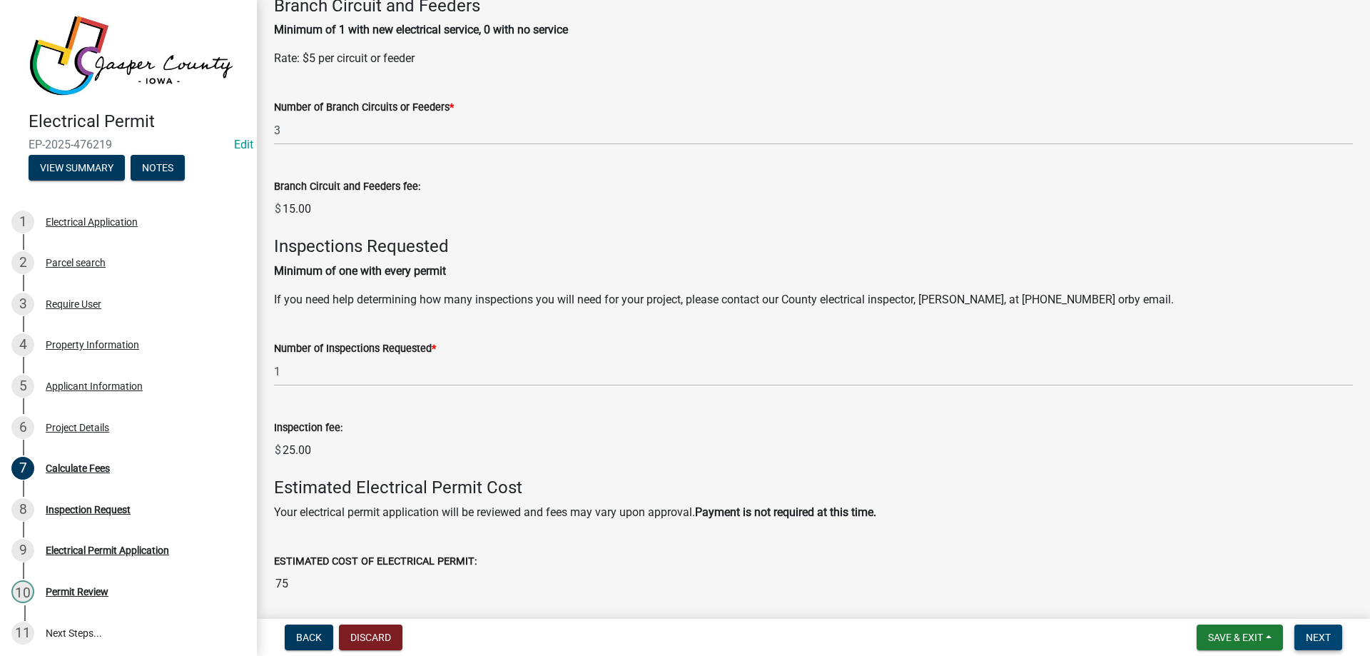
click at [1317, 632] on span "Next" at bounding box center [1318, 637] width 25 height 11
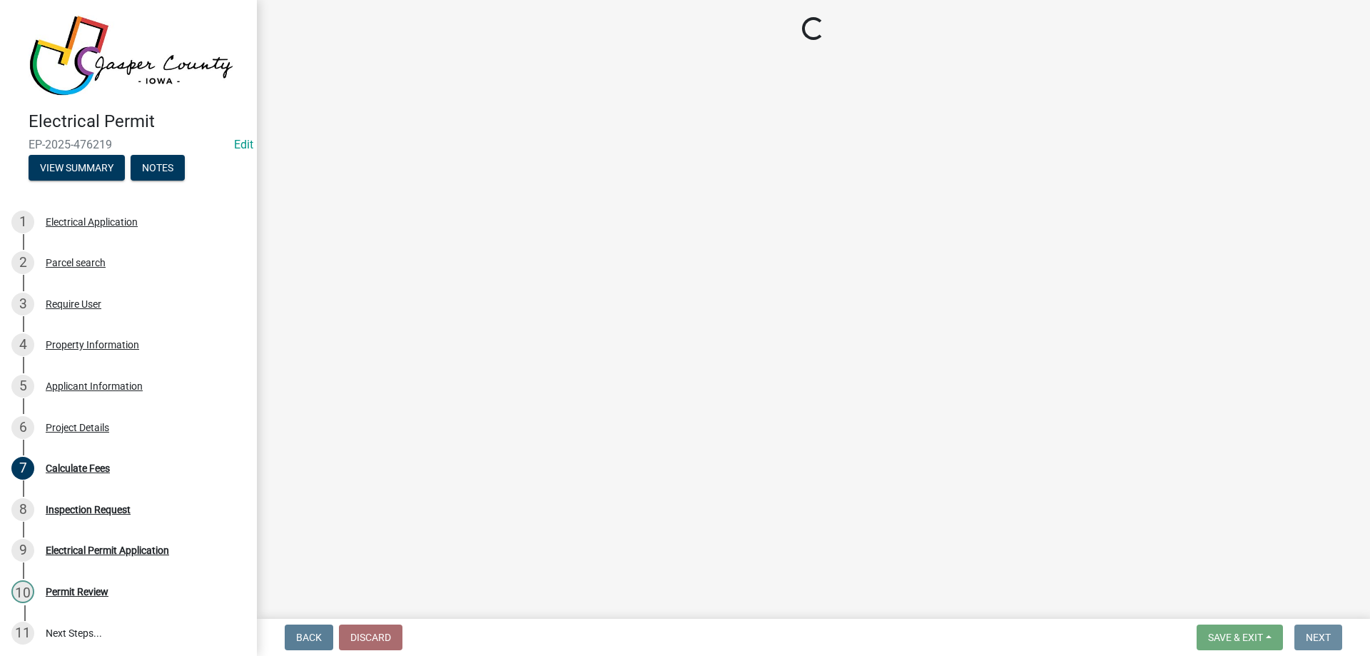
scroll to position [0, 0]
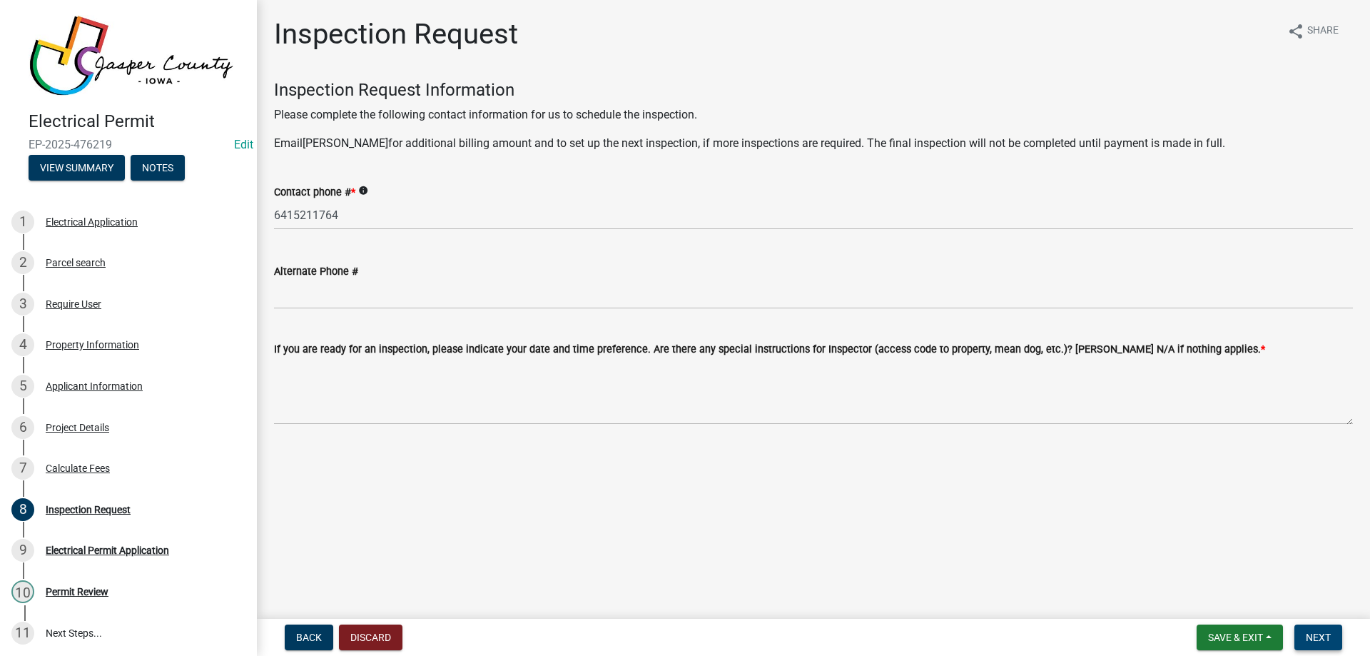
click at [1322, 632] on span "Next" at bounding box center [1318, 637] width 25 height 11
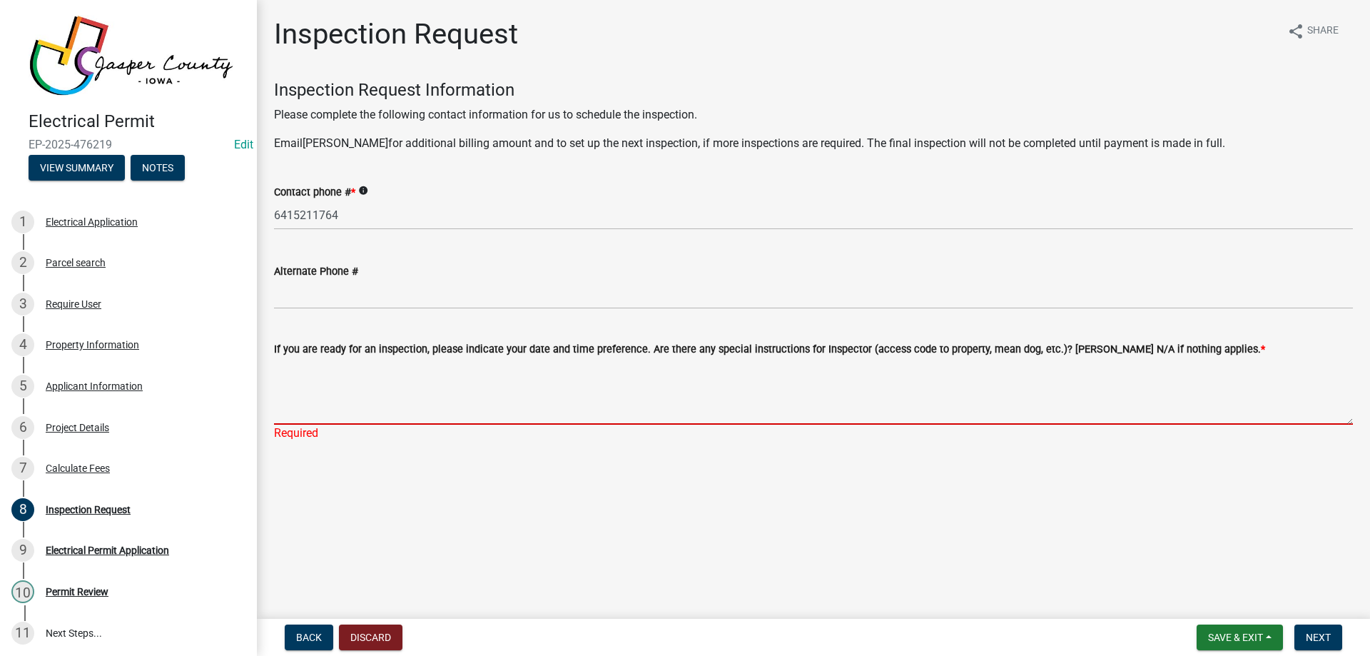
click at [412, 372] on textarea "If you are ready for an inspection, please indicate your date and time preferen…" at bounding box center [813, 391] width 1079 height 67
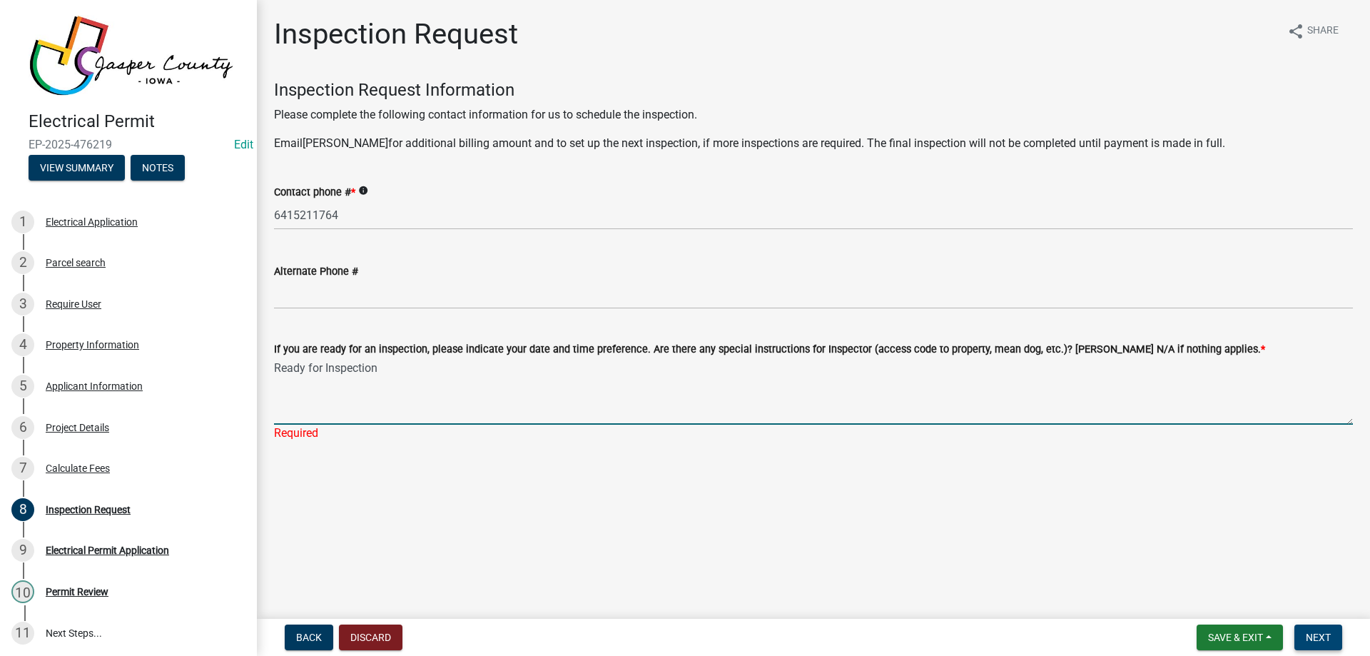
type textarea "Ready for Inspection"
click at [1305, 633] on button "Next" at bounding box center [1318, 637] width 48 height 26
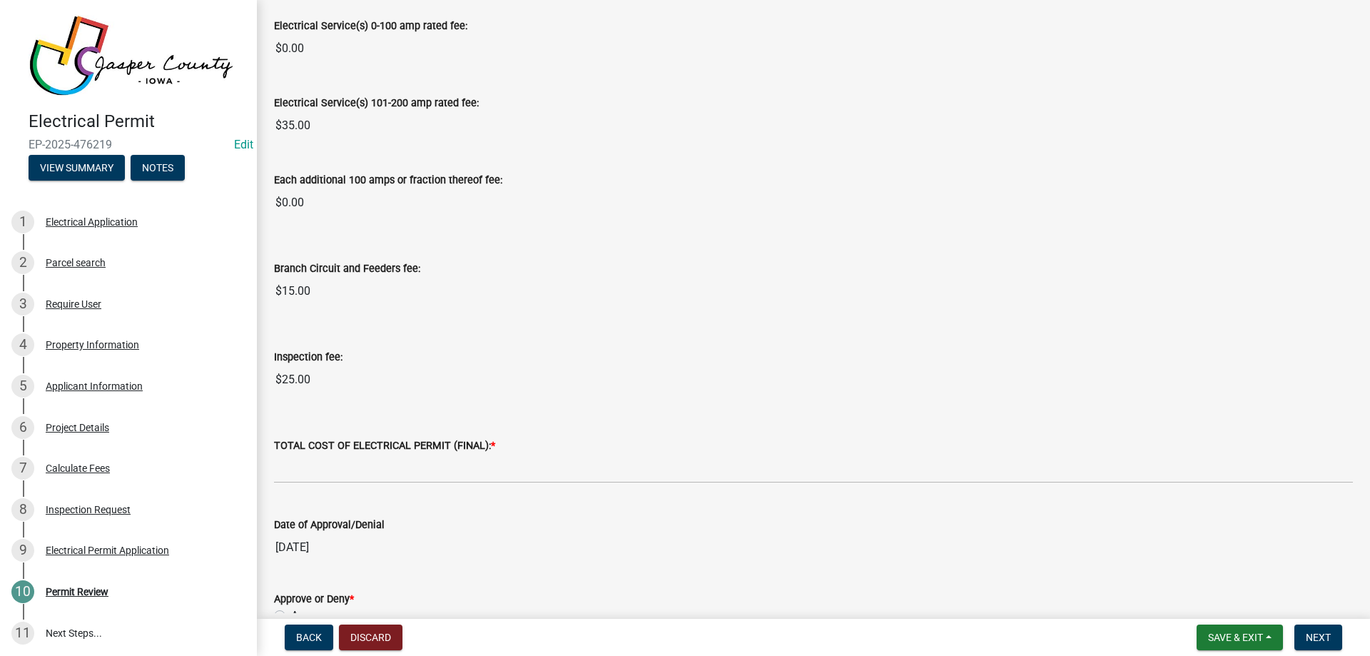
scroll to position [285, 0]
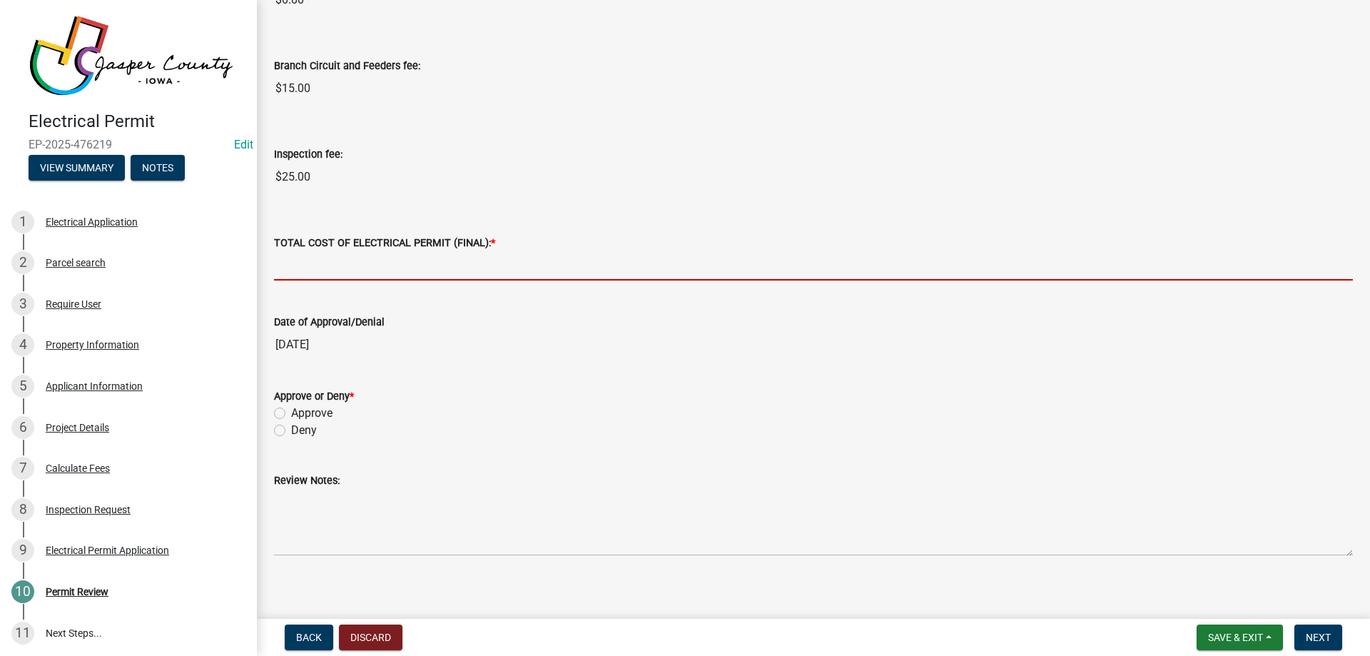
click at [339, 269] on input "text" at bounding box center [813, 265] width 1079 height 29
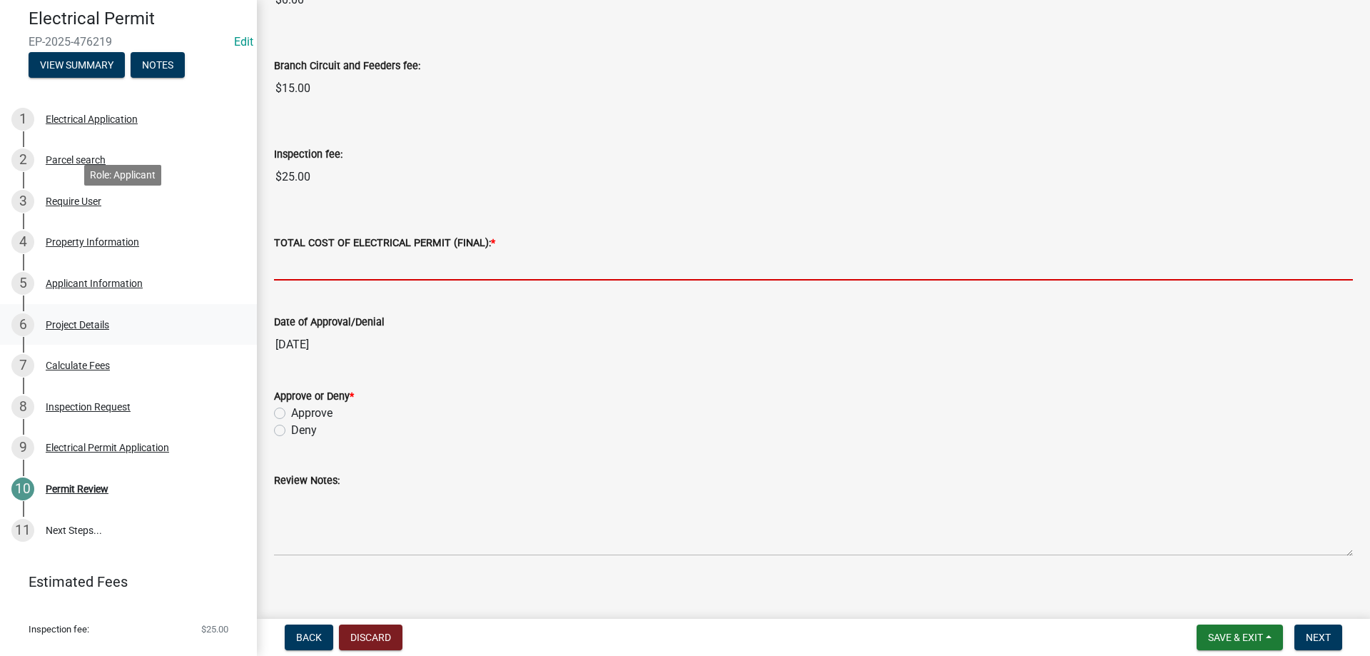
scroll to position [208, 0]
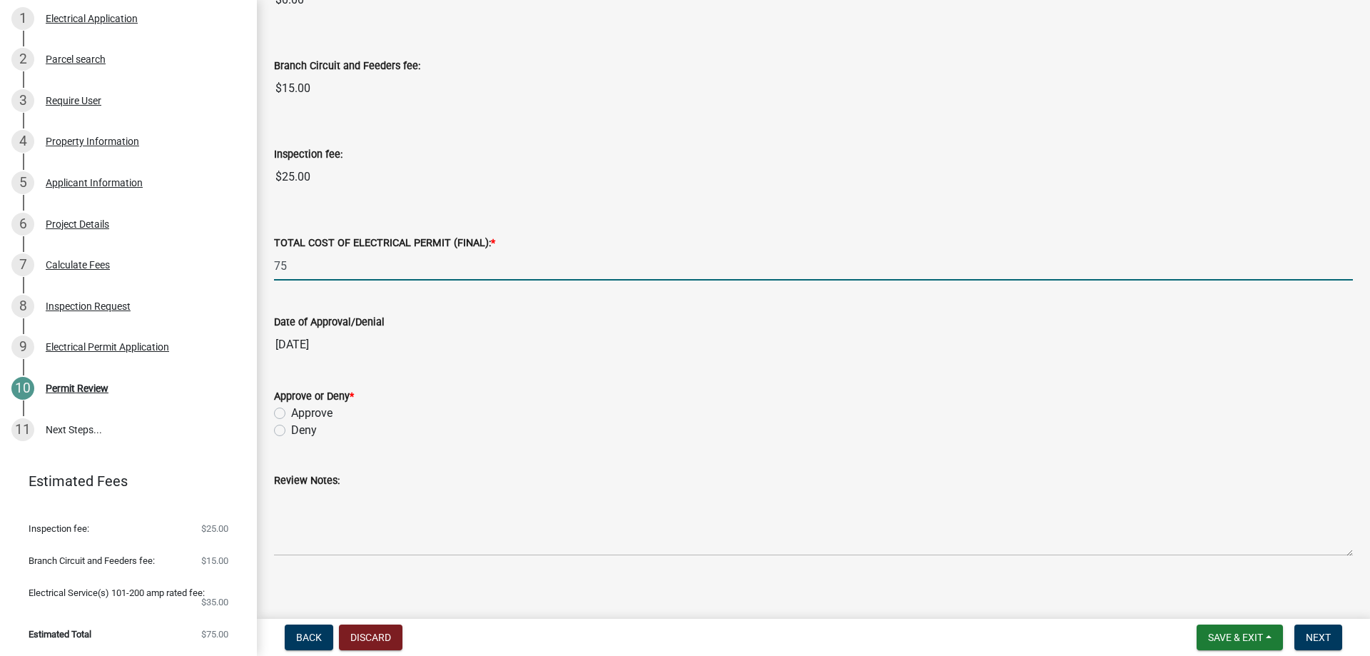
type input "75"
click at [589, 159] on div "Inspection fee:" at bounding box center [813, 154] width 1079 height 17
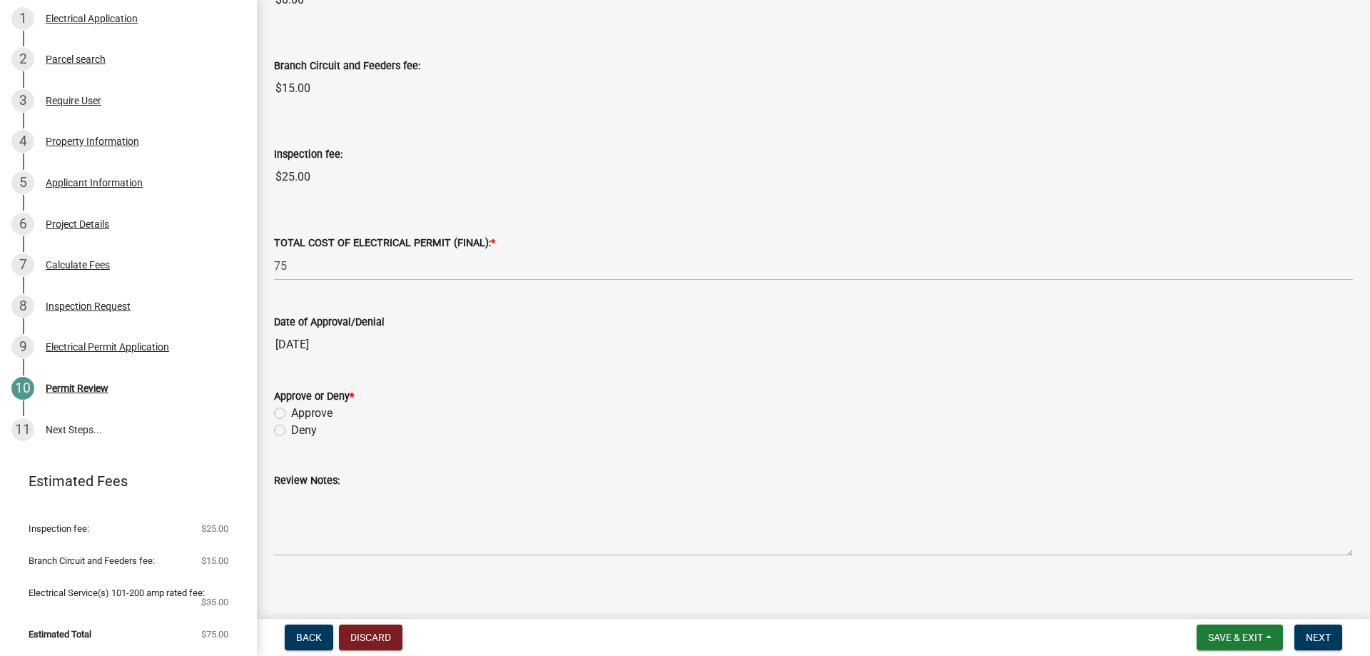
click at [291, 412] on label "Approve" at bounding box center [311, 413] width 41 height 17
click at [291, 412] on input "Approve" at bounding box center [295, 409] width 9 height 9
radio input "true"
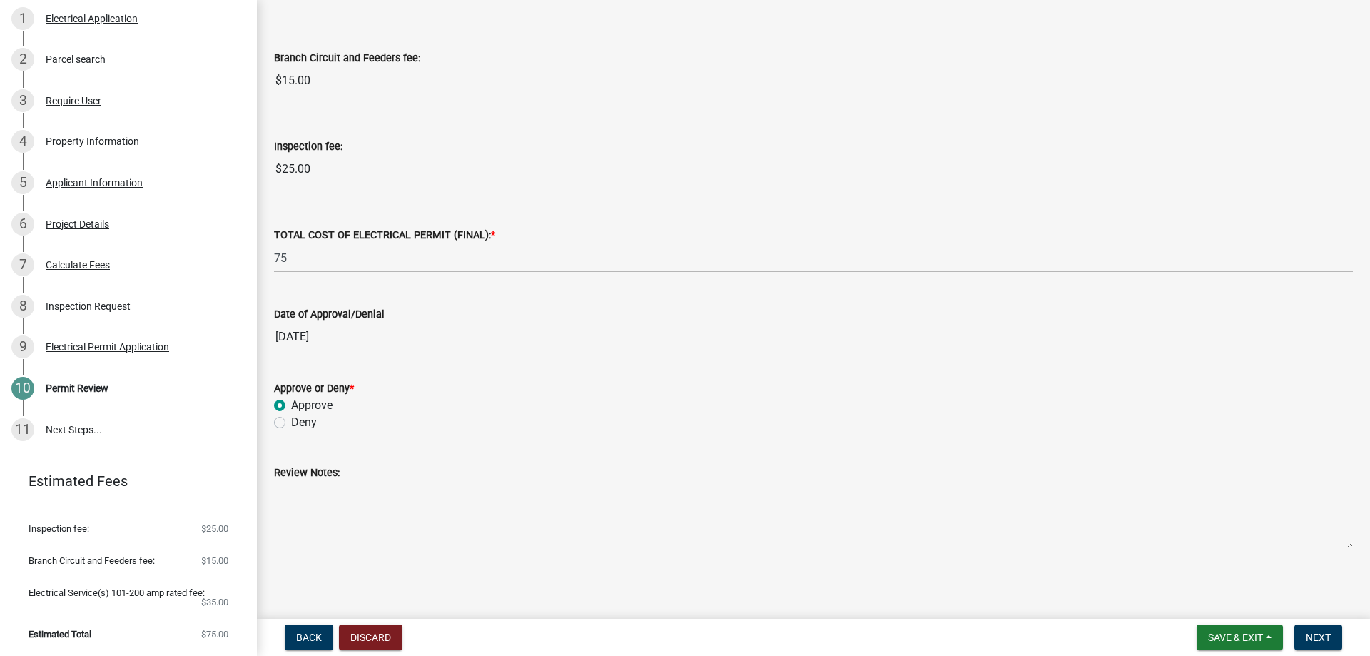
scroll to position [295, 0]
click at [1324, 636] on span "Next" at bounding box center [1318, 637] width 25 height 11
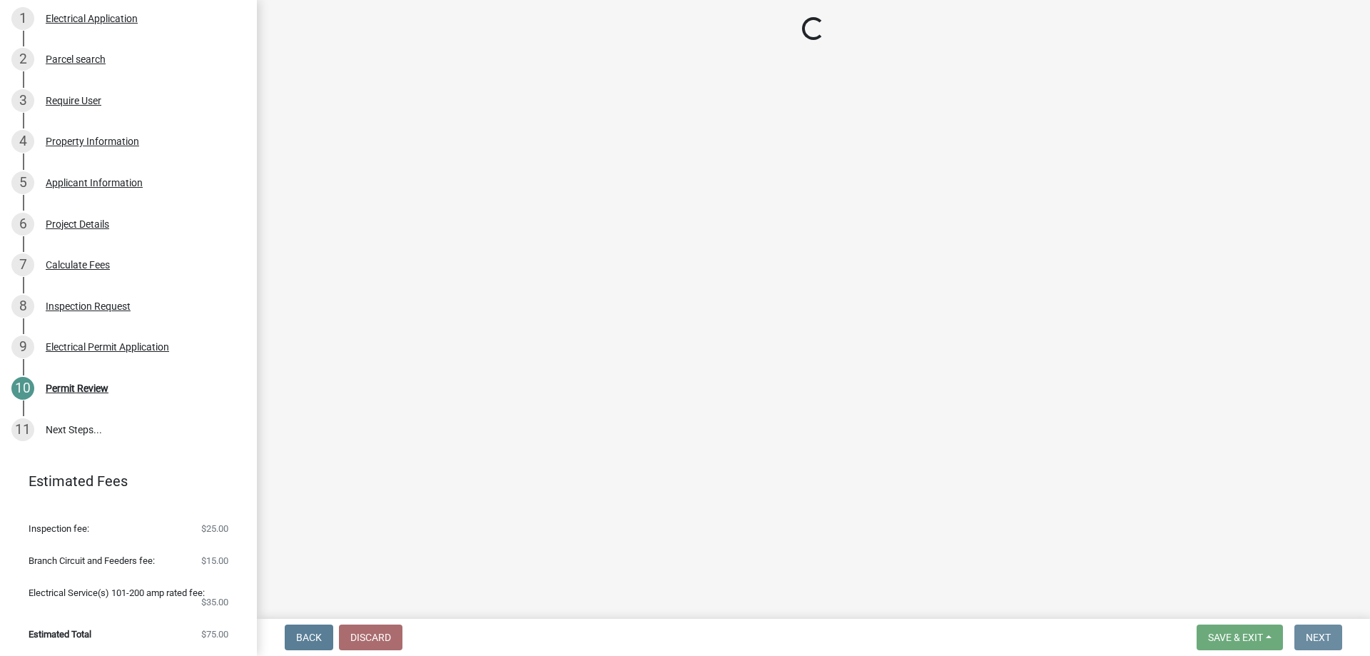
scroll to position [0, 0]
select select "3: 3"
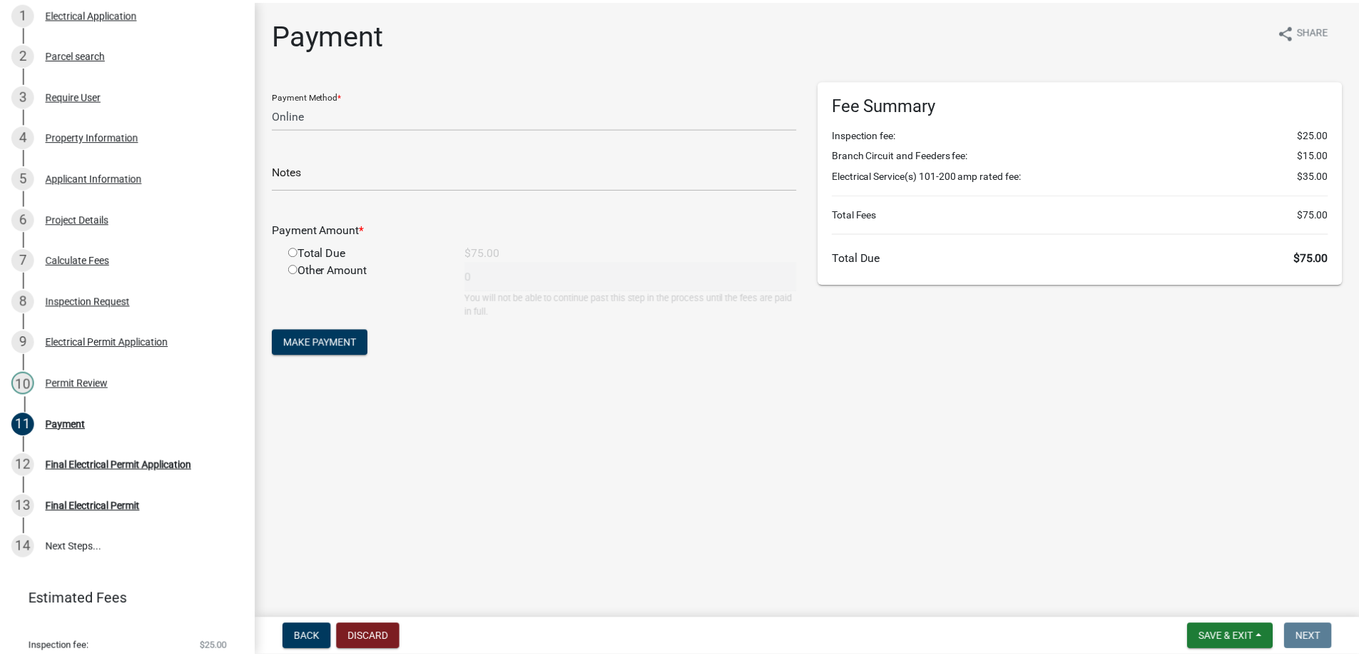
scroll to position [332, 0]
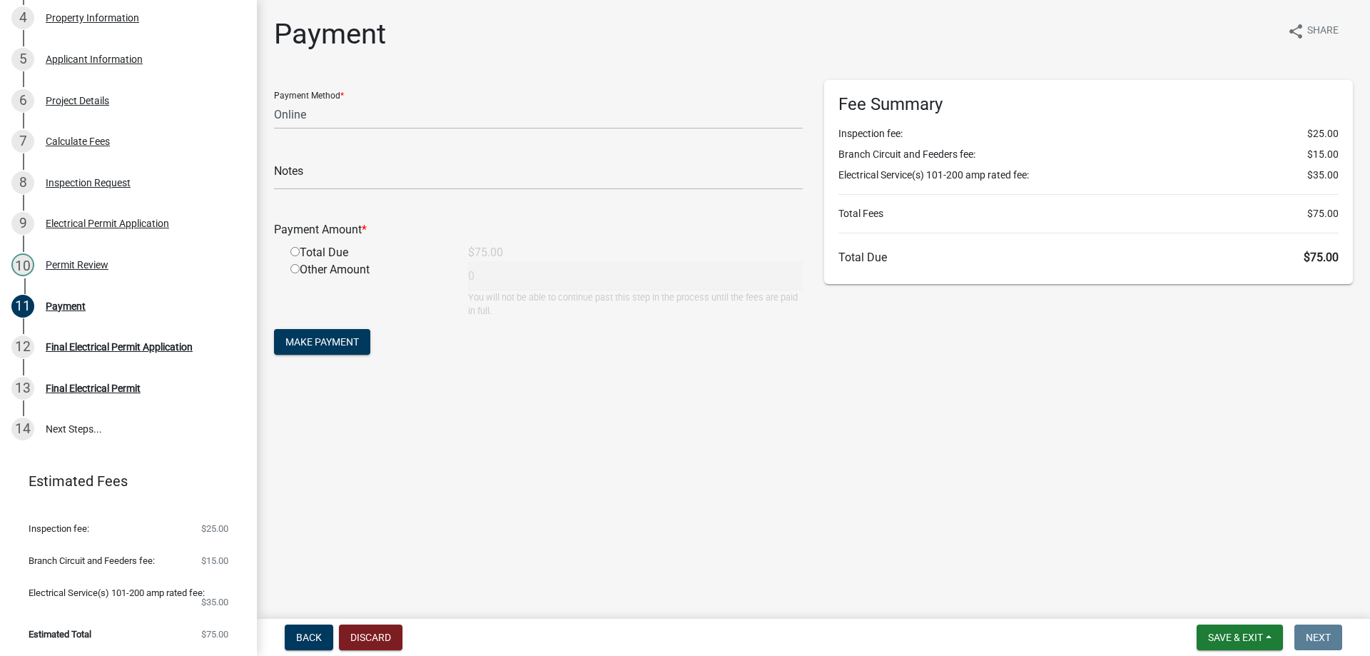
click at [291, 252] on input "radio" at bounding box center [294, 251] width 9 height 9
radio input "true"
type input "75"
click at [344, 116] on select "Credit Card POS Check Cash Online" at bounding box center [538, 114] width 529 height 29
select select "1: 0"
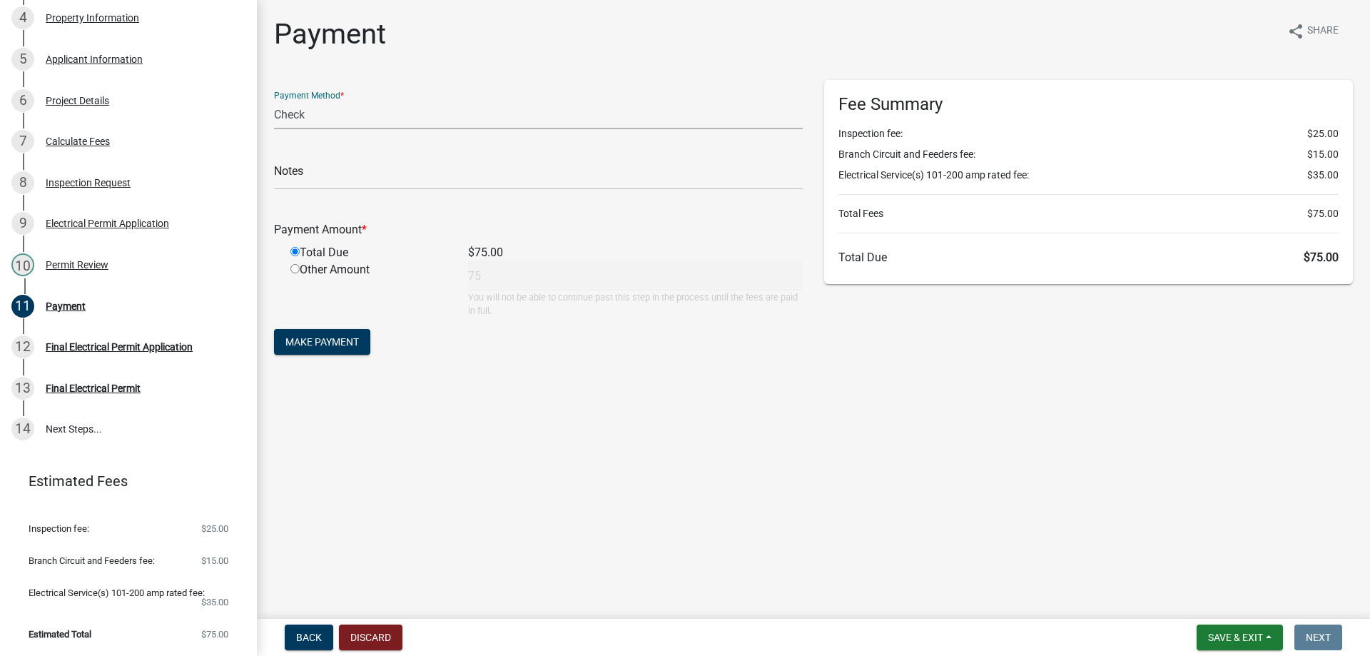
click at [274, 100] on select "Credit Card POS Check Cash Online" at bounding box center [538, 114] width 529 height 29
click at [375, 173] on input "text" at bounding box center [538, 175] width 529 height 29
type input "4748"
click at [338, 341] on span "Make Payment" at bounding box center [322, 341] width 74 height 11
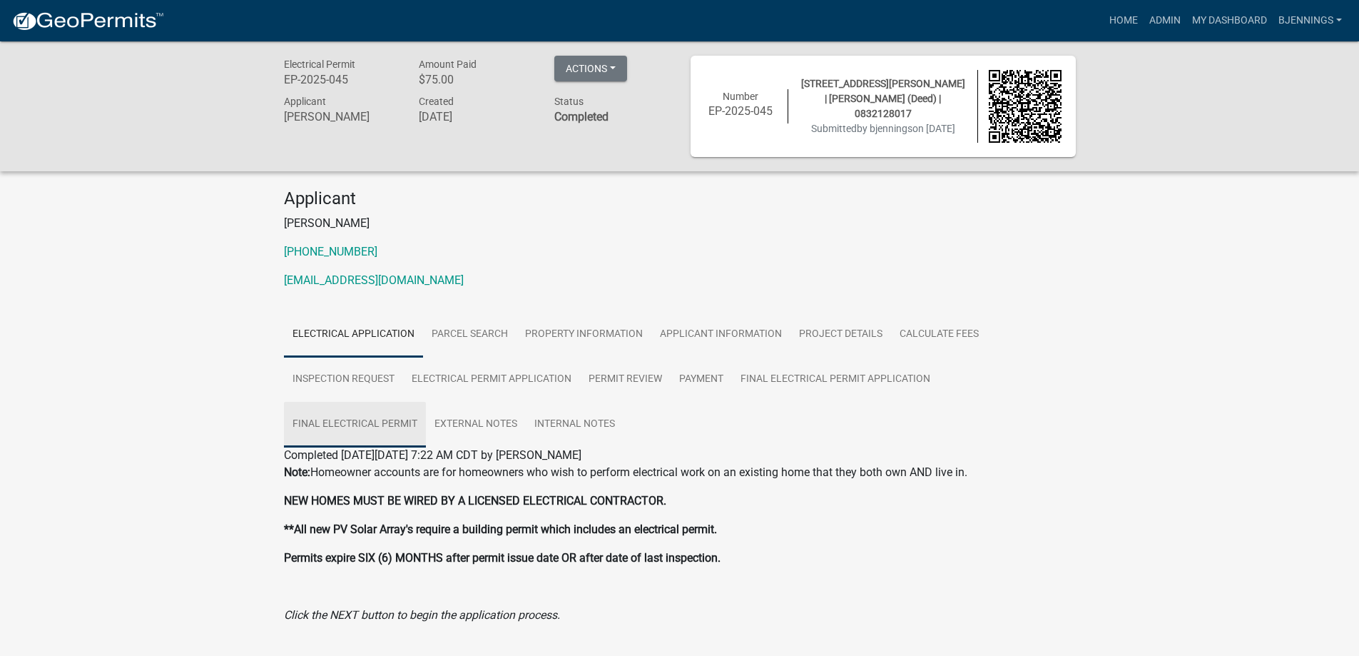
click at [348, 421] on link "Final Electrical Permit" at bounding box center [355, 425] width 142 height 46
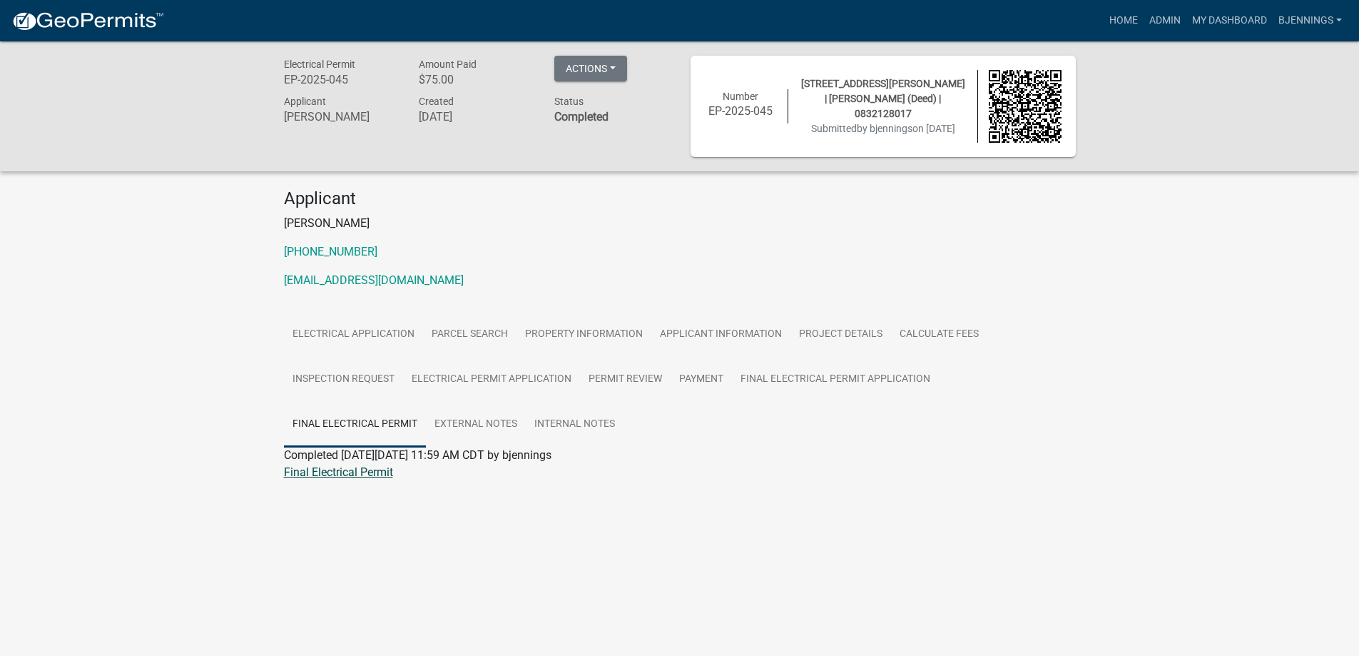
click at [346, 475] on link "Final Electrical Permit" at bounding box center [338, 472] width 109 height 14
